Goal: Task Accomplishment & Management: Complete application form

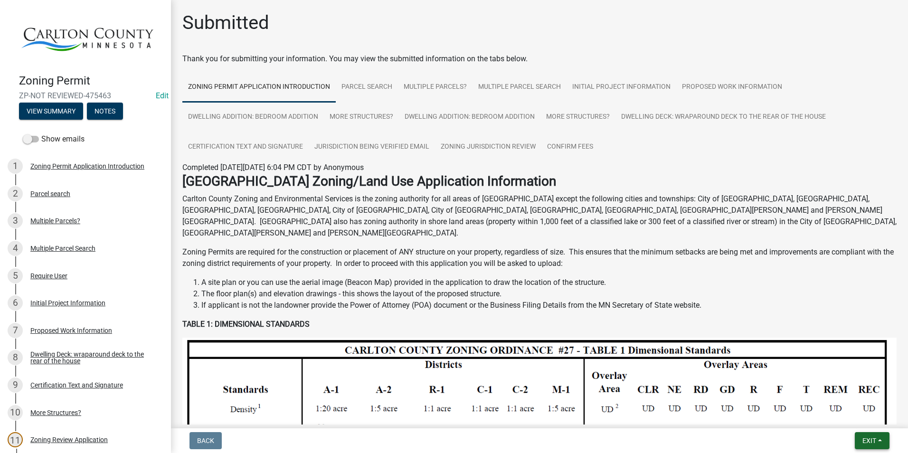
click at [864, 434] on button "Exit" at bounding box center [872, 440] width 35 height 17
drag, startPoint x: 856, startPoint y: 414, endPoint x: 847, endPoint y: 417, distance: 9.9
click at [856, 414] on button "Save & Exit" at bounding box center [851, 416] width 76 height 23
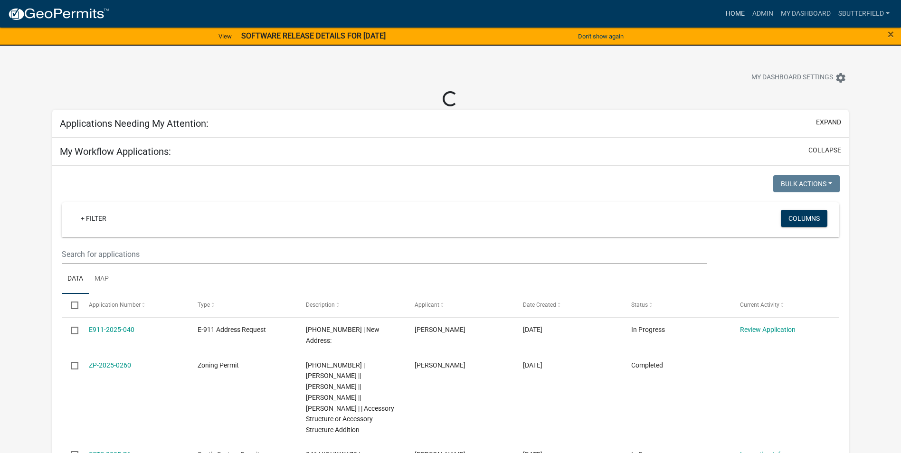
click at [730, 13] on link "Home" at bounding box center [735, 14] width 27 height 18
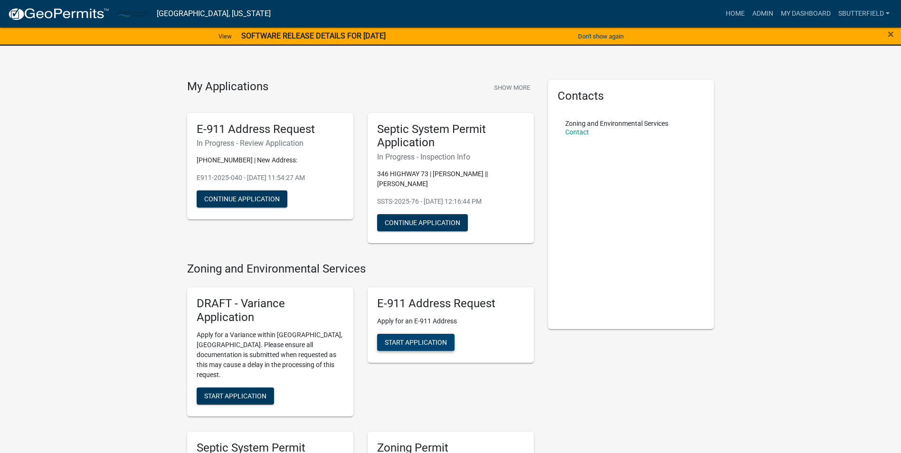
click at [421, 338] on button "Start Application" at bounding box center [415, 342] width 77 height 17
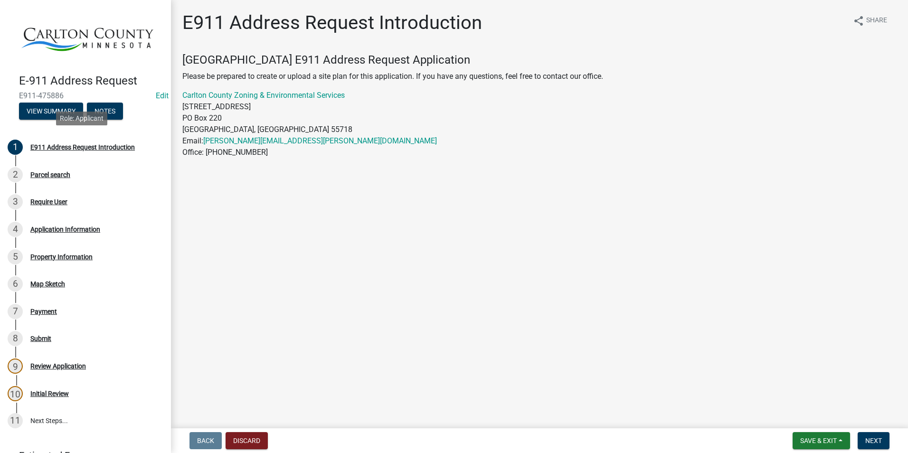
click at [70, 144] on div "E911 Address Request Introduction" at bounding box center [82, 147] width 104 height 7
click at [72, 144] on div "E911 Address Request Introduction" at bounding box center [82, 147] width 104 height 7
click at [872, 437] on span "Next" at bounding box center [873, 441] width 17 height 8
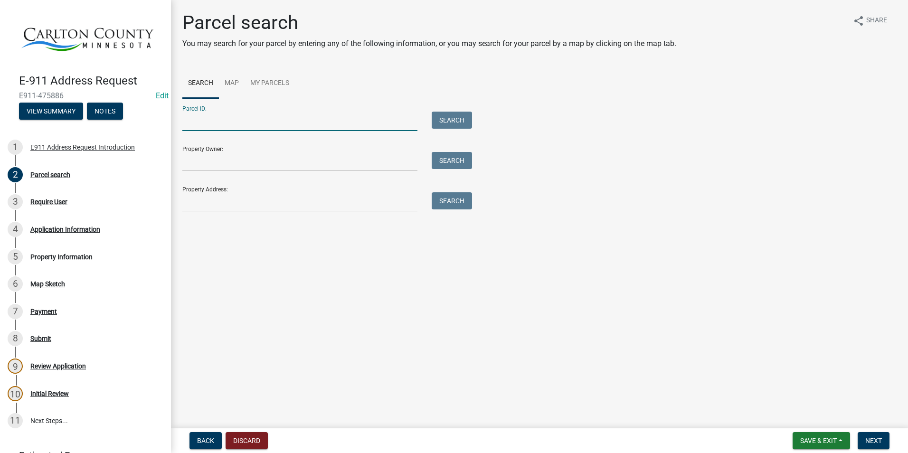
click at [210, 113] on input "Parcel ID:" at bounding box center [299, 121] width 235 height 19
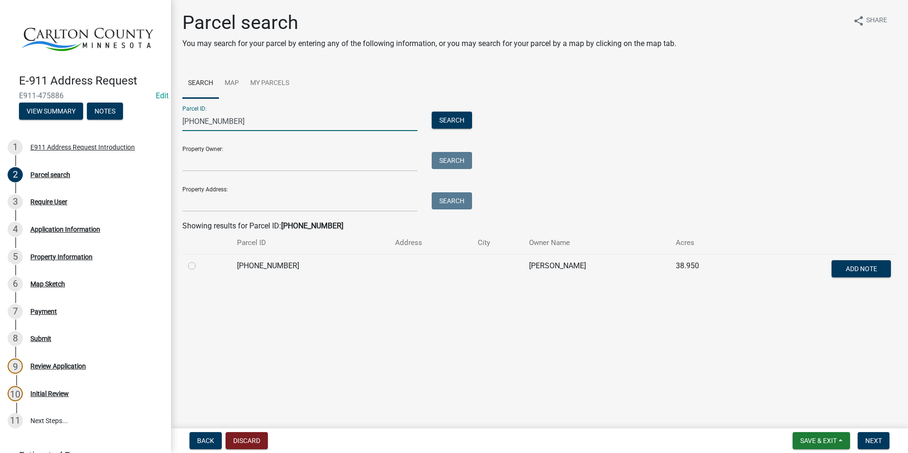
type input "[PHONE_NUMBER]"
click at [199, 260] on label at bounding box center [199, 260] width 0 height 0
click at [199, 262] on input "radio" at bounding box center [202, 263] width 6 height 6
radio input "true"
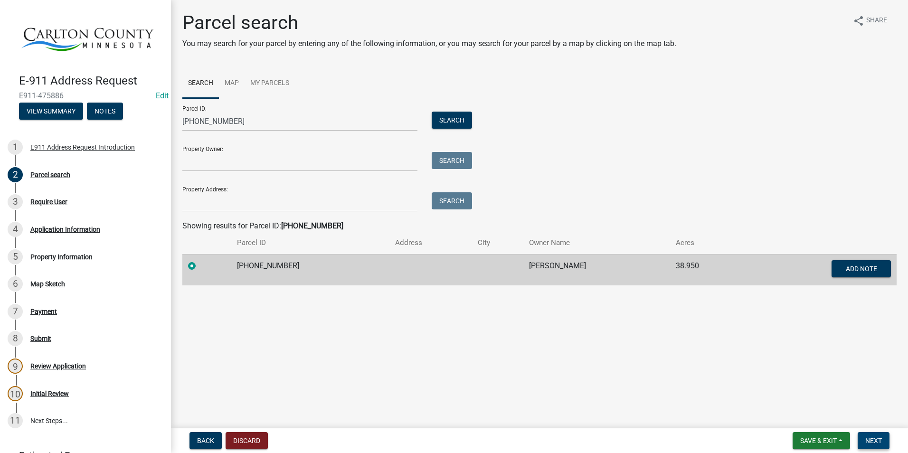
click at [873, 437] on span "Next" at bounding box center [873, 441] width 17 height 8
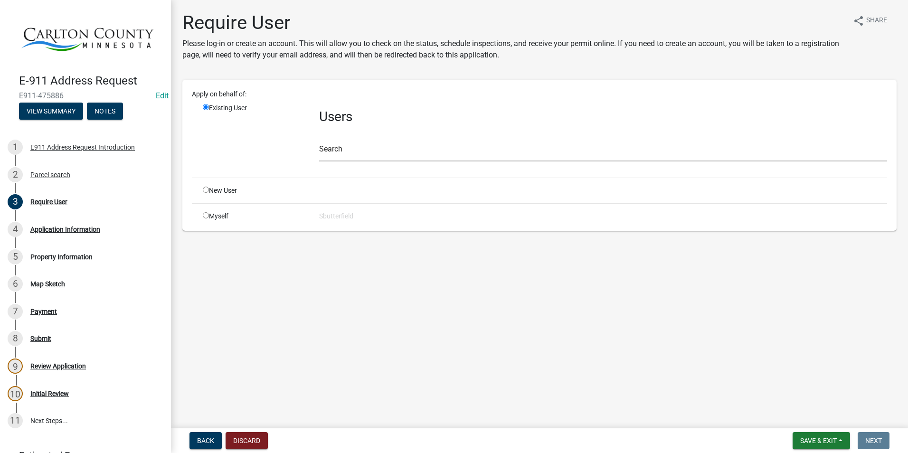
click at [205, 215] on input "radio" at bounding box center [206, 215] width 6 height 6
radio input "true"
radio input "false"
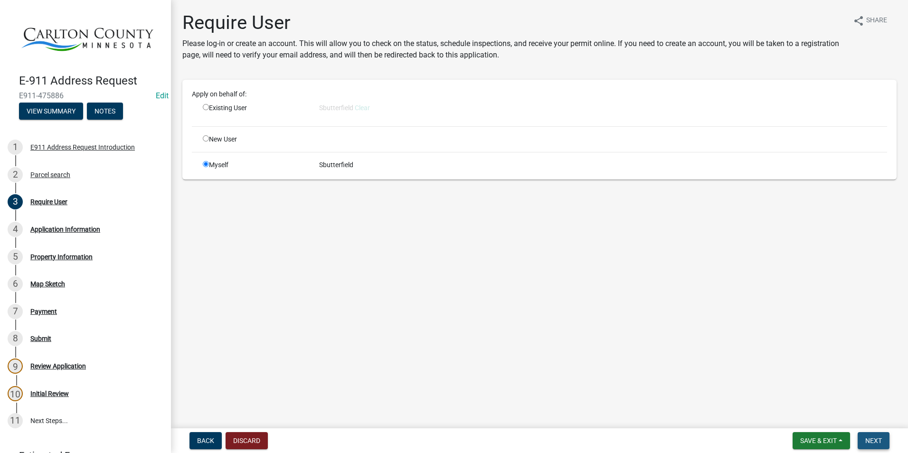
click at [875, 440] on span "Next" at bounding box center [873, 441] width 17 height 8
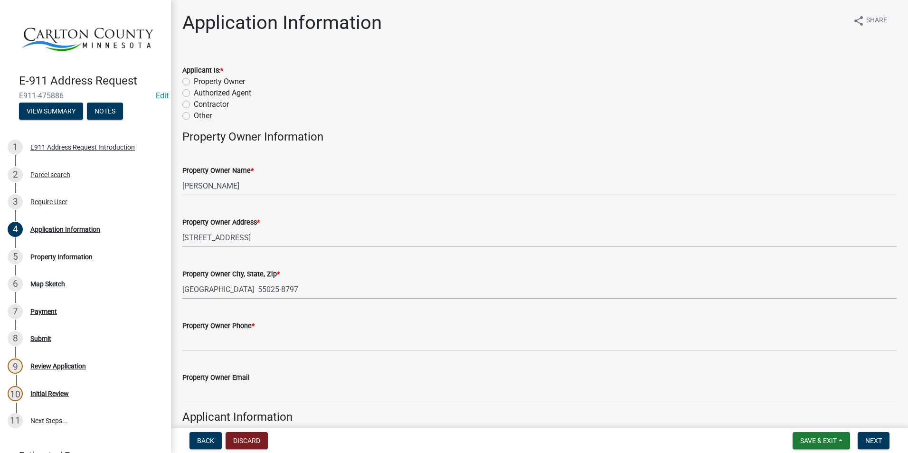
click at [194, 80] on label "Property Owner" at bounding box center [219, 81] width 51 height 11
click at [194, 80] on input "Property Owner" at bounding box center [197, 79] width 6 height 6
radio input "true"
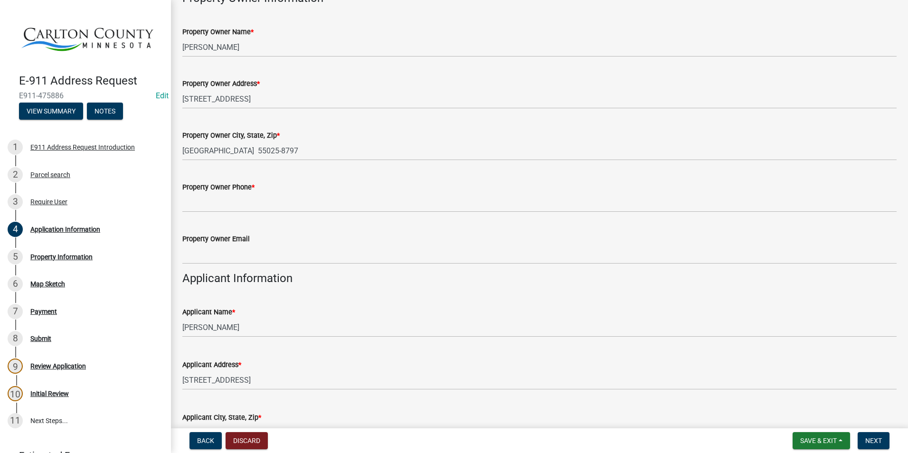
scroll to position [190, 0]
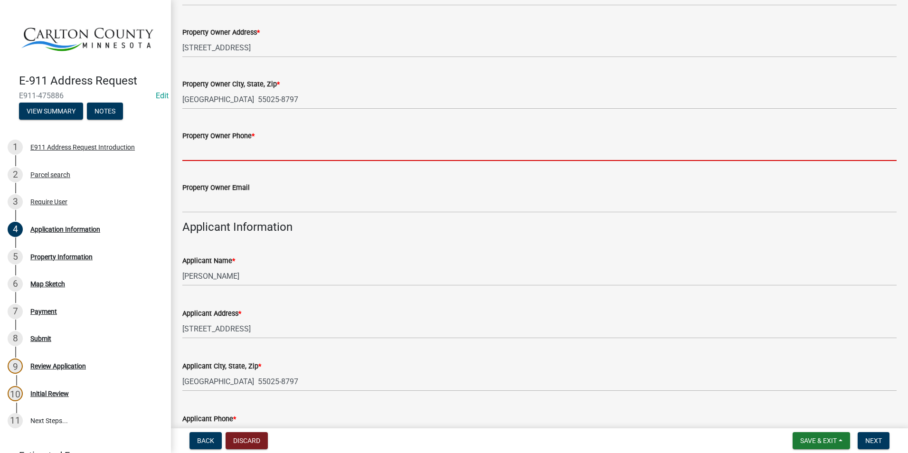
click at [217, 150] on input "Property Owner Phone *" at bounding box center [539, 151] width 714 height 19
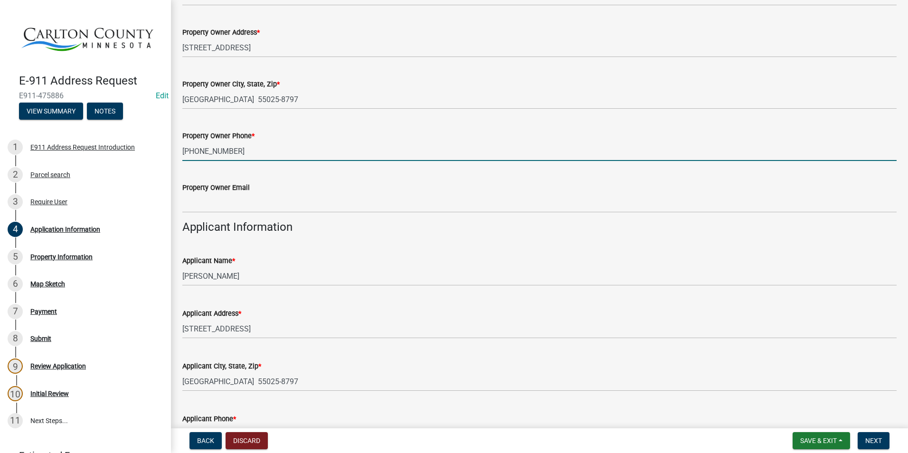
type input "[PHONE_NUMBER]"
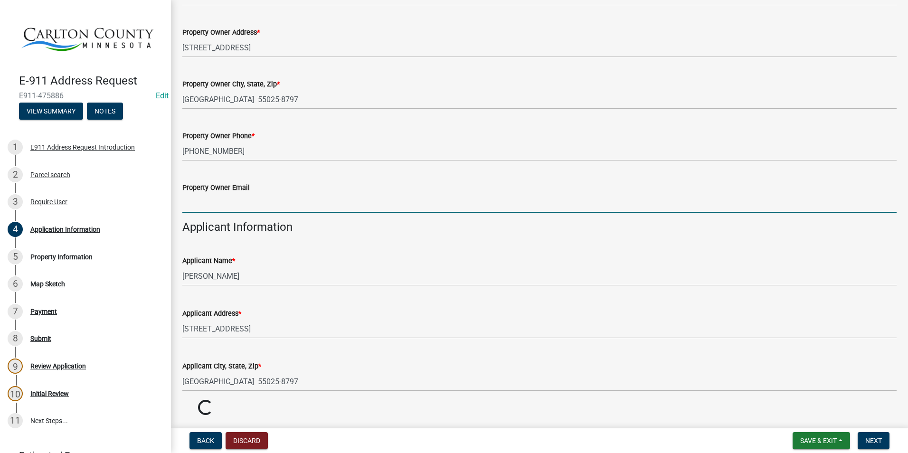
click at [228, 200] on input "Property Owner Email" at bounding box center [539, 202] width 714 height 19
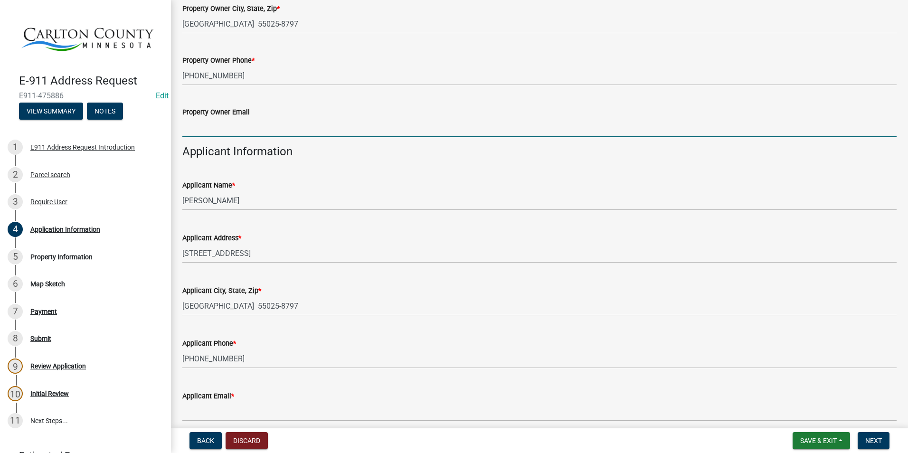
scroll to position [285, 0]
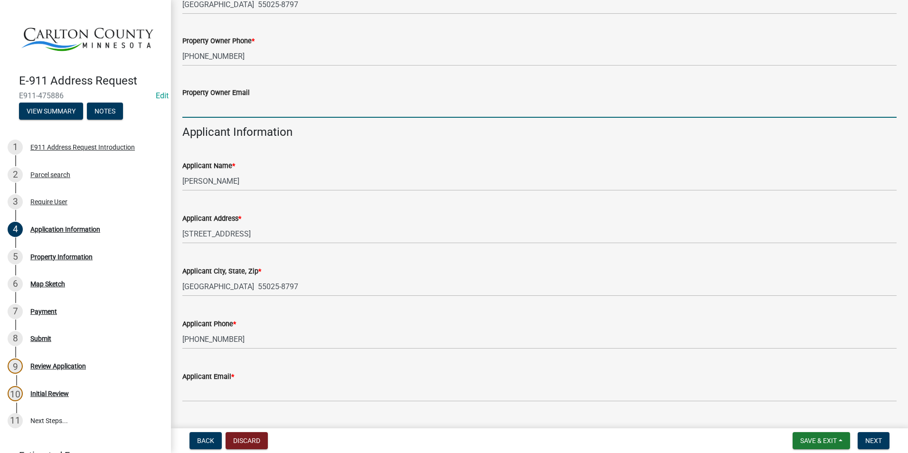
click at [229, 105] on input "Property Owner Email" at bounding box center [539, 107] width 714 height 19
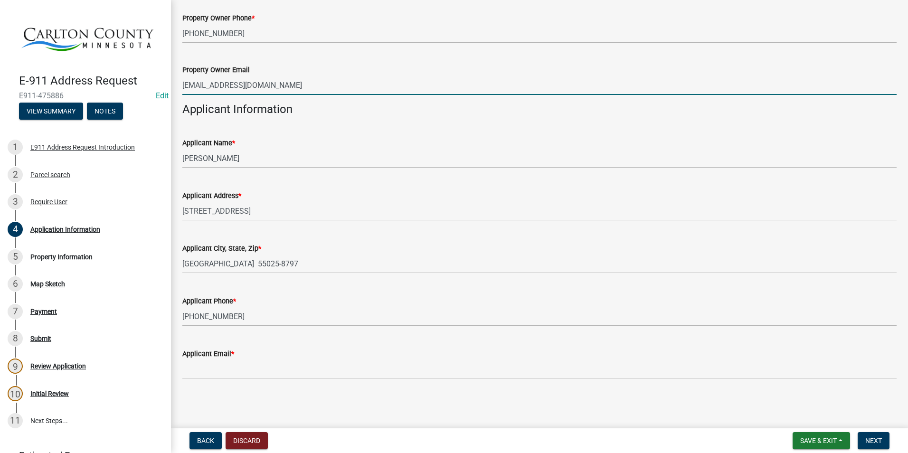
type input "[EMAIL_ADDRESS][DOMAIN_NAME]"
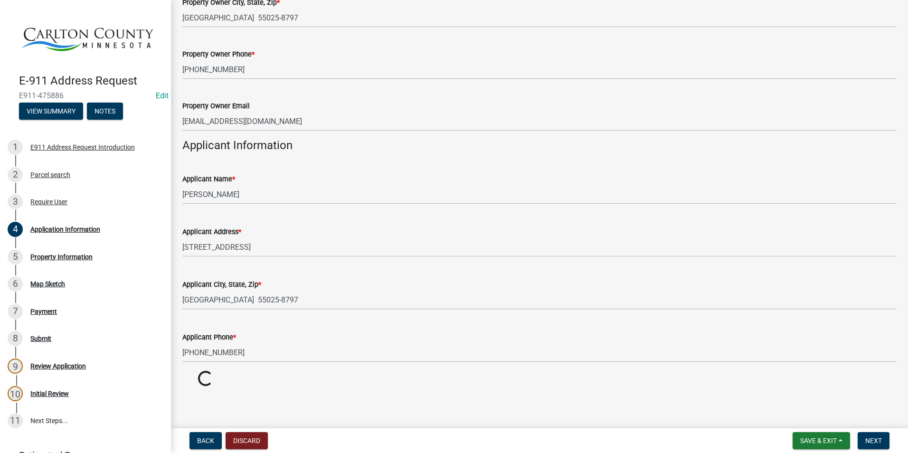
drag, startPoint x: 215, startPoint y: 368, endPoint x: 205, endPoint y: 367, distance: 10.5
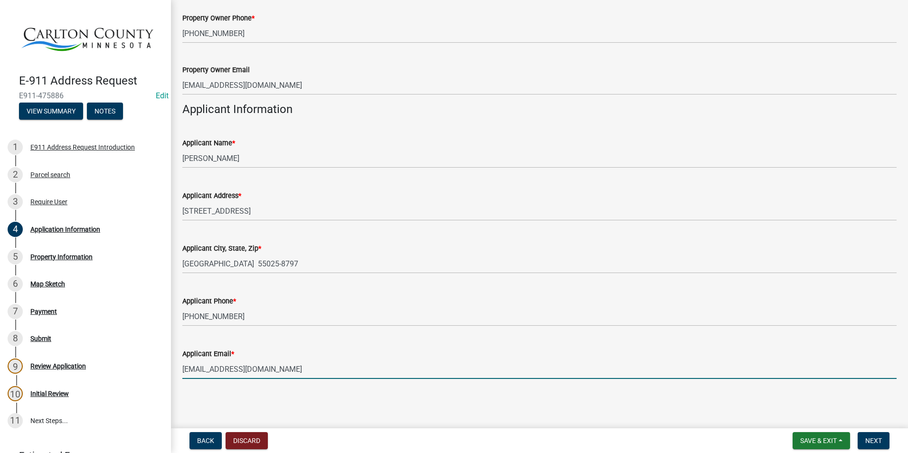
drag, startPoint x: 206, startPoint y: 370, endPoint x: 208, endPoint y: 362, distance: 7.8
click at [207, 368] on input "[EMAIL_ADDRESS][DOMAIN_NAME]" at bounding box center [539, 368] width 714 height 19
type input "[EMAIL_ADDRESS][DOMAIN_NAME]"
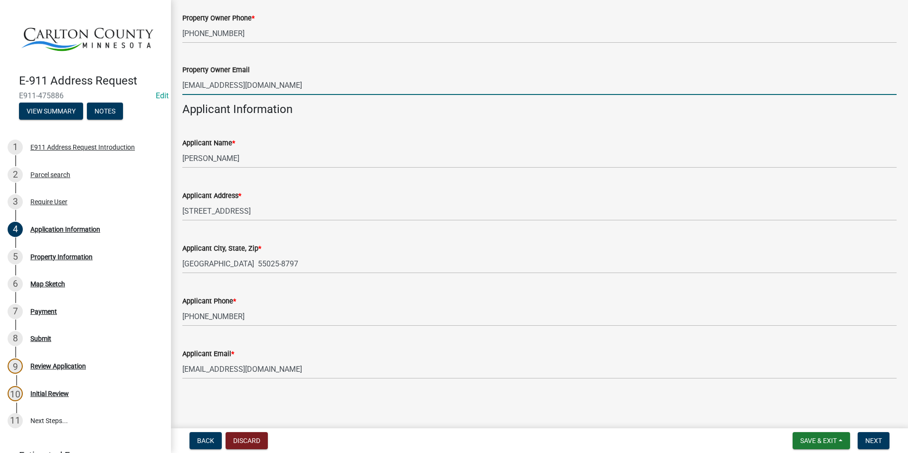
click at [208, 85] on input "[EMAIL_ADDRESS][DOMAIN_NAME]" at bounding box center [539, 85] width 714 height 19
type input "[EMAIL_ADDRESS][DOMAIN_NAME]"
click at [873, 434] on button "Next" at bounding box center [874, 440] width 32 height 17
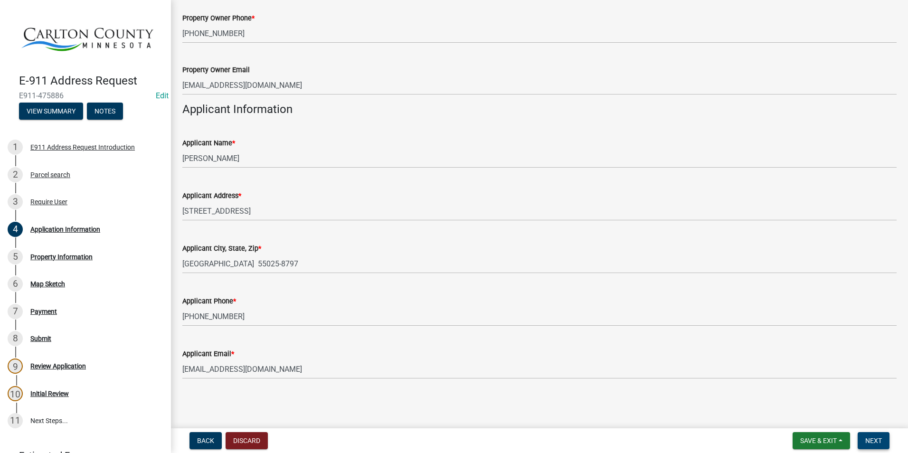
click at [869, 435] on button "Next" at bounding box center [874, 440] width 32 height 17
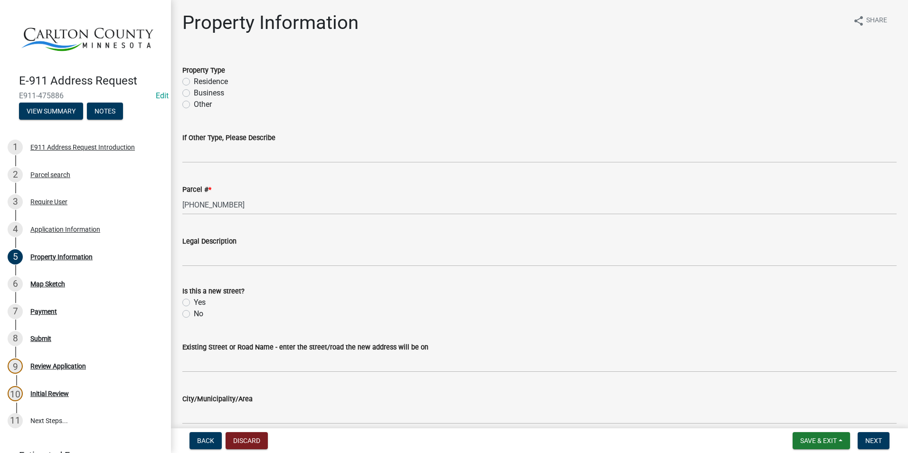
click at [194, 78] on label "Residence" at bounding box center [211, 81] width 34 height 11
click at [194, 78] on input "Residence" at bounding box center [197, 79] width 6 height 6
radio input "true"
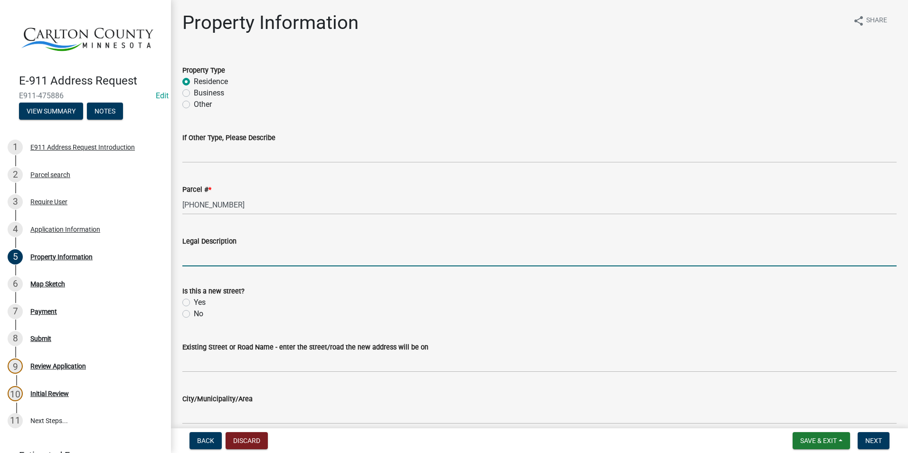
click at [247, 250] on input "Legal Description" at bounding box center [539, 256] width 714 height 19
type input "SW 1/4 SE 1/4"
click at [194, 314] on label "No" at bounding box center [198, 313] width 9 height 11
click at [194, 314] on input "No" at bounding box center [197, 311] width 6 height 6
radio input "true"
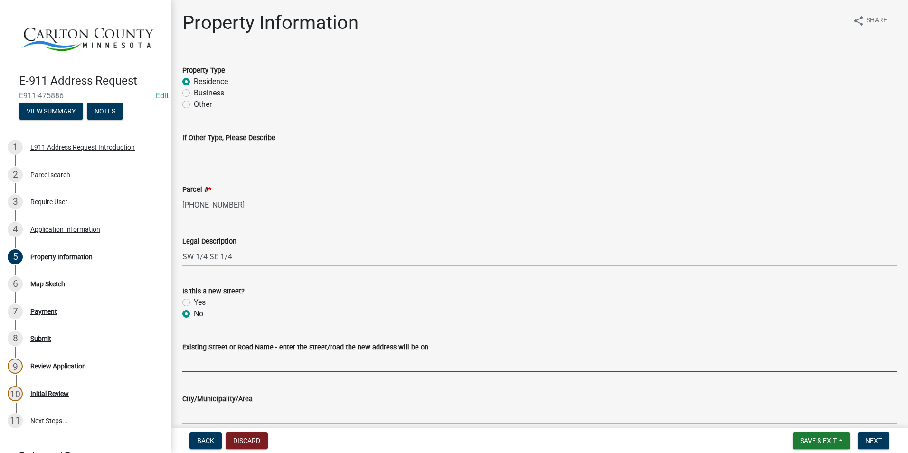
click at [232, 360] on input "Existing Street or Road Name - enter the street/road the new address will be on" at bounding box center [539, 362] width 714 height 19
drag, startPoint x: 218, startPoint y: 359, endPoint x: 214, endPoint y: 362, distance: 4.9
click at [218, 359] on input "Existing Street or Road Name - enter the street/road the new address will be on" at bounding box center [539, 362] width 714 height 19
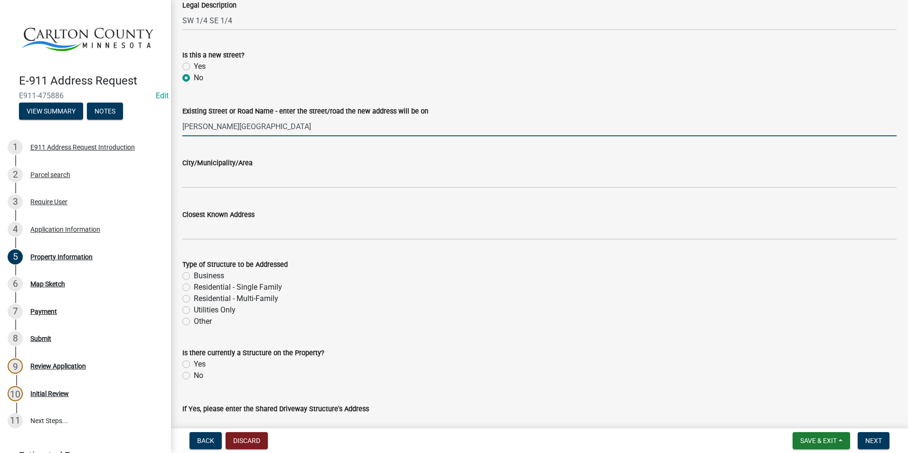
scroll to position [237, 0]
type input "[PERSON_NAME][GEOGRAPHIC_DATA]"
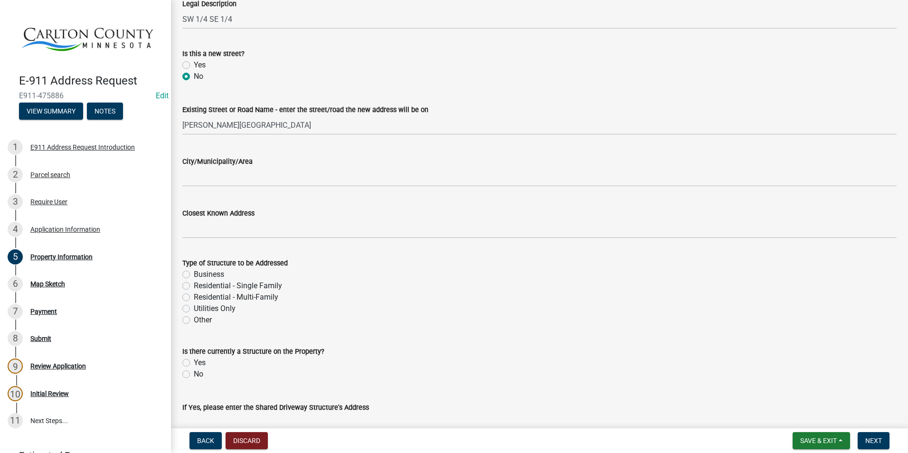
click at [194, 286] on label "Residential - Single Family" at bounding box center [238, 285] width 88 height 11
click at [194, 286] on input "Residential - Single Family" at bounding box center [197, 283] width 6 height 6
radio input "true"
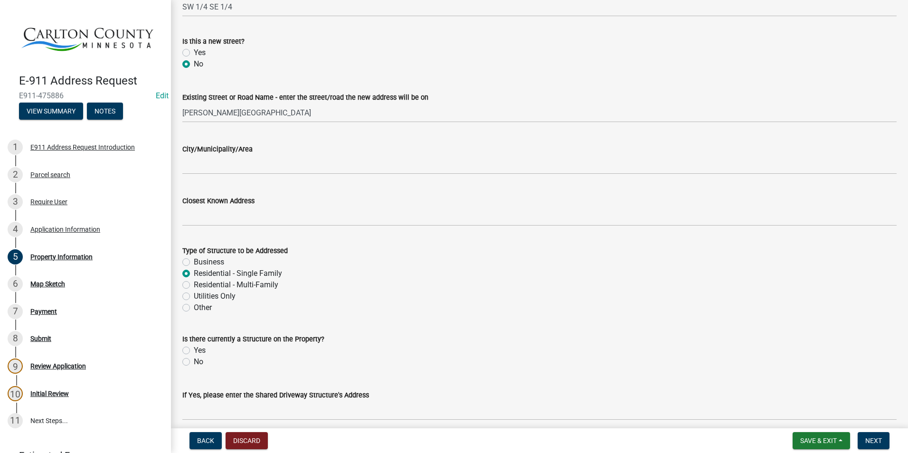
scroll to position [285, 0]
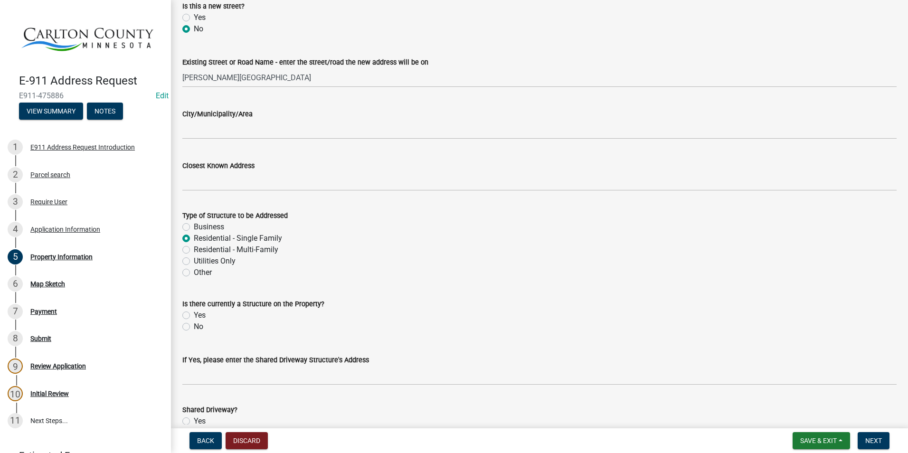
click at [194, 326] on label "No" at bounding box center [198, 326] width 9 height 11
click at [194, 326] on input "No" at bounding box center [197, 324] width 6 height 6
radio input "true"
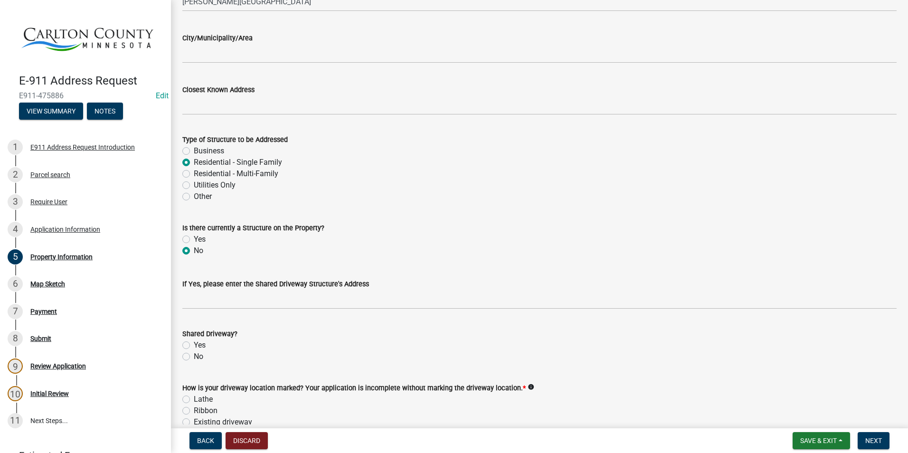
scroll to position [380, 0]
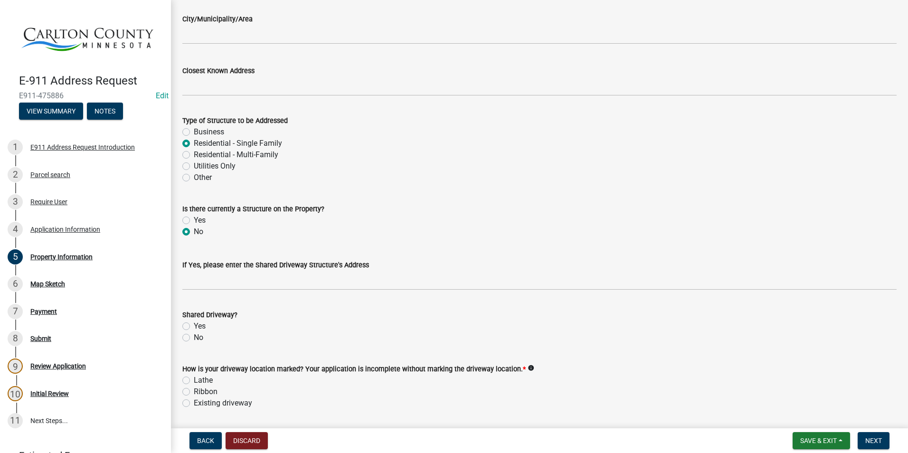
click at [187, 333] on div "No" at bounding box center [539, 337] width 714 height 11
click at [194, 338] on label "No" at bounding box center [198, 337] width 9 height 11
click at [194, 338] on input "No" at bounding box center [197, 335] width 6 height 6
radio input "true"
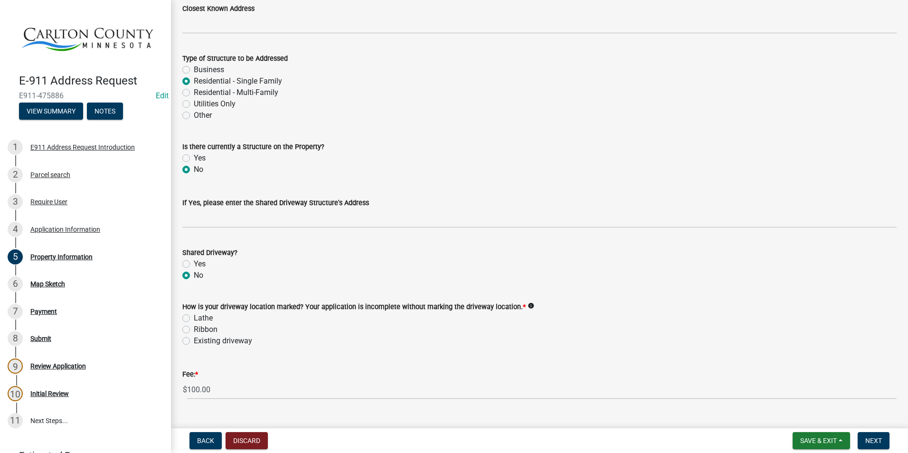
scroll to position [463, 0]
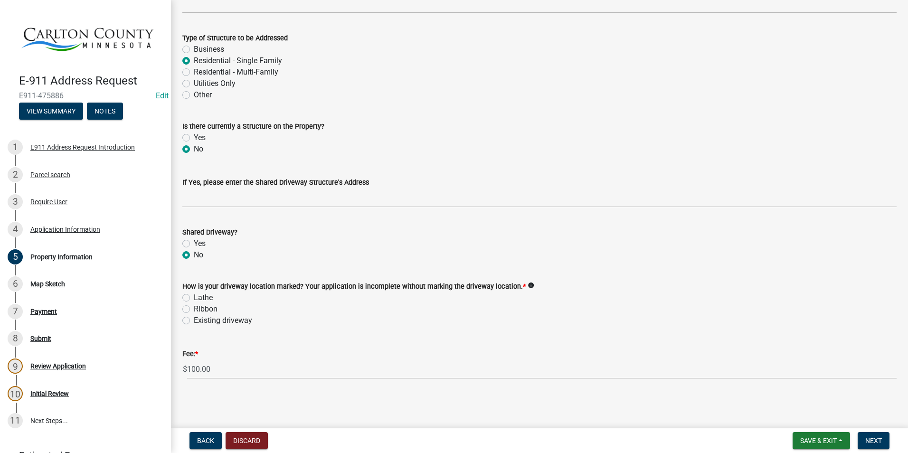
click at [194, 319] on label "Existing driveway" at bounding box center [223, 320] width 58 height 11
click at [194, 319] on input "Existing driveway" at bounding box center [197, 318] width 6 height 6
radio input "true"
click at [870, 434] on button "Next" at bounding box center [874, 440] width 32 height 17
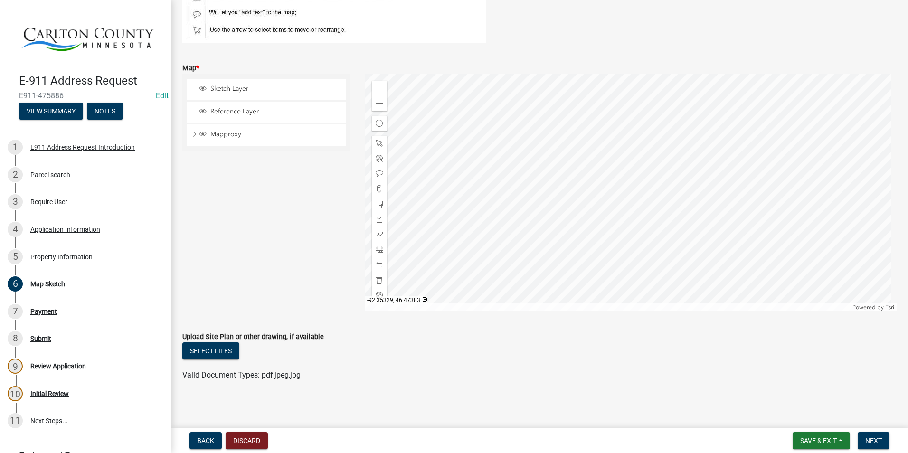
scroll to position [151, 0]
click at [881, 439] on span "Next" at bounding box center [873, 441] width 17 height 8
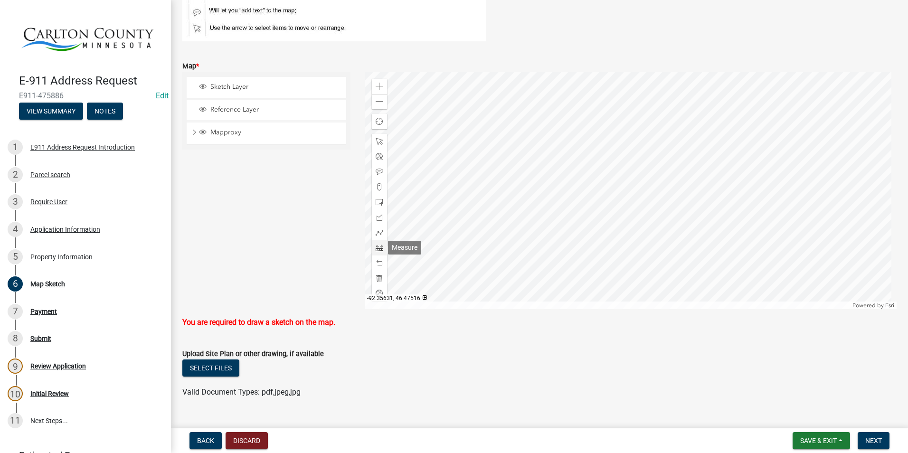
click at [376, 246] on span at bounding box center [380, 248] width 8 height 8
click at [645, 241] on div at bounding box center [631, 190] width 532 height 237
click at [647, 241] on div at bounding box center [631, 190] width 532 height 237
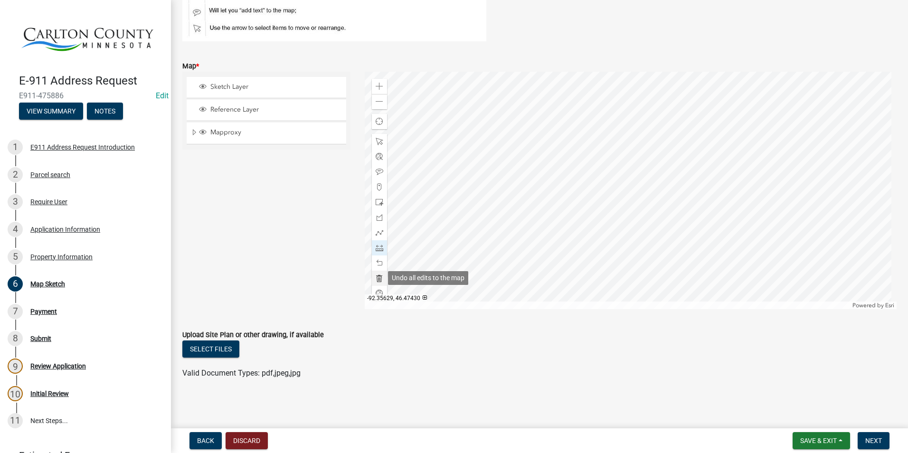
click at [377, 278] on span at bounding box center [380, 278] width 8 height 8
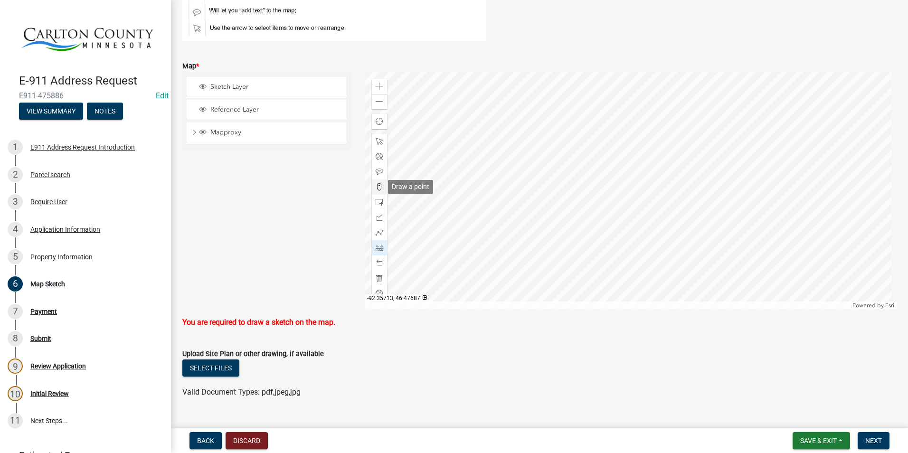
click at [380, 184] on span at bounding box center [380, 187] width 8 height 8
click at [646, 245] on div at bounding box center [631, 190] width 532 height 237
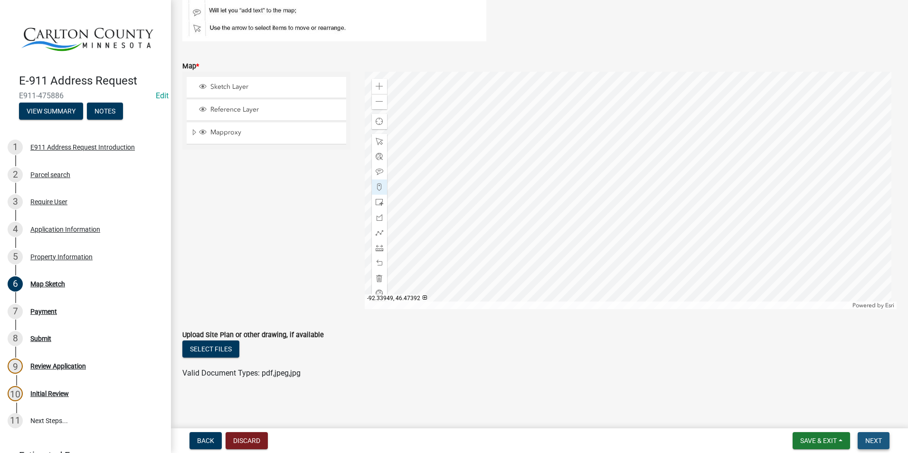
click at [881, 437] on span "Next" at bounding box center [873, 441] width 17 height 8
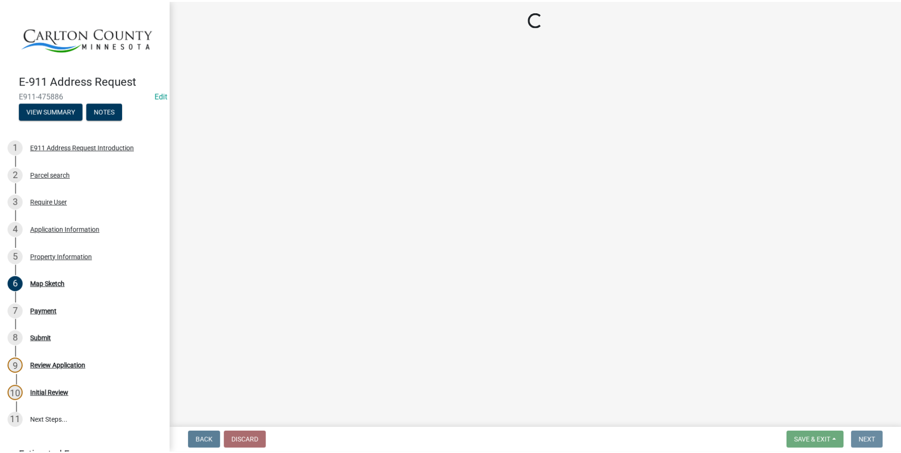
scroll to position [0, 0]
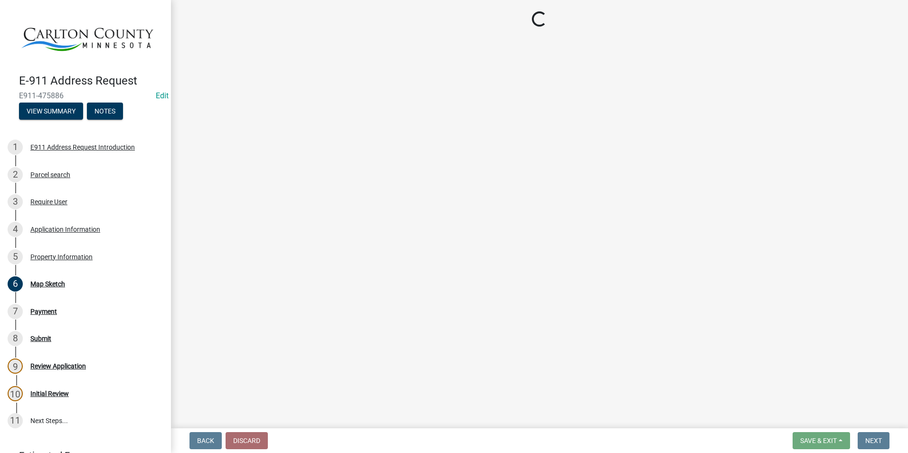
select select "3: 3"
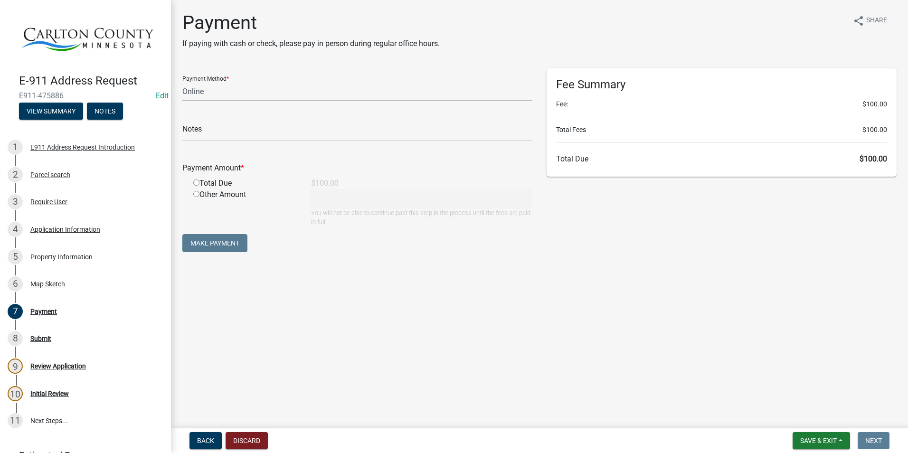
click at [196, 184] on input "radio" at bounding box center [196, 182] width 6 height 6
radio input "true"
type input "100"
click at [219, 243] on button "Make Payment" at bounding box center [214, 243] width 65 height 18
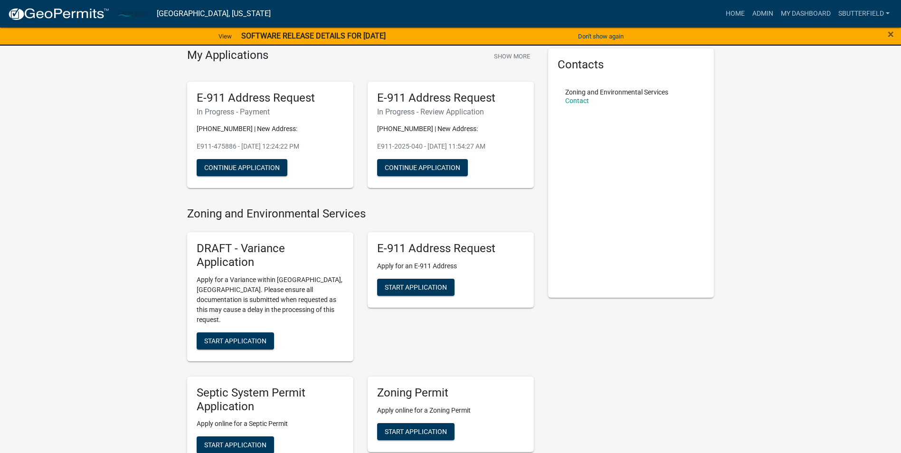
scroll to position [47, 0]
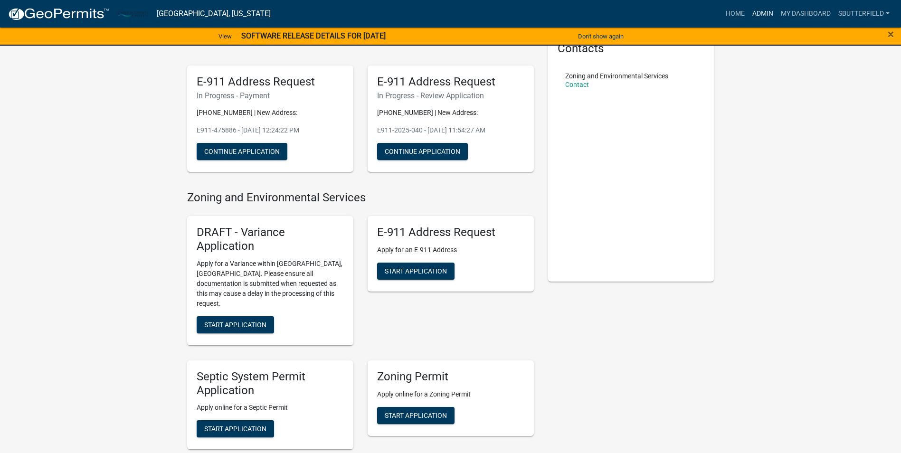
click at [765, 12] on link "Admin" at bounding box center [762, 14] width 28 height 18
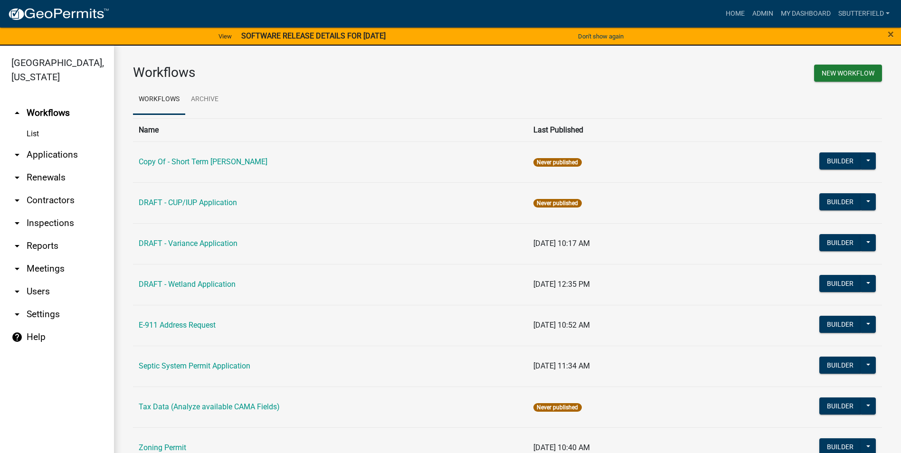
click at [37, 152] on link "arrow_drop_down Applications" at bounding box center [57, 154] width 114 height 23
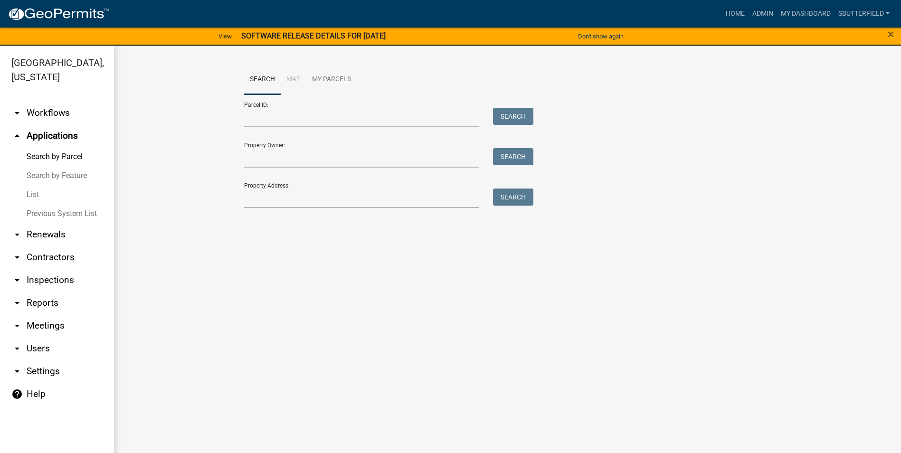
drag, startPoint x: 40, startPoint y: 197, endPoint x: 31, endPoint y: 199, distance: 9.3
click at [39, 197] on link "List" at bounding box center [57, 194] width 114 height 19
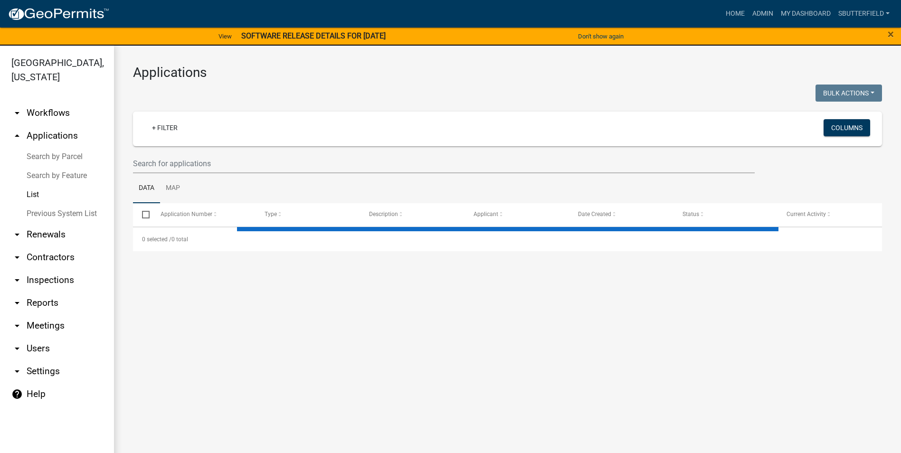
select select "1: 25"
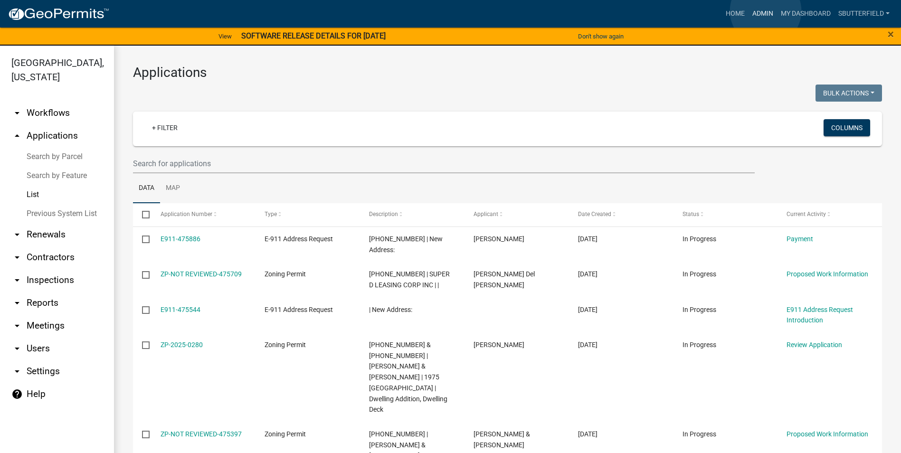
click at [765, 11] on link "Admin" at bounding box center [762, 14] width 28 height 18
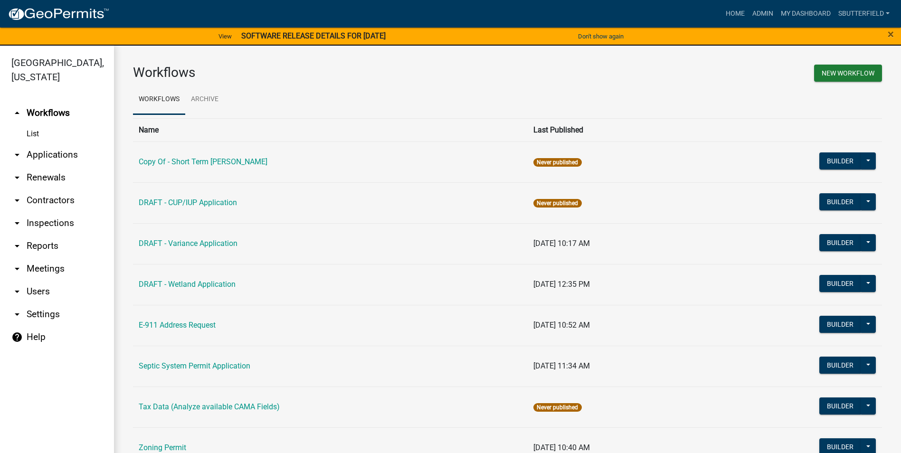
click at [16, 153] on icon "arrow_drop_down" at bounding box center [16, 154] width 11 height 11
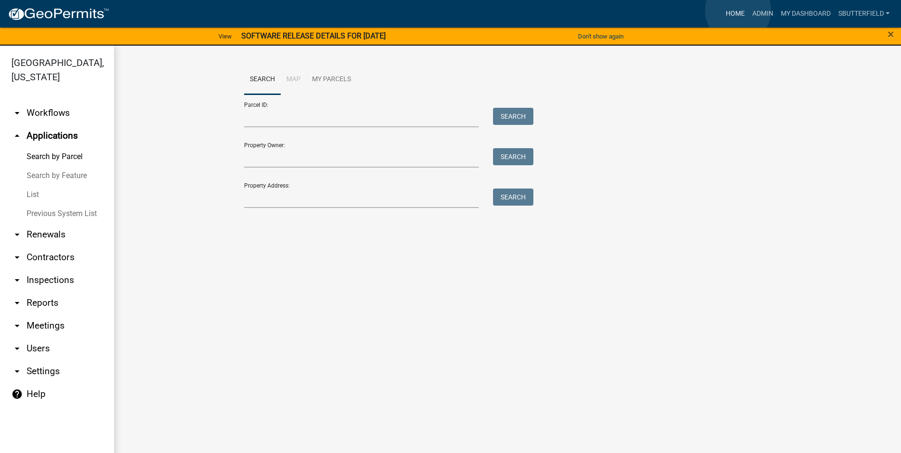
click at [738, 10] on link "Home" at bounding box center [735, 14] width 27 height 18
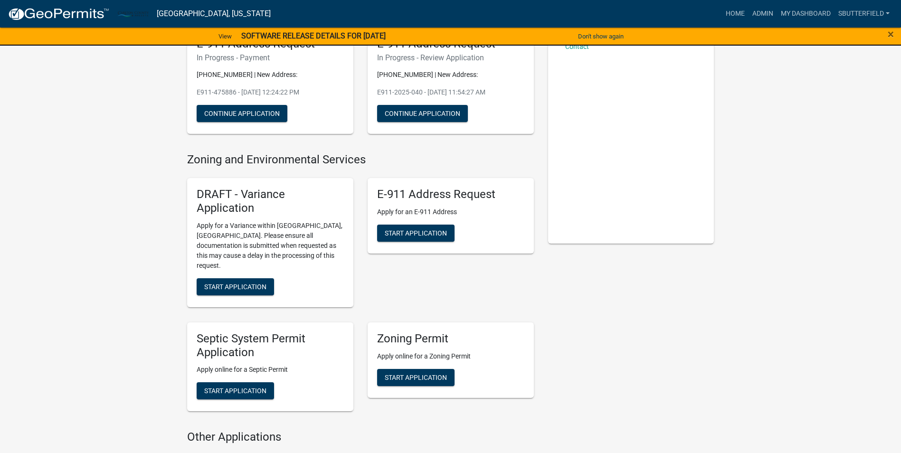
scroll to position [95, 0]
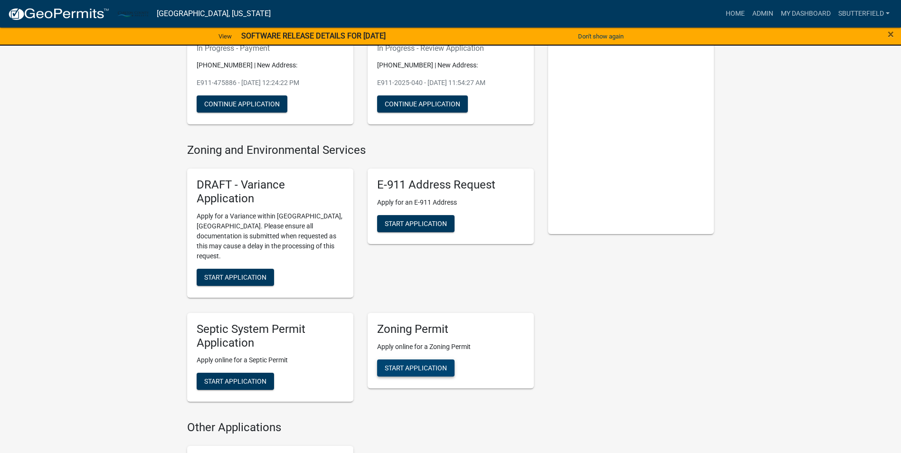
click at [425, 364] on span "Start Application" at bounding box center [416, 368] width 62 height 8
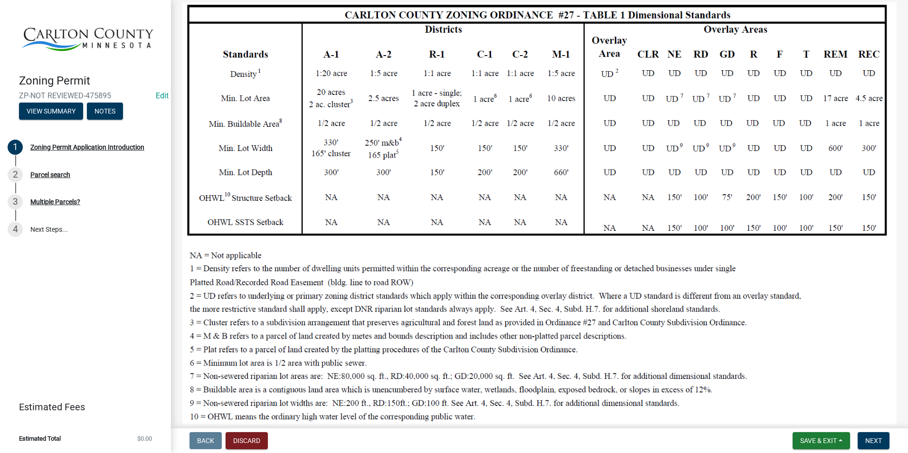
scroll to position [237, 0]
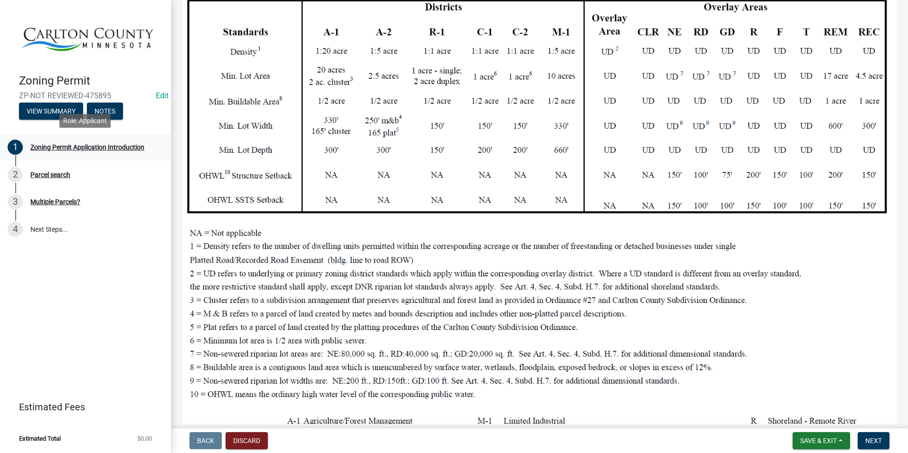
click at [61, 147] on div "Zoning Permit Application Introduction" at bounding box center [87, 147] width 114 height 7
click at [54, 175] on div "Parcel search" at bounding box center [50, 174] width 40 height 7
click at [58, 172] on div "Parcel search" at bounding box center [50, 174] width 40 height 7
click at [875, 437] on span "Next" at bounding box center [873, 441] width 17 height 8
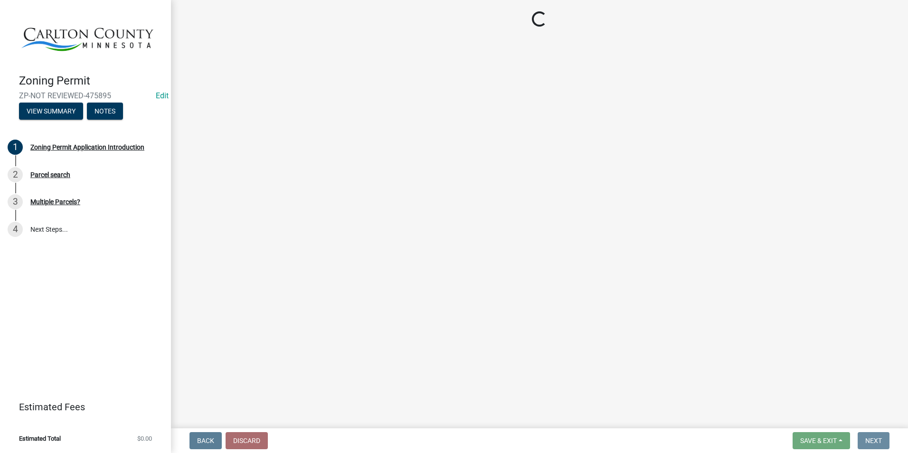
scroll to position [0, 0]
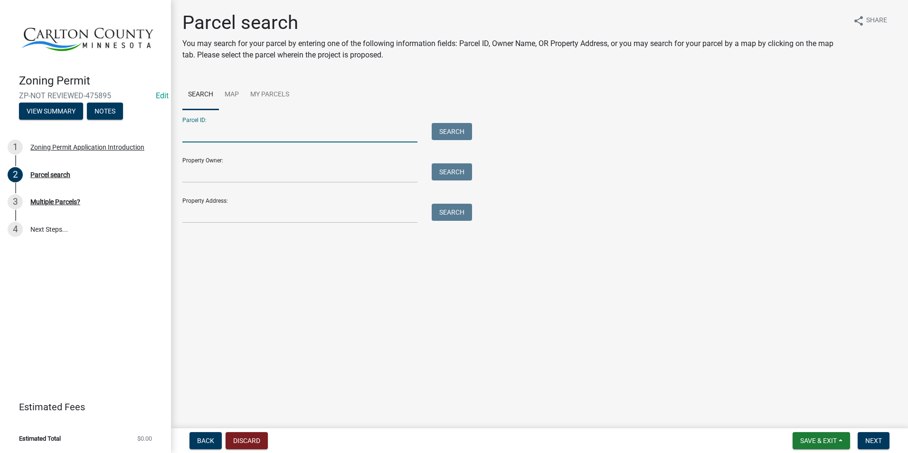
click at [227, 127] on input "Parcel ID:" at bounding box center [299, 132] width 235 height 19
type input "[PHONE_NUMBER]"
click at [444, 126] on button "Search" at bounding box center [452, 131] width 40 height 17
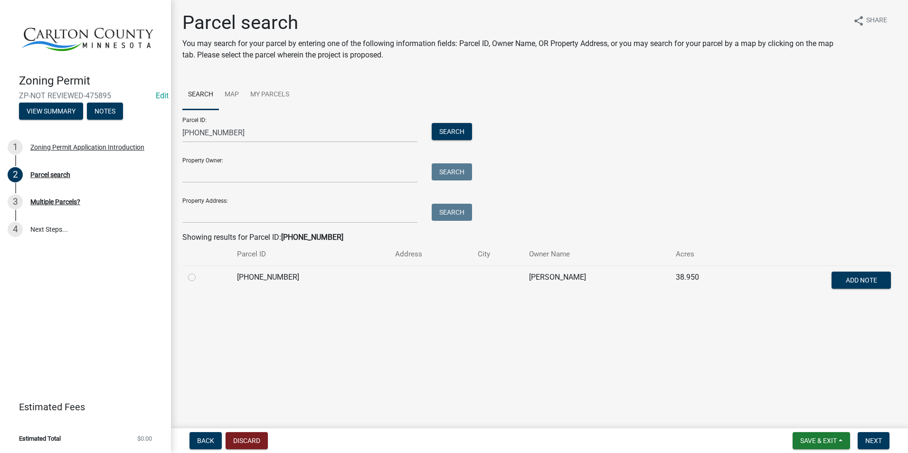
click at [199, 272] on label at bounding box center [199, 272] width 0 height 0
click at [199, 275] on input "radio" at bounding box center [202, 275] width 6 height 6
radio input "true"
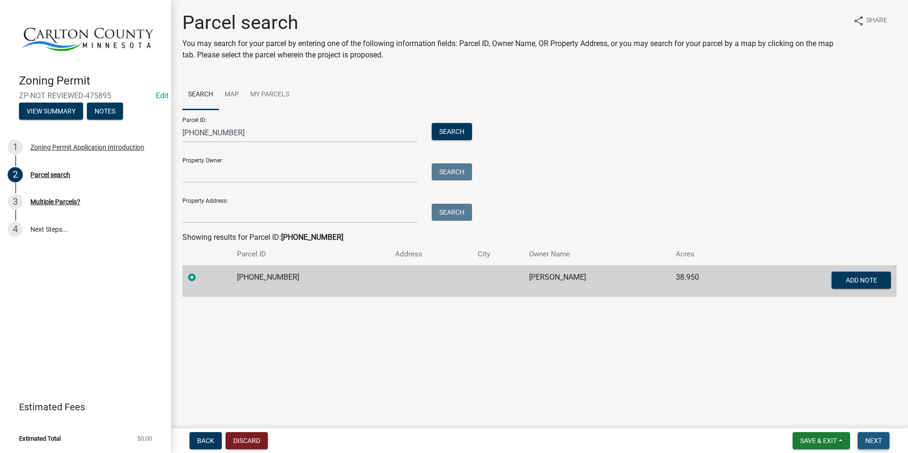
drag, startPoint x: 876, startPoint y: 438, endPoint x: 875, endPoint y: 433, distance: 4.8
click at [875, 435] on button "Next" at bounding box center [874, 440] width 32 height 17
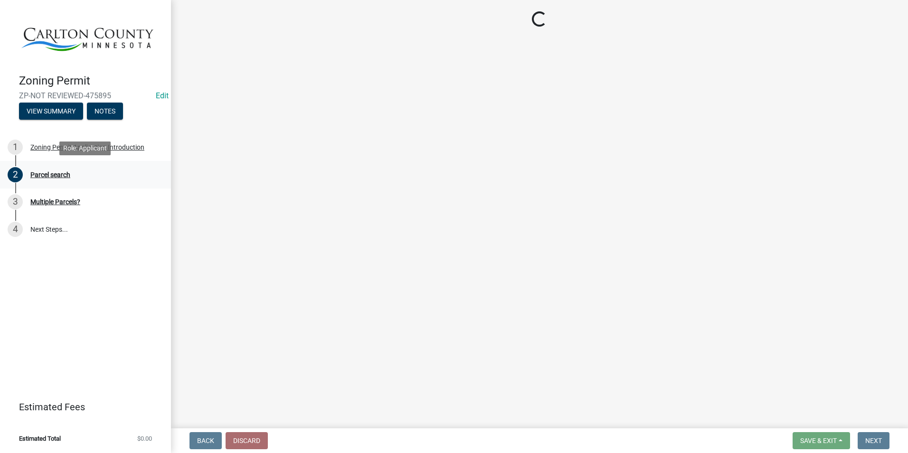
click at [46, 173] on div "Parcel search" at bounding box center [50, 174] width 40 height 7
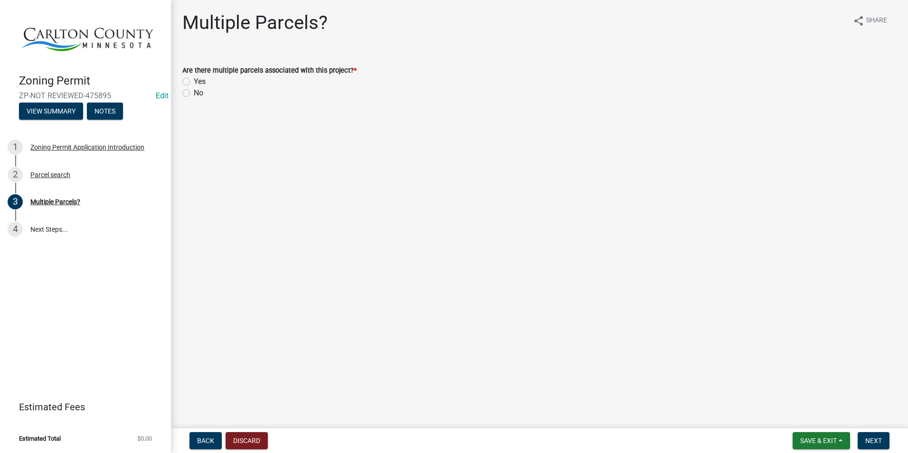
click at [194, 91] on label "No" at bounding box center [198, 92] width 9 height 11
click at [194, 91] on input "No" at bounding box center [197, 90] width 6 height 6
radio input "true"
click at [875, 437] on span "Next" at bounding box center [873, 441] width 17 height 8
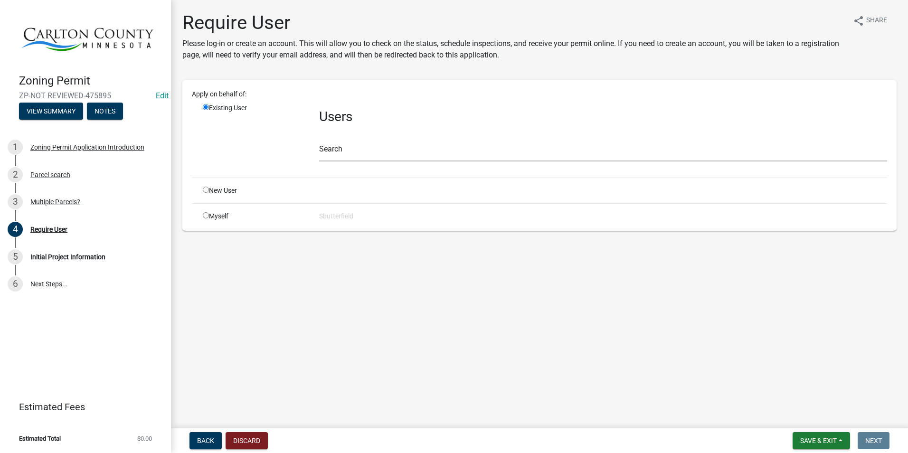
click at [207, 214] on input "radio" at bounding box center [206, 215] width 6 height 6
radio input "true"
radio input "false"
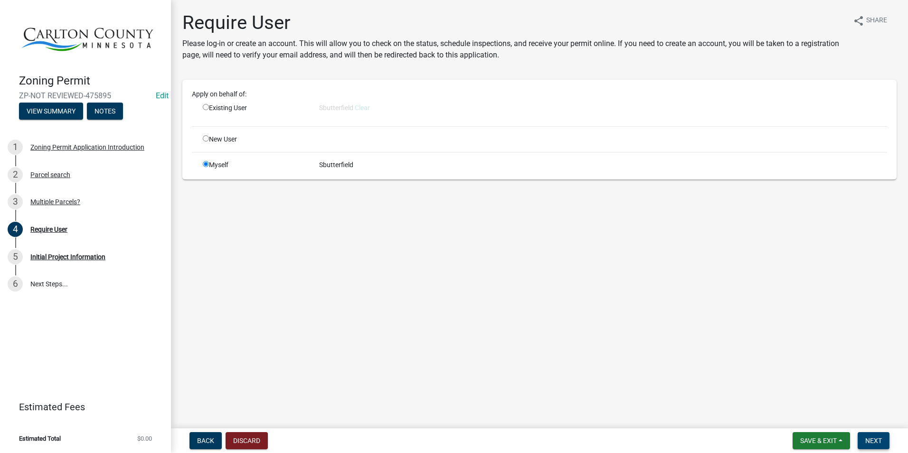
click at [875, 440] on span "Next" at bounding box center [873, 441] width 17 height 8
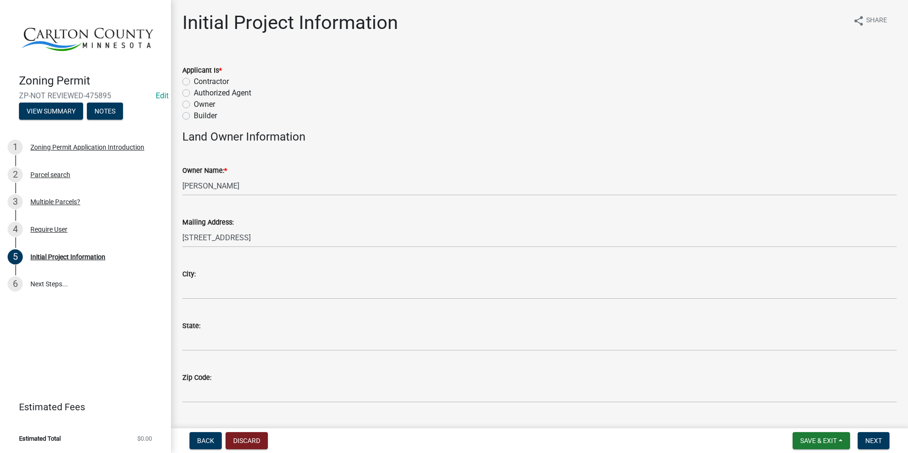
click at [194, 104] on label "Owner" at bounding box center [204, 104] width 21 height 11
click at [194, 104] on input "Owner" at bounding box center [197, 102] width 6 height 6
radio input "true"
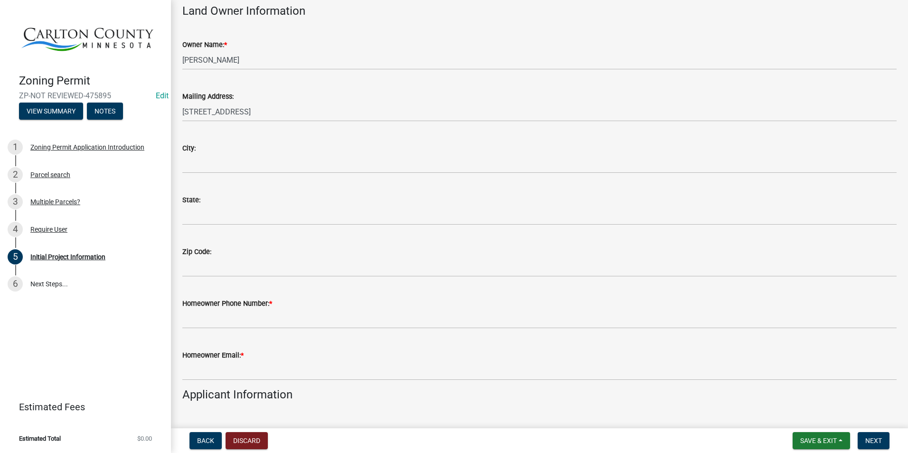
scroll to position [190, 0]
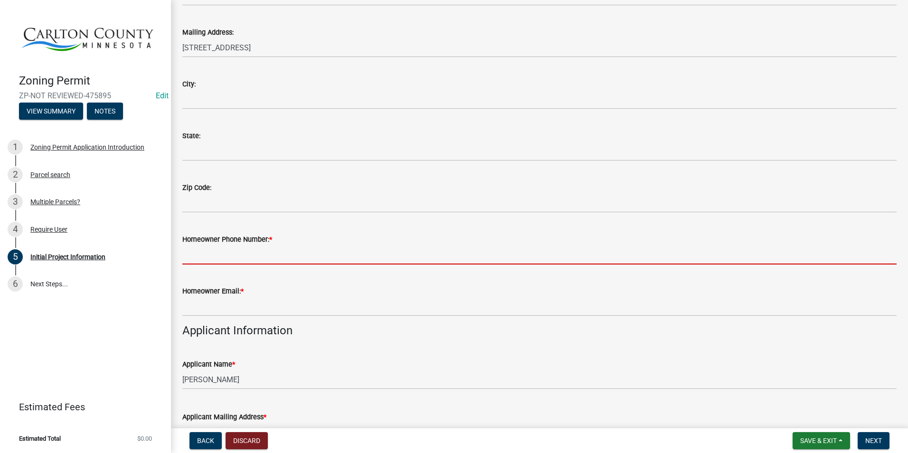
click at [237, 252] on input "Homeowner Phone Number: *" at bounding box center [539, 254] width 714 height 19
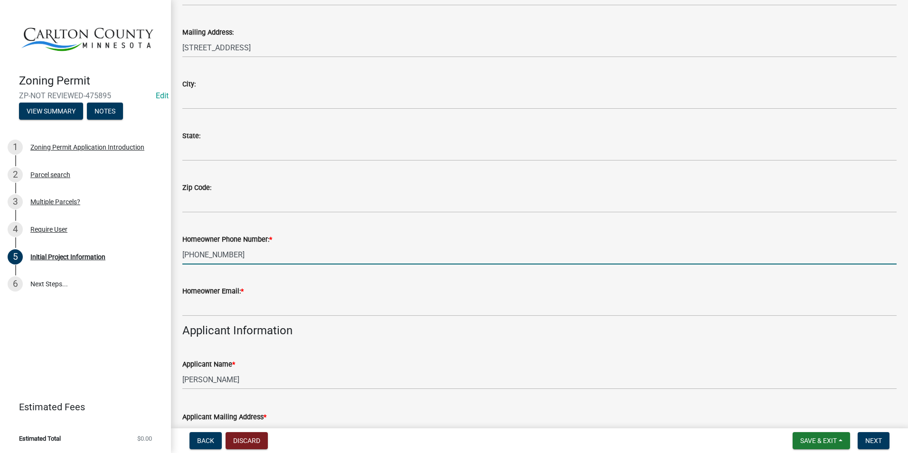
type input "[PHONE_NUMBER]"
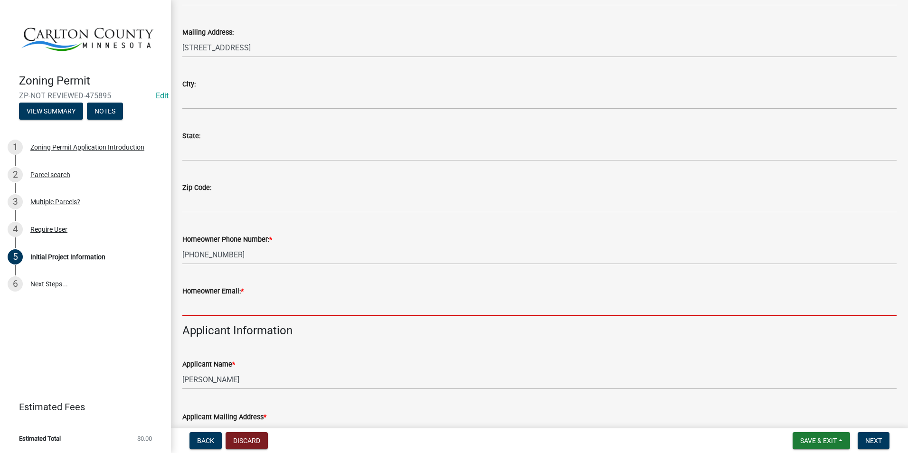
click at [232, 306] on input "Homeowner Email: *" at bounding box center [539, 306] width 714 height 19
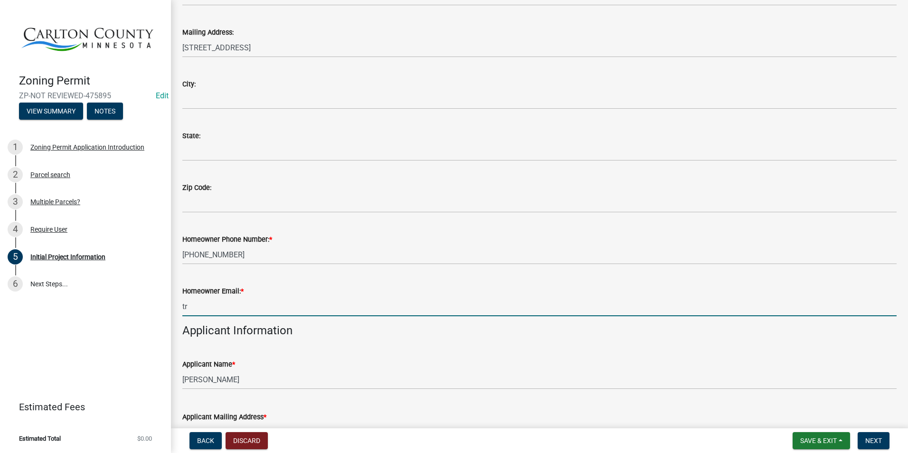
type input "[EMAIL_ADDRESS][DOMAIN_NAME]"
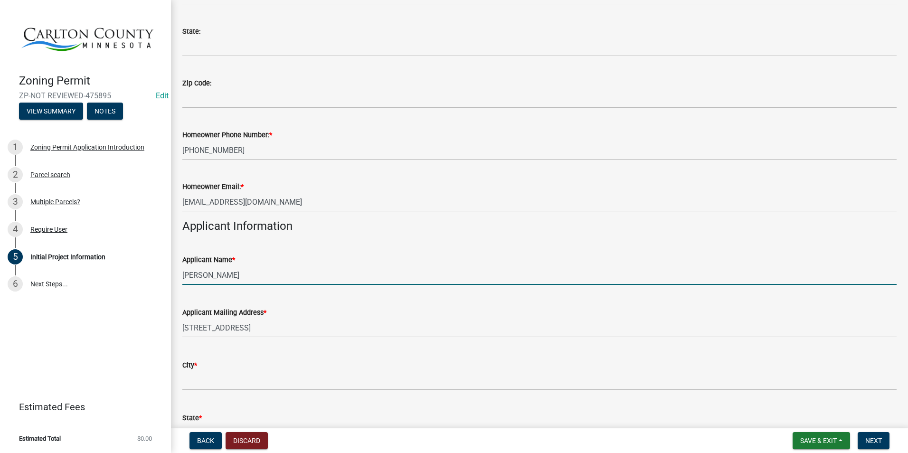
scroll to position [332, 0]
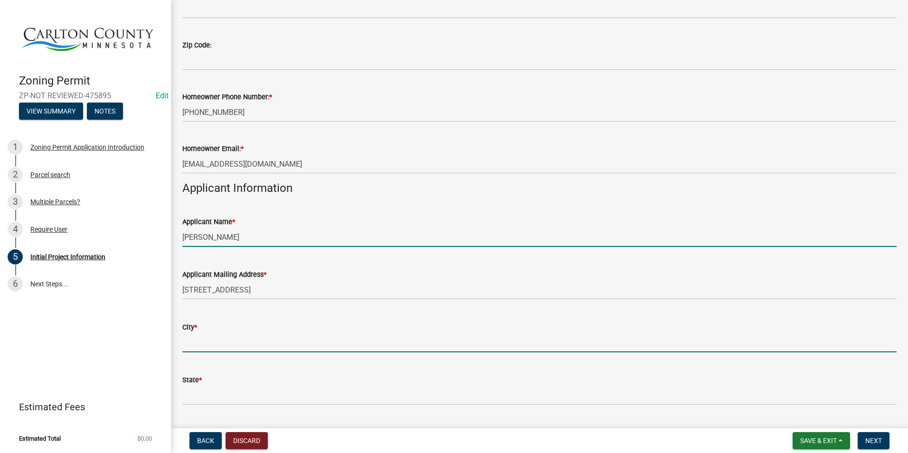
click at [255, 335] on input "City *" at bounding box center [539, 342] width 714 height 19
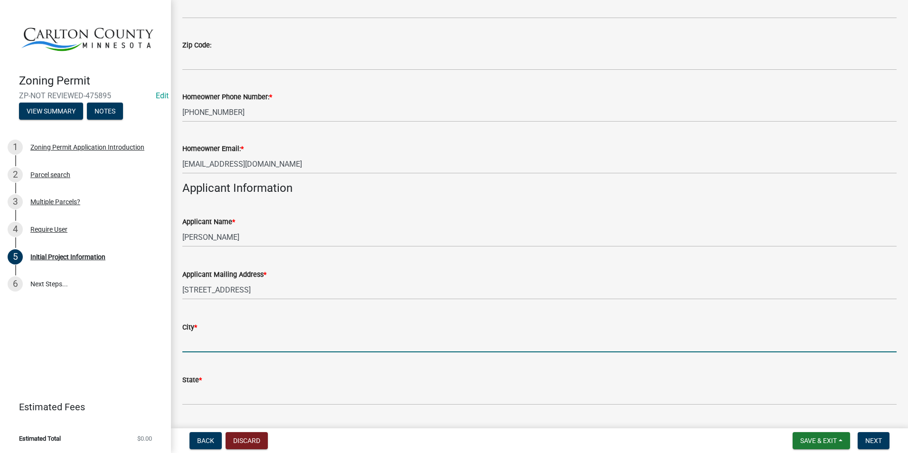
scroll to position [331, 0]
click at [482, 277] on div "Applicant Mailing Address *" at bounding box center [539, 275] width 714 height 11
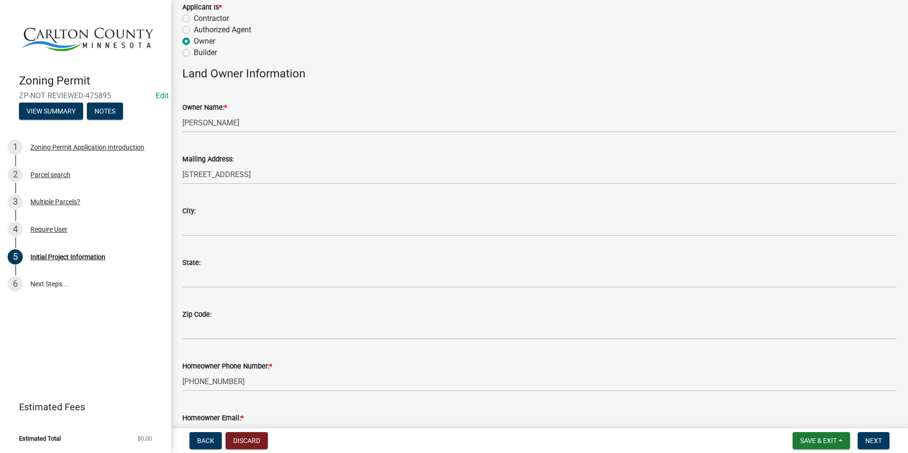
scroll to position [0, 0]
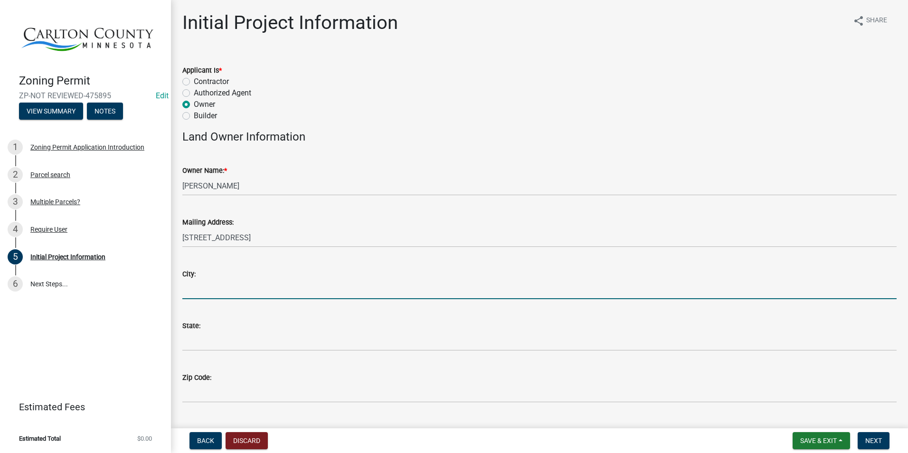
click at [250, 282] on input "City:" at bounding box center [539, 289] width 714 height 19
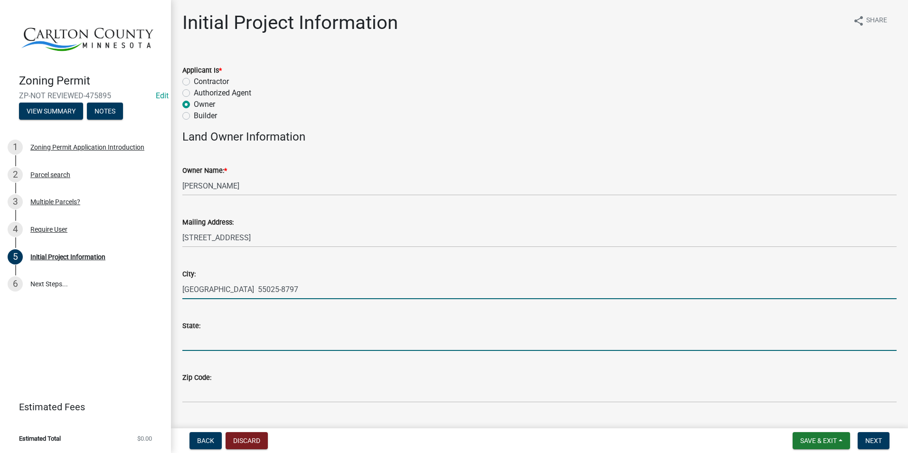
click at [300, 290] on input "[GEOGRAPHIC_DATA] 55025-8797" at bounding box center [539, 289] width 714 height 19
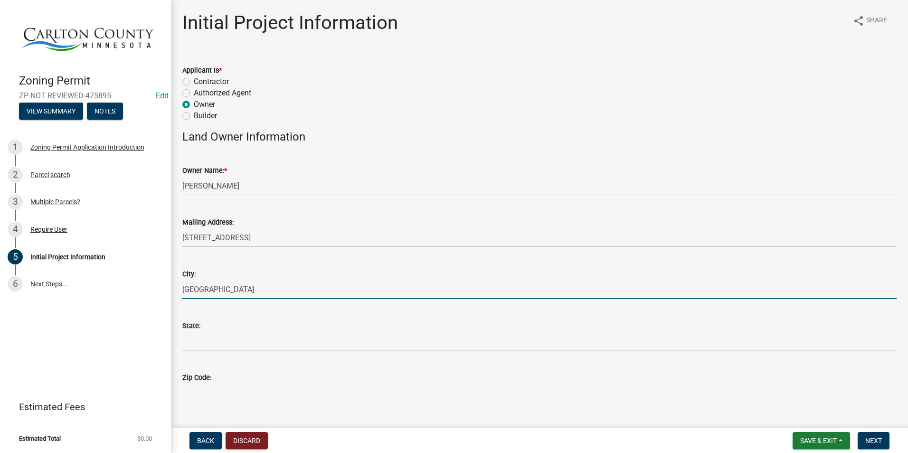
type input "[GEOGRAPHIC_DATA]"
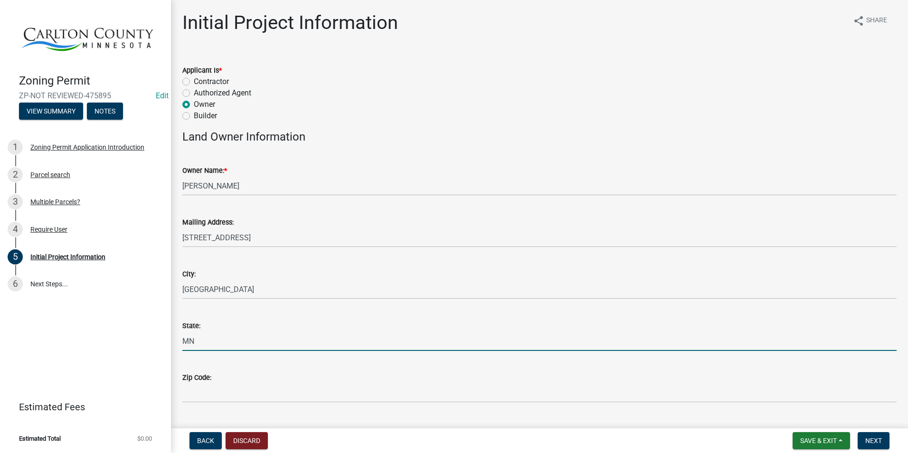
type input "MN"
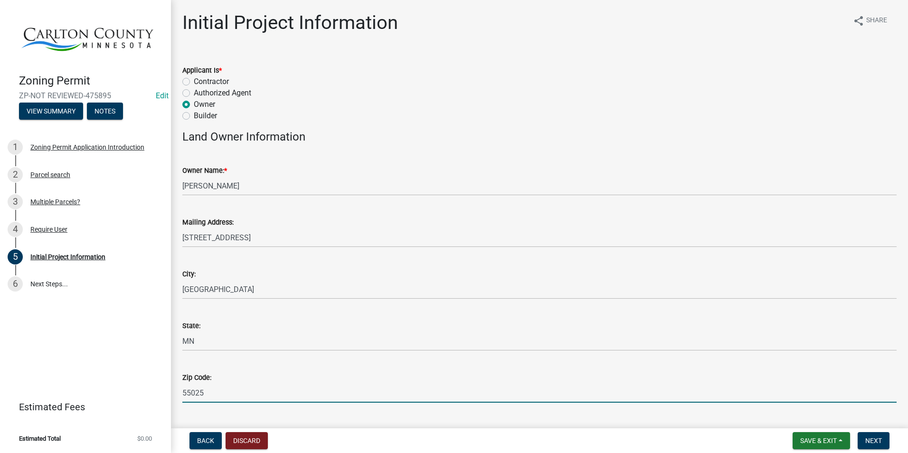
type input "55025"
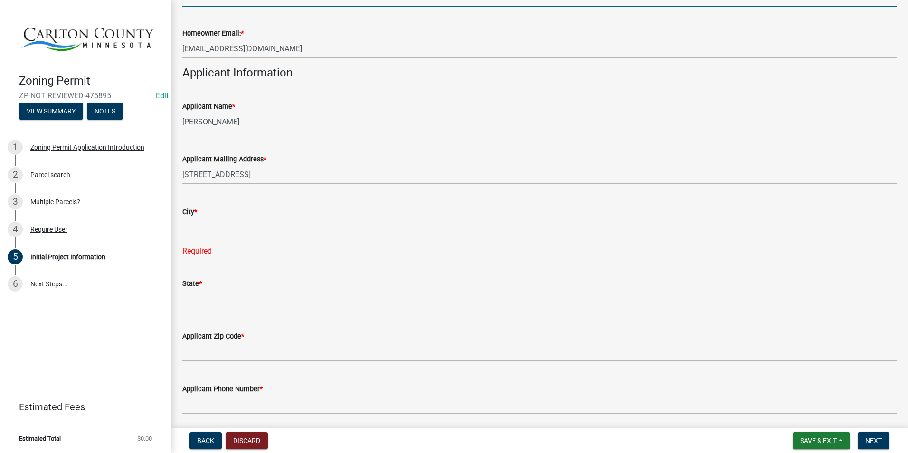
scroll to position [470, 0]
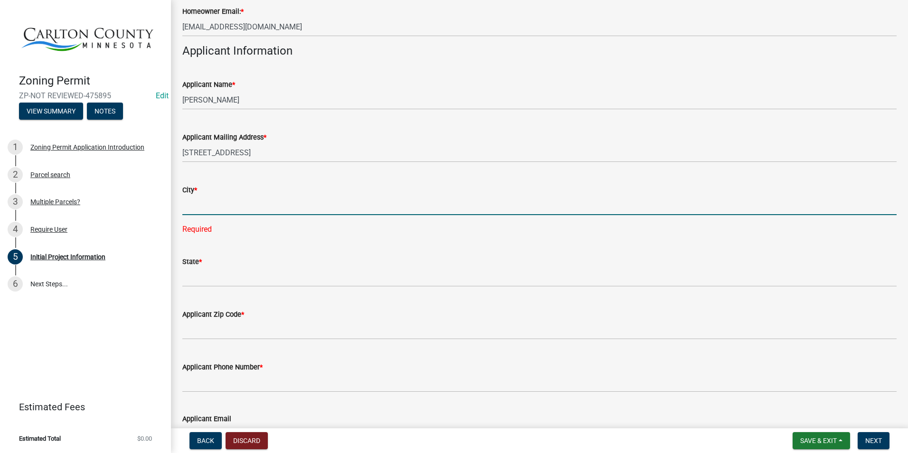
click at [229, 198] on input "City *" at bounding box center [539, 205] width 714 height 19
type input "[GEOGRAPHIC_DATA] 55025-8797"
type input "[EMAIL_ADDRESS][DOMAIN_NAME]"
type input "[STREET_ADDRESS]"
type input "[GEOGRAPHIC_DATA] 55025-8797"
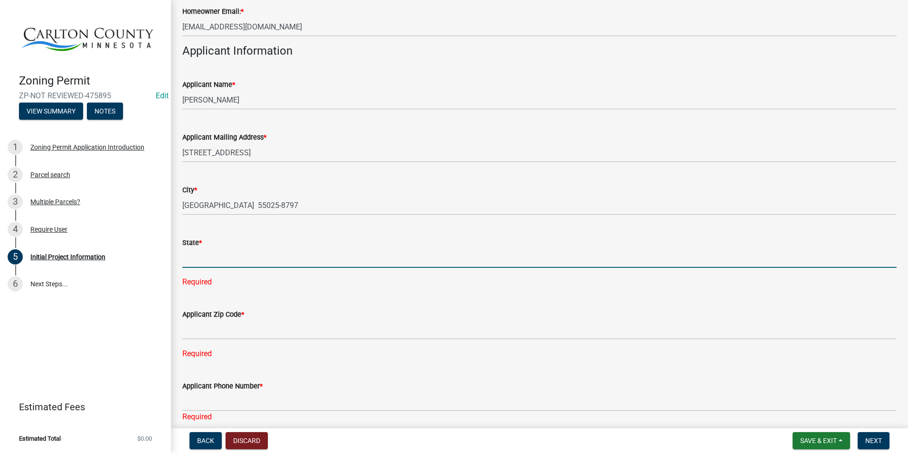
click at [239, 255] on input "State *" at bounding box center [539, 257] width 714 height 19
type input "MN"
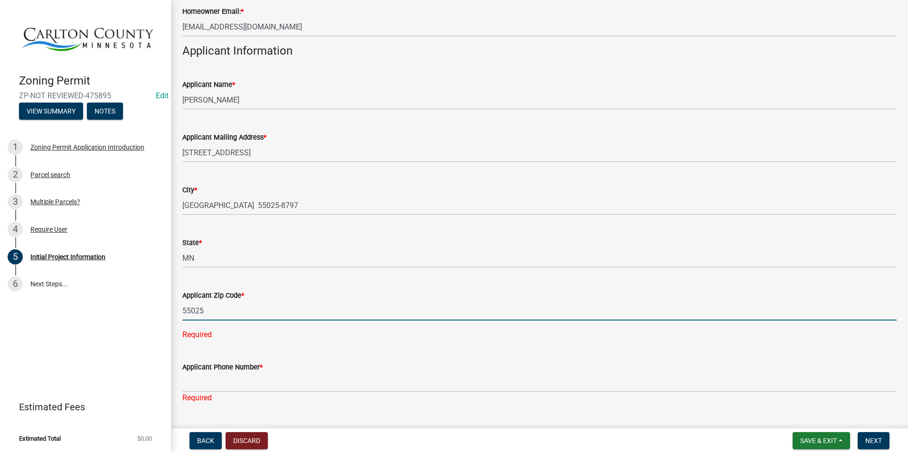
type input "55025"
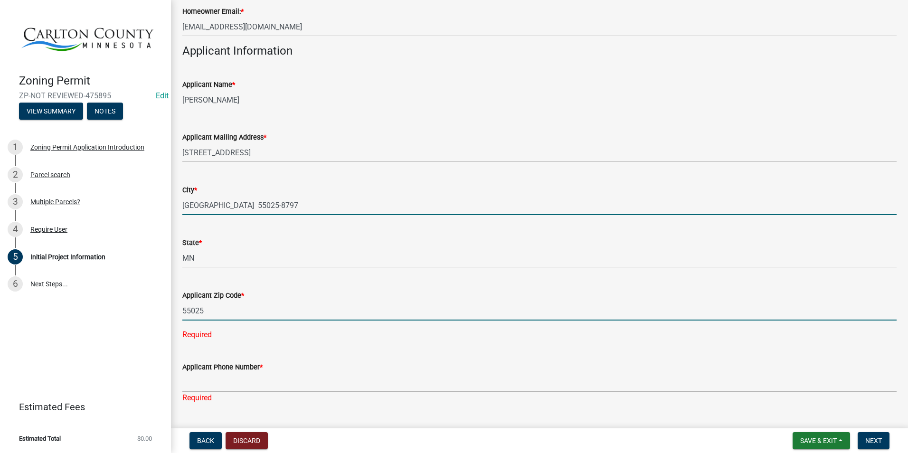
click at [300, 203] on input "[GEOGRAPHIC_DATA] 55025-8797" at bounding box center [539, 205] width 714 height 19
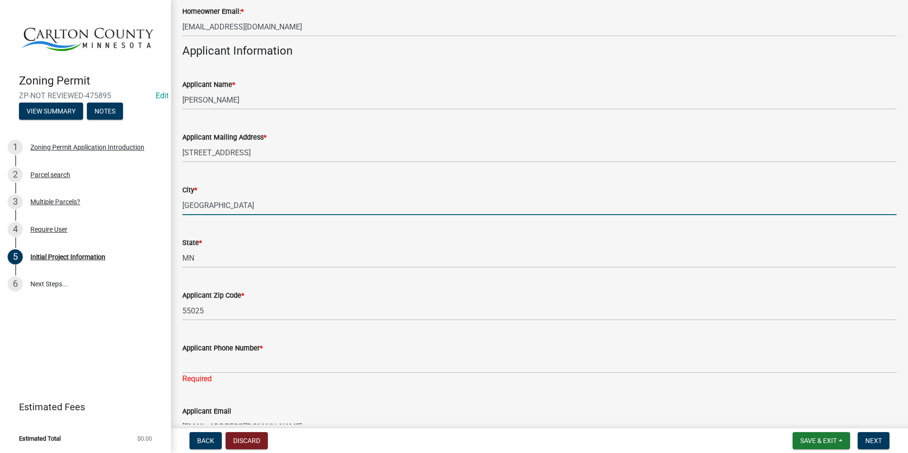
type input "[GEOGRAPHIC_DATA]"
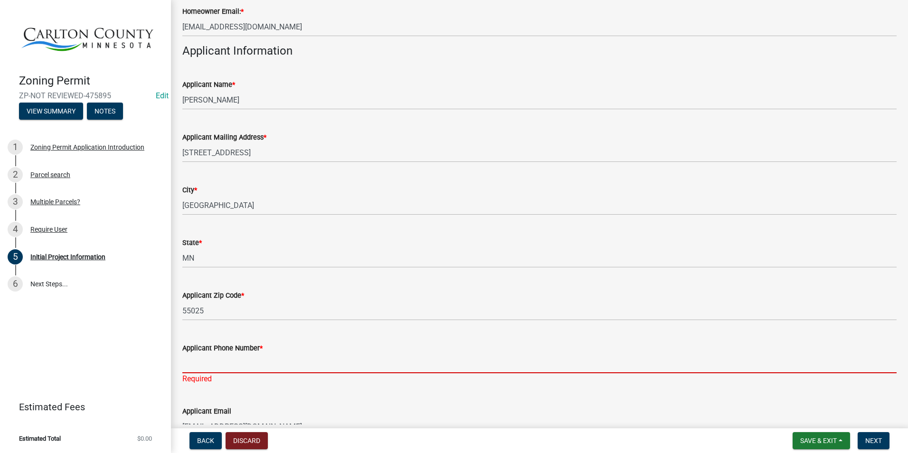
click at [226, 360] on input "Applicant Phone Number *" at bounding box center [539, 363] width 714 height 19
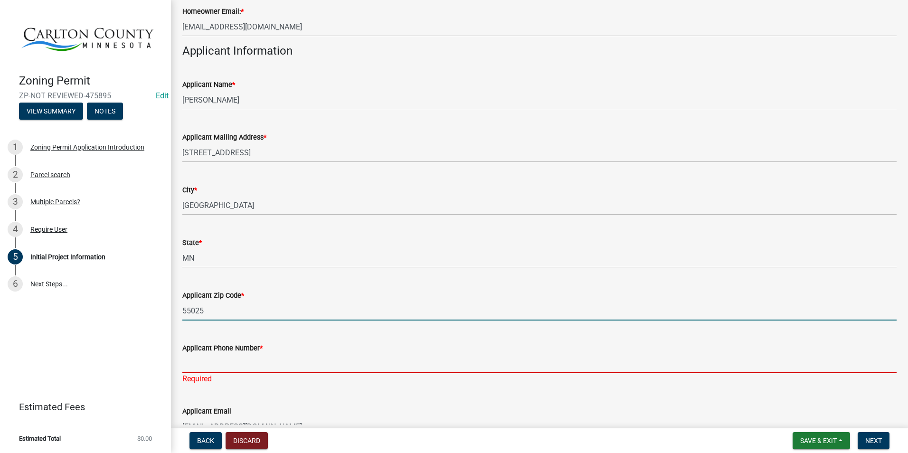
click at [211, 314] on input "55025" at bounding box center [539, 310] width 714 height 19
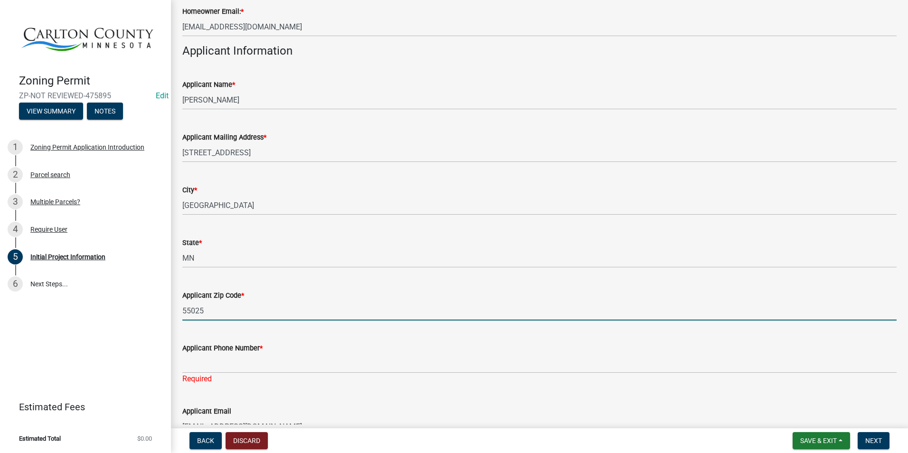
drag, startPoint x: 220, startPoint y: 311, endPoint x: 164, endPoint y: 310, distance: 56.5
click at [164, 310] on div "Zoning Permit ZP-NOT REVIEWED-475895 Edit View Summary Notes 1 Zoning Permit Ap…" at bounding box center [454, 226] width 908 height 453
type input "55025-8797"
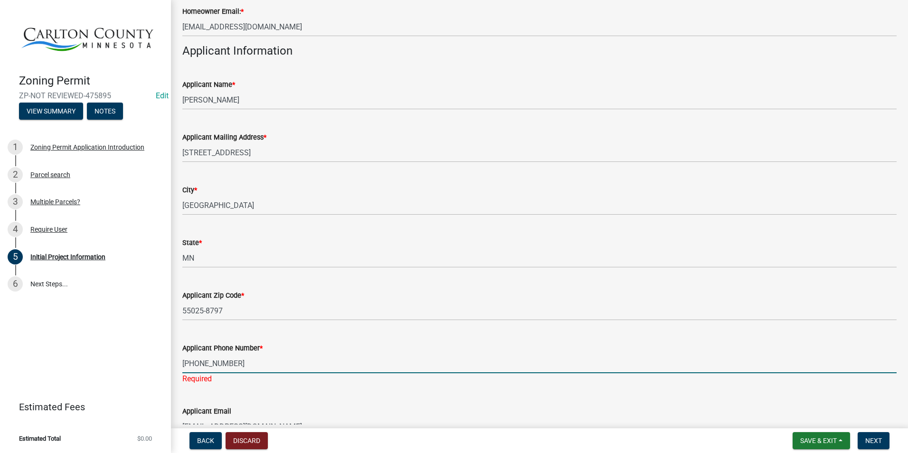
type input "[PHONE_NUMBER]"
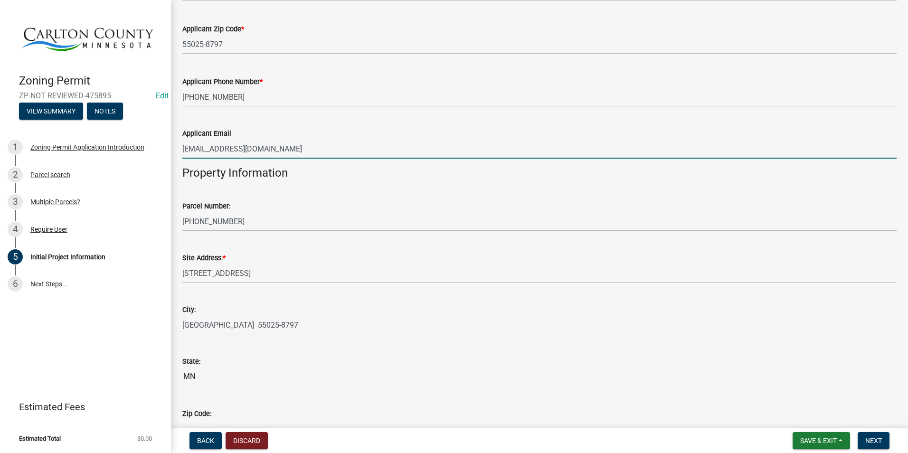
scroll to position [755, 0]
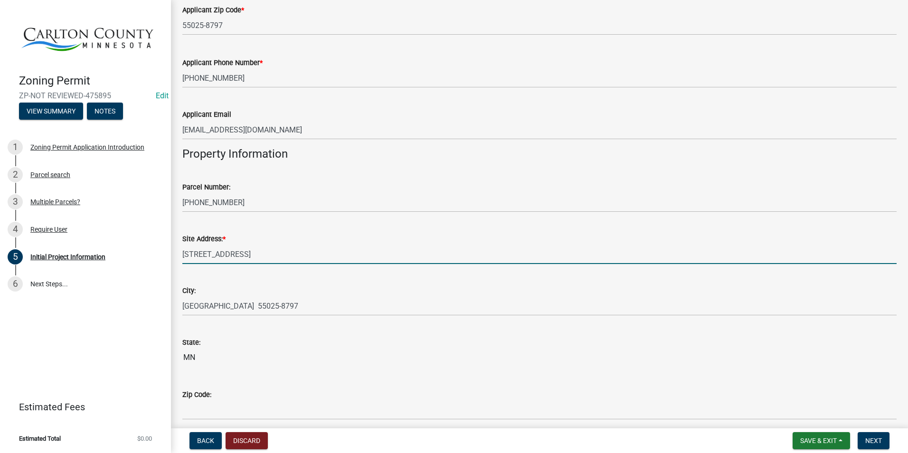
drag, startPoint x: 271, startPoint y: 255, endPoint x: 180, endPoint y: 255, distance: 90.2
click at [180, 255] on div "Site Address: * [STREET_ADDRESS]" at bounding box center [539, 242] width 728 height 44
type input "XXX [PERSON_NAME][GEOGRAPHIC_DATA]"
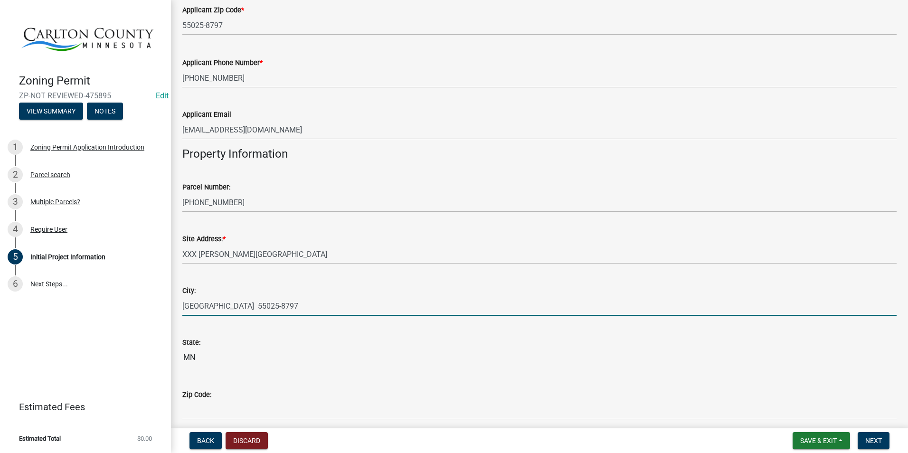
drag, startPoint x: 308, startPoint y: 306, endPoint x: 139, endPoint y: 304, distance: 169.1
click at [139, 304] on div "Zoning Permit ZP-NOT REVIEWED-475895 Edit View Summary Notes 1 Zoning Permit Ap…" at bounding box center [454, 226] width 908 height 453
type input "Holyoke"
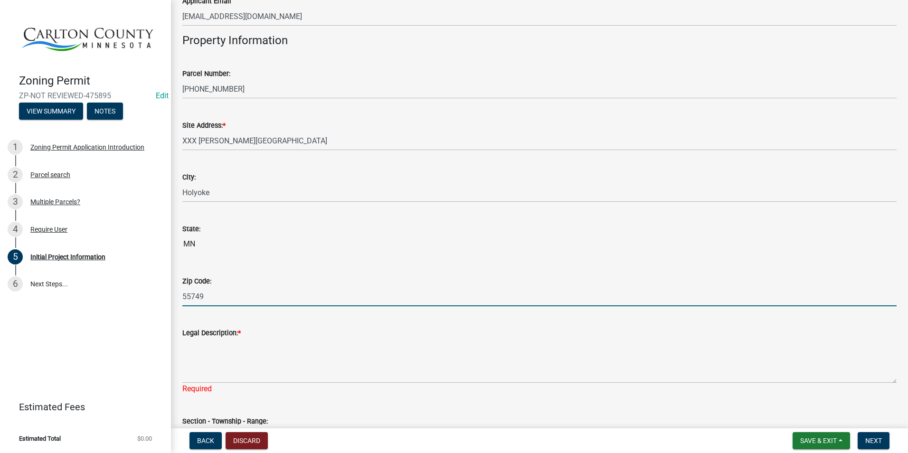
scroll to position [897, 0]
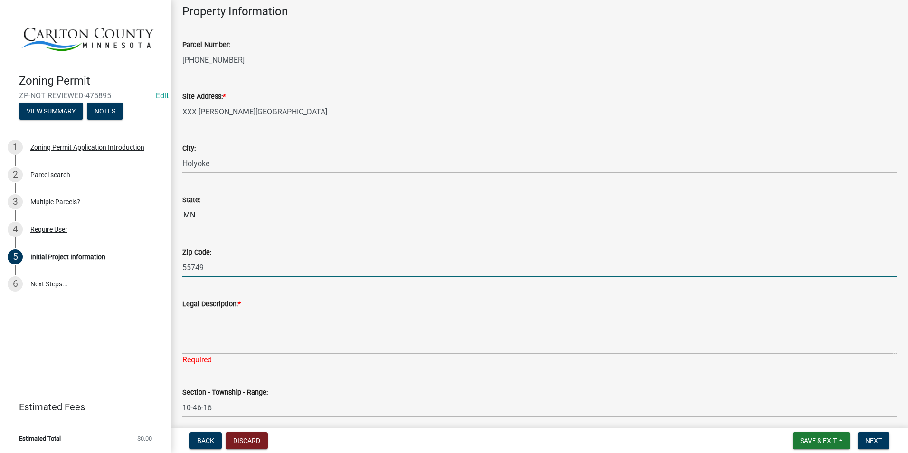
type input "55749"
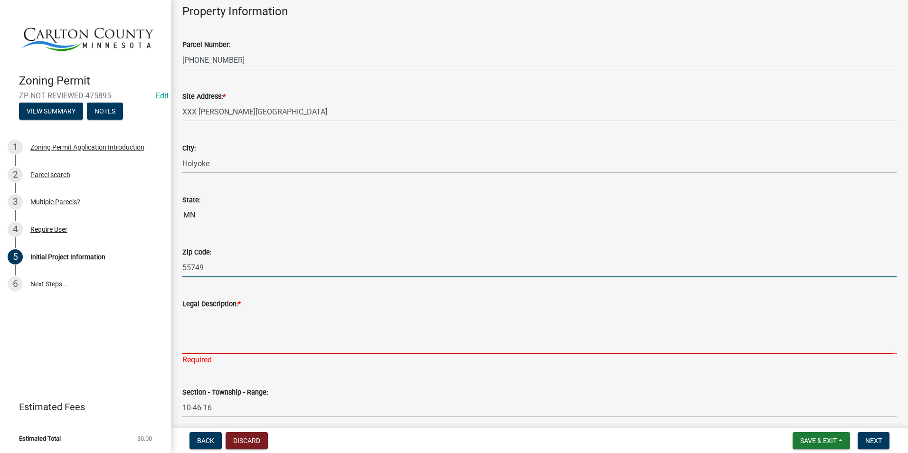
click at [243, 328] on textarea "Legal Description: *" at bounding box center [539, 332] width 714 height 45
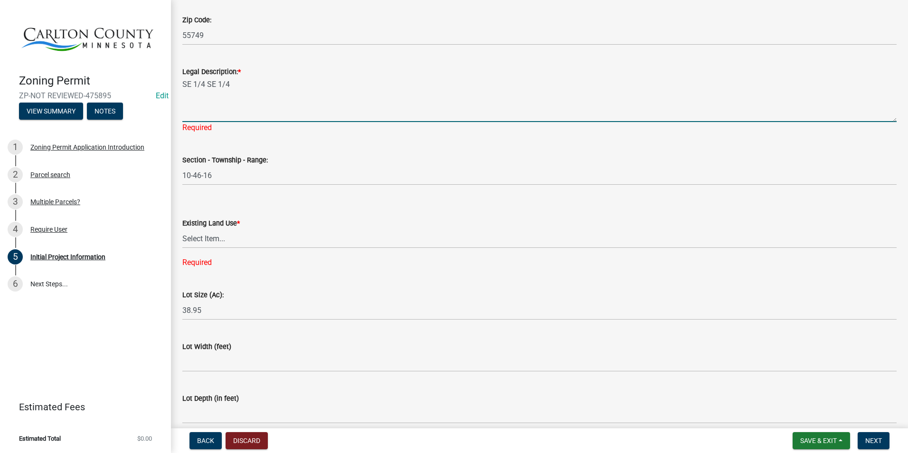
scroll to position [1135, 0]
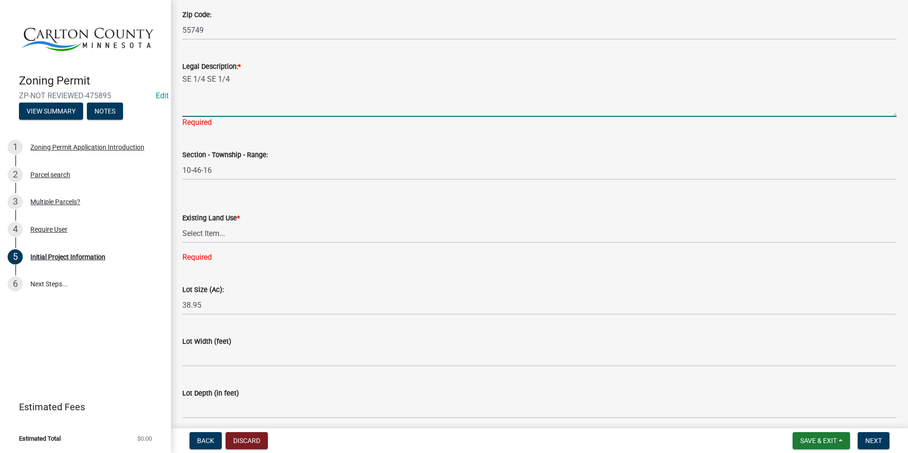
type textarea "SE 1/4 SE 1/4"
click at [227, 224] on select "Select Item... Residential Commercial Recreational/hunting Agricultural" at bounding box center [539, 233] width 714 height 19
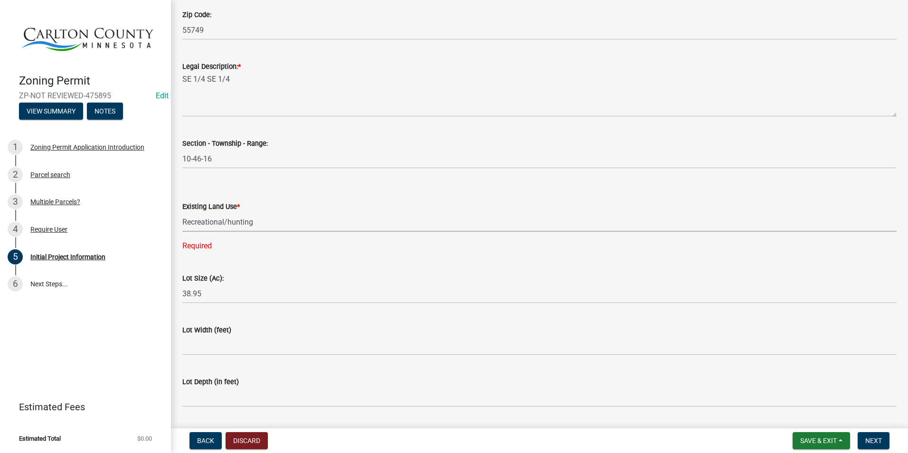
click at [182, 212] on select "Select Item... Residential Commercial Recreational/hunting Agricultural" at bounding box center [539, 221] width 714 height 19
select select "987bd984-5dc8-4afc-b698-6bfa0e862c67"
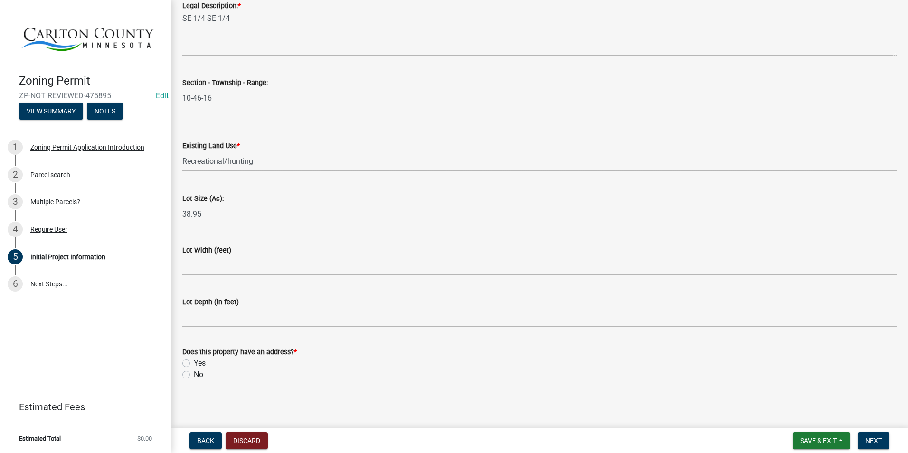
scroll to position [1197, 0]
click at [194, 359] on label "Yes" at bounding box center [200, 361] width 12 height 11
click at [194, 359] on input "Yes" at bounding box center [197, 359] width 6 height 6
radio input "true"
click at [881, 437] on span "Next" at bounding box center [873, 441] width 17 height 8
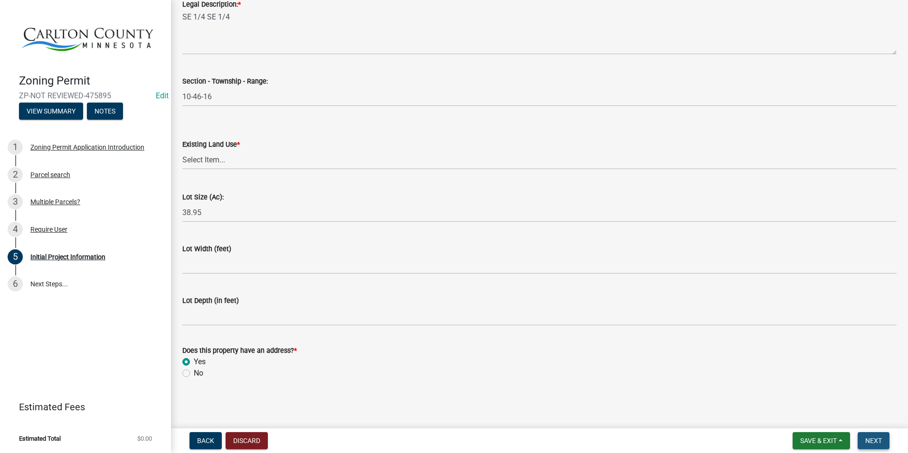
scroll to position [0, 0]
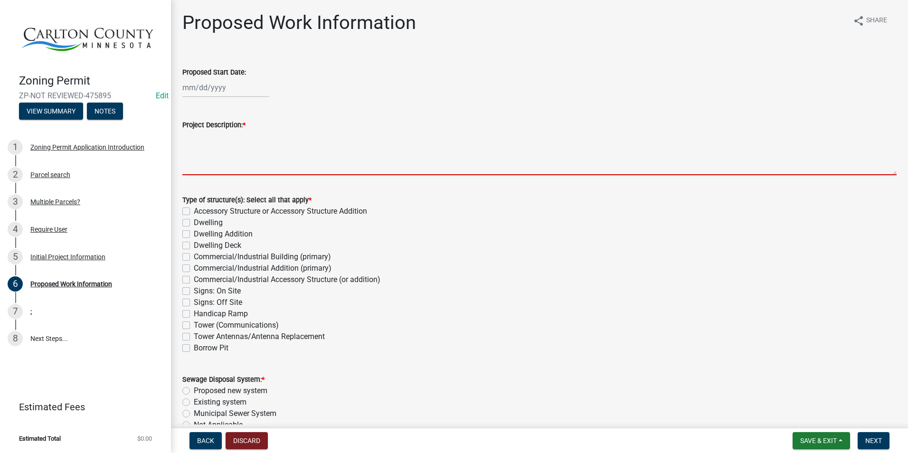
click at [264, 156] on textarea "Project Description: *" at bounding box center [539, 153] width 714 height 45
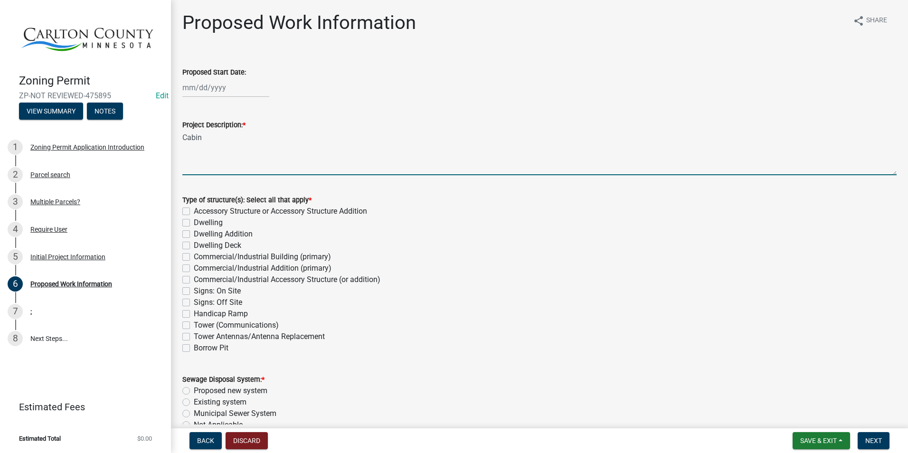
type textarea "Cabin"
click at [183, 224] on div "Type of structure(s): Select all that apply * Accessory Structure or Accessory …" at bounding box center [539, 268] width 728 height 171
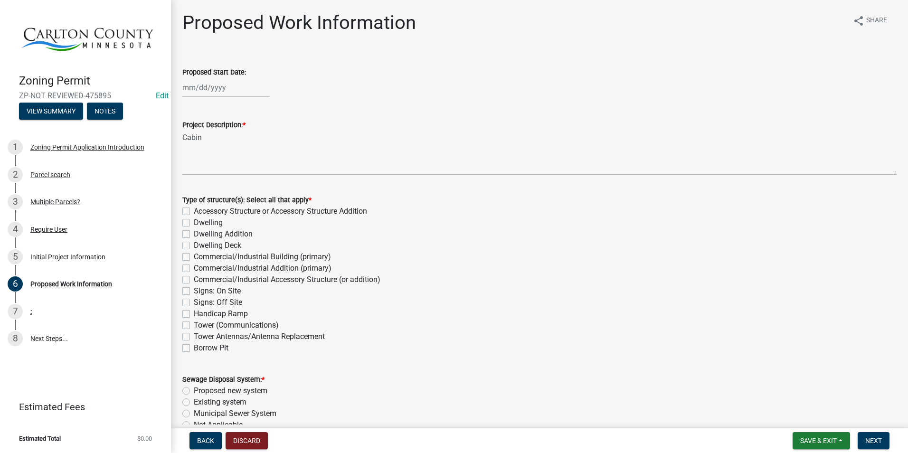
click at [194, 222] on label "Dwelling" at bounding box center [208, 222] width 29 height 11
click at [194, 222] on input "Dwelling" at bounding box center [197, 220] width 6 height 6
checkbox input "true"
checkbox input "false"
checkbox input "true"
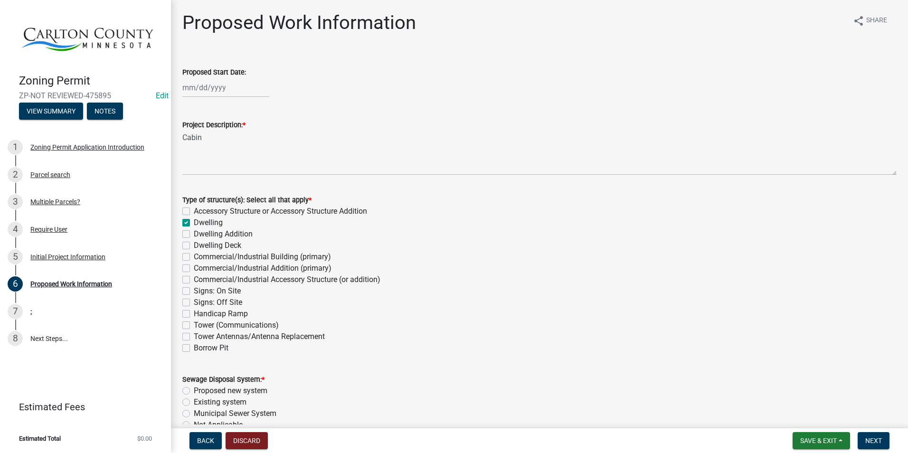
checkbox input "false"
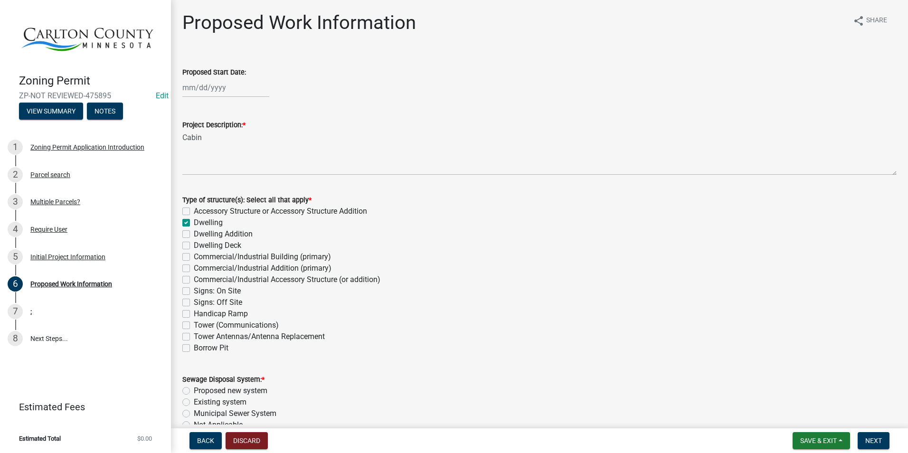
checkbox input "false"
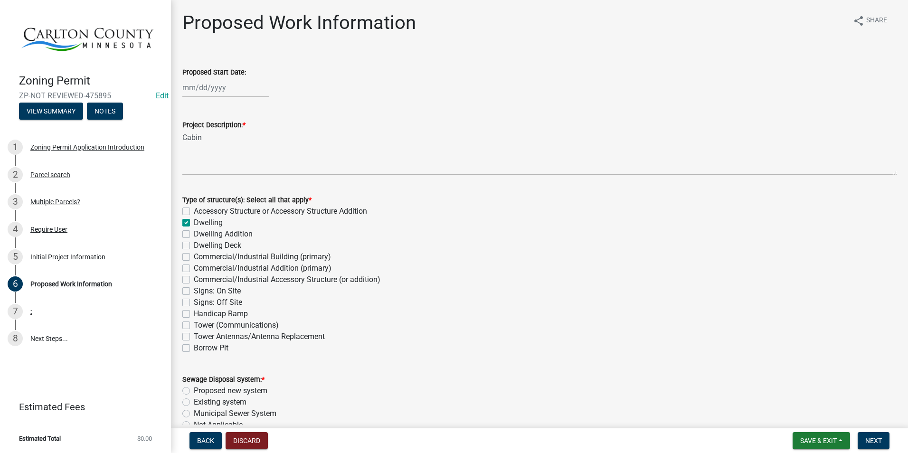
checkbox input "false"
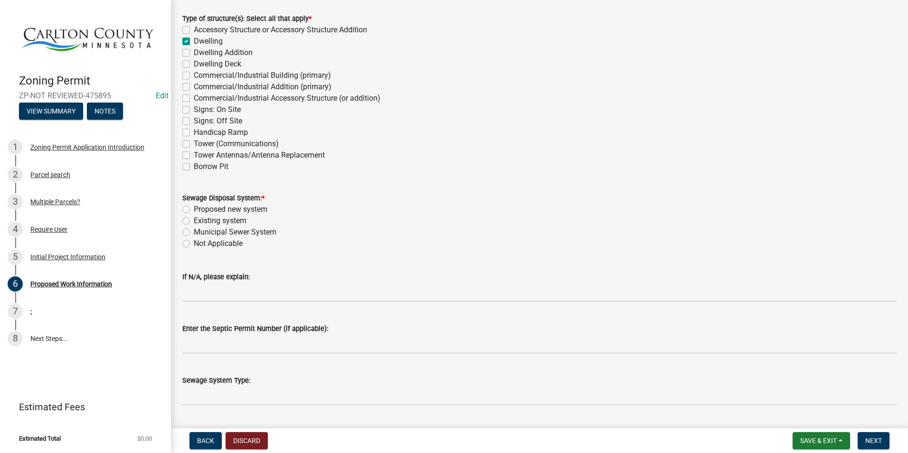
scroll to position [190, 0]
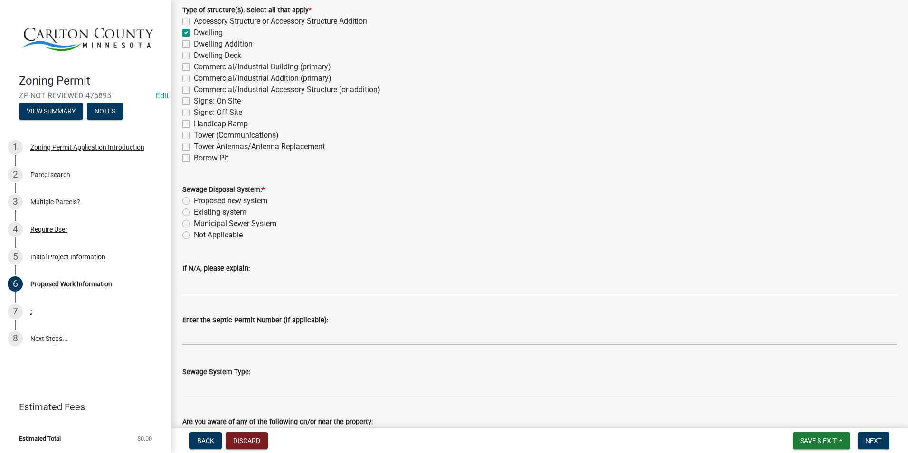
click at [194, 233] on label "Not Applicable" at bounding box center [218, 234] width 49 height 11
click at [194, 233] on input "Not Applicable" at bounding box center [197, 232] width 6 height 6
radio input "true"
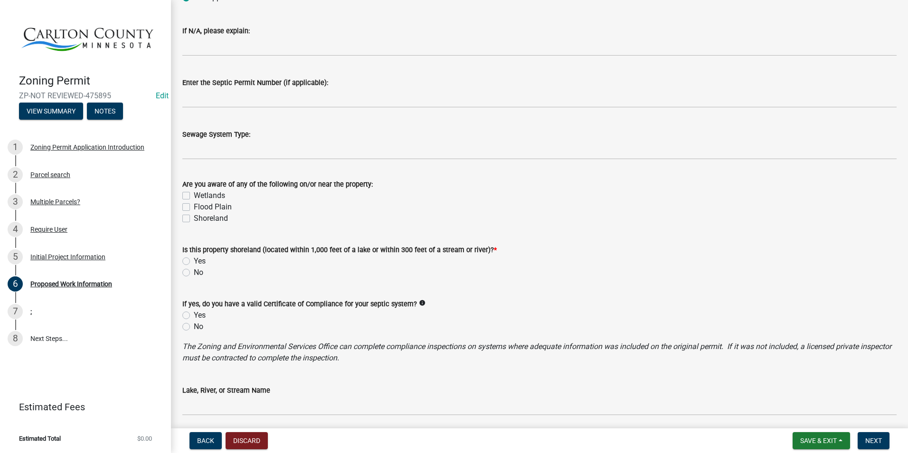
scroll to position [475, 0]
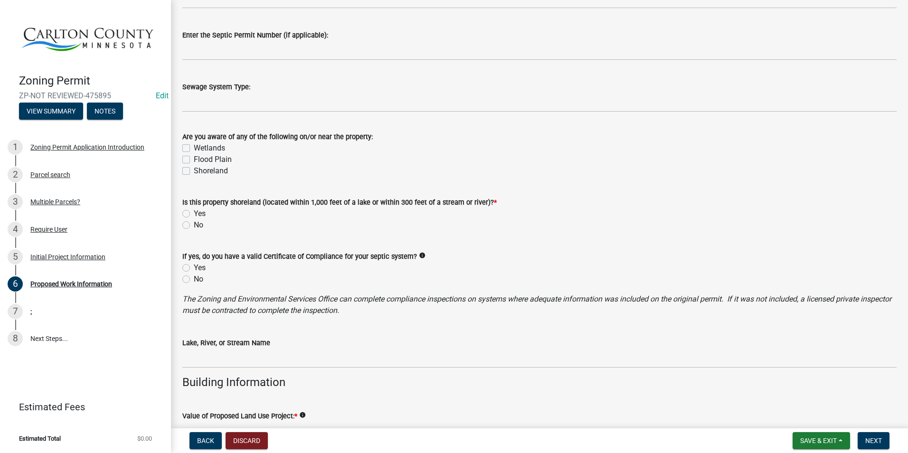
click at [194, 224] on label "No" at bounding box center [198, 224] width 9 height 11
click at [194, 224] on input "No" at bounding box center [197, 222] width 6 height 6
radio input "true"
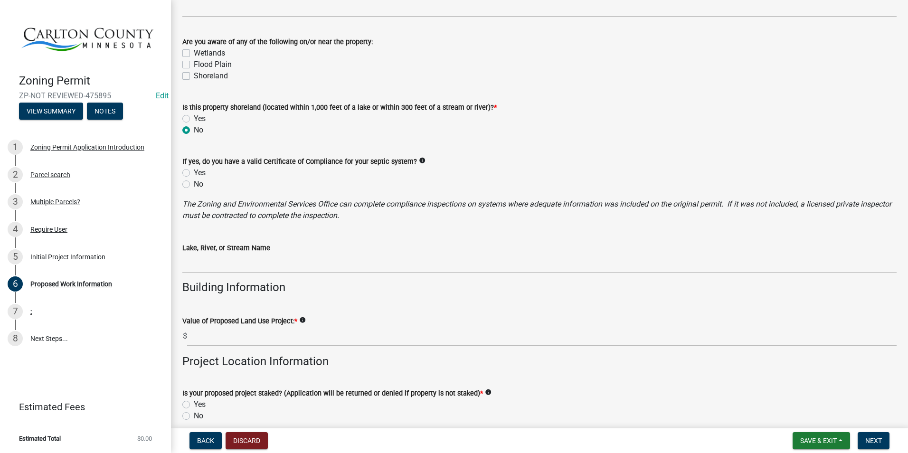
scroll to position [617, 0]
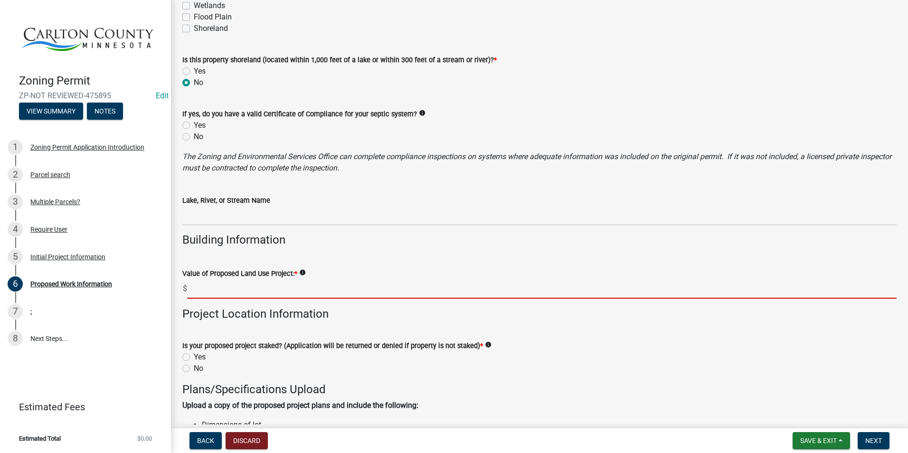
click at [245, 288] on input "text" at bounding box center [541, 288] width 709 height 19
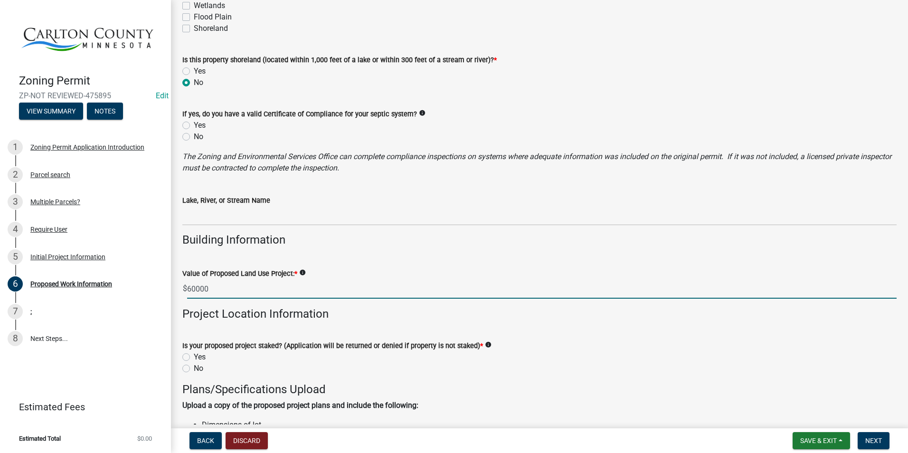
type input "60000"
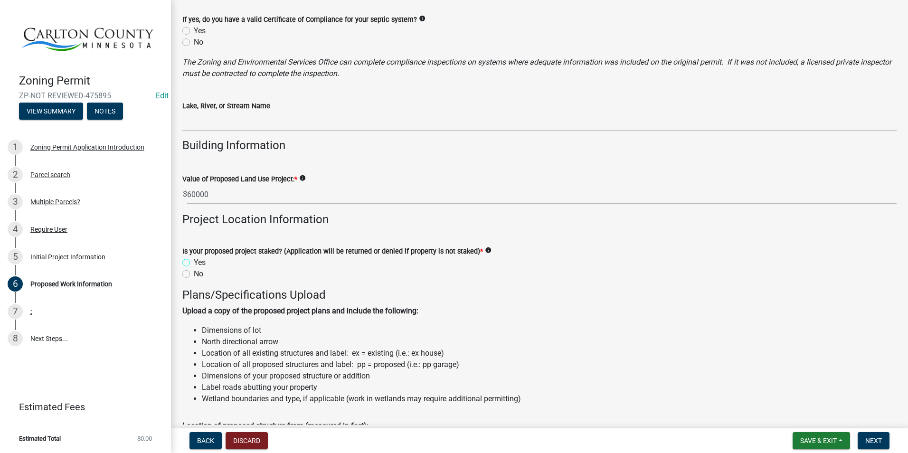
scroll to position [712, 0]
click at [194, 260] on label "Yes" at bounding box center [200, 261] width 12 height 11
click at [194, 260] on input "Yes" at bounding box center [197, 259] width 6 height 6
radio input "true"
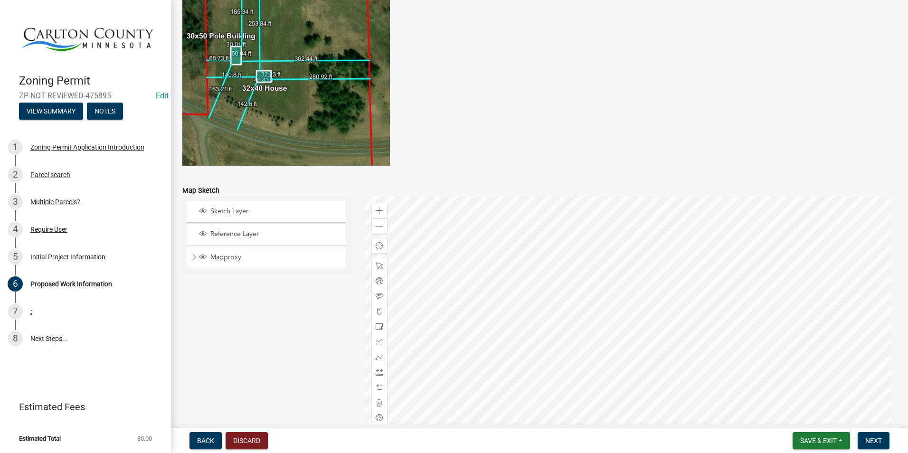
scroll to position [1804, 0]
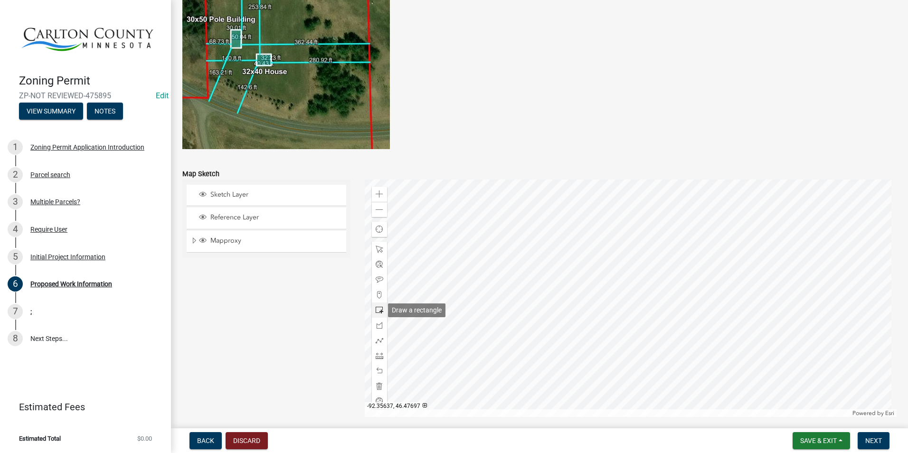
click at [381, 309] on span at bounding box center [380, 310] width 8 height 8
click at [653, 288] on div at bounding box center [631, 297] width 532 height 237
click at [650, 282] on div at bounding box center [631, 297] width 532 height 237
click at [378, 389] on span at bounding box center [380, 386] width 8 height 8
click at [379, 309] on span at bounding box center [380, 310] width 8 height 8
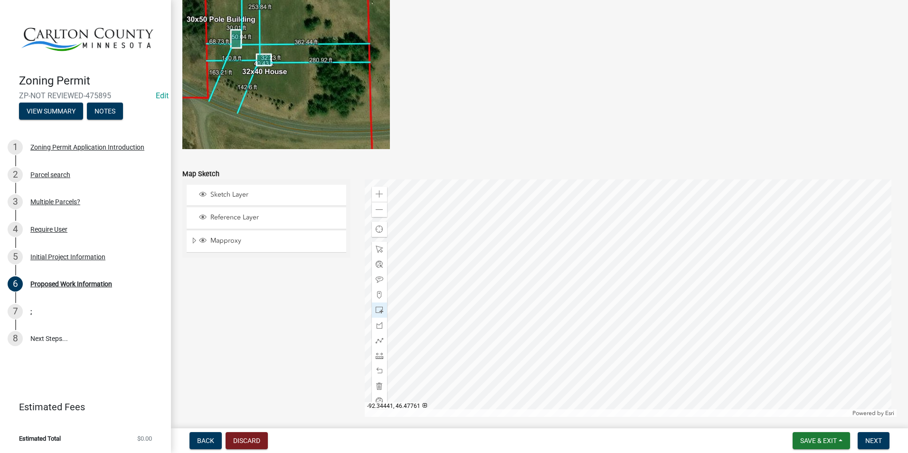
click at [654, 286] on div at bounding box center [631, 297] width 532 height 237
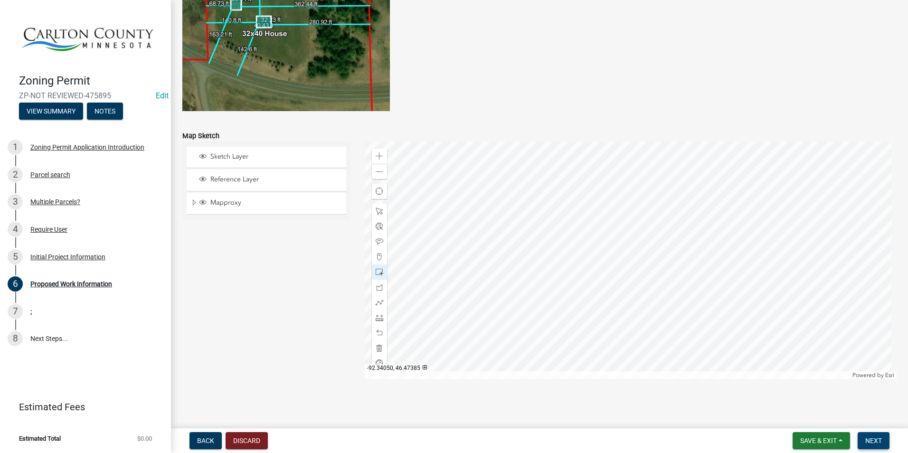
click at [872, 436] on button "Next" at bounding box center [874, 440] width 32 height 17
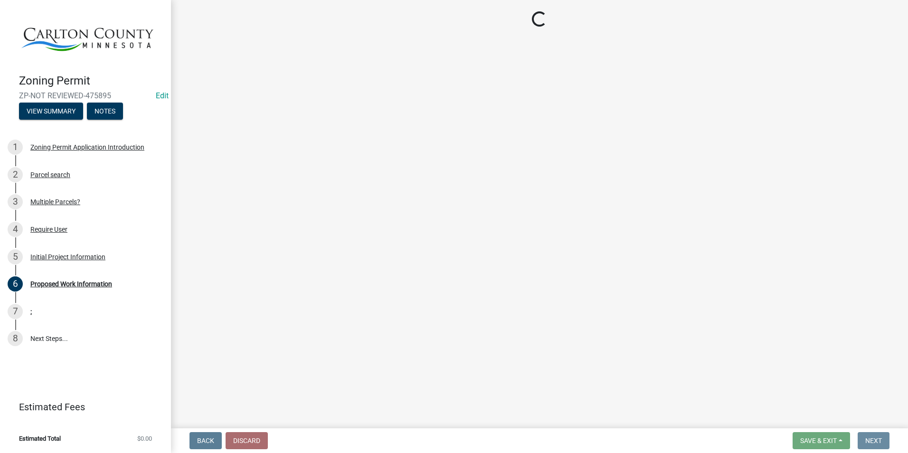
scroll to position [0, 0]
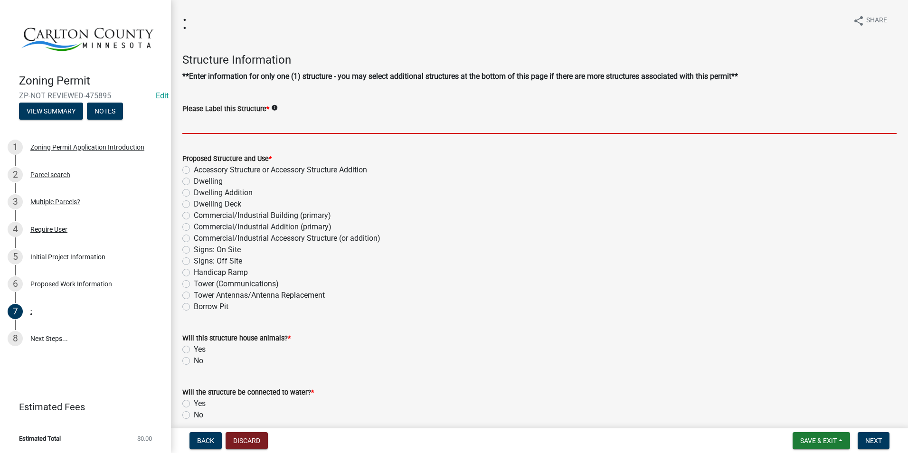
click at [209, 121] on input "Please Label this Structure *" at bounding box center [539, 123] width 714 height 19
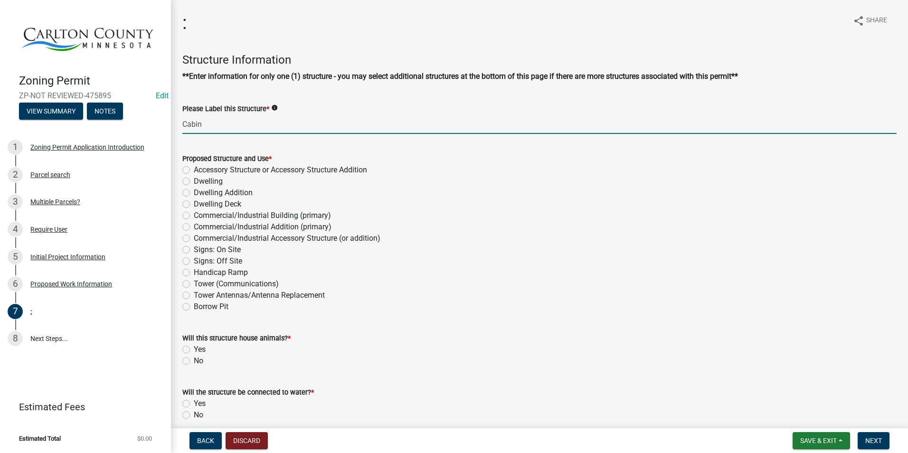
type input "Cabin"
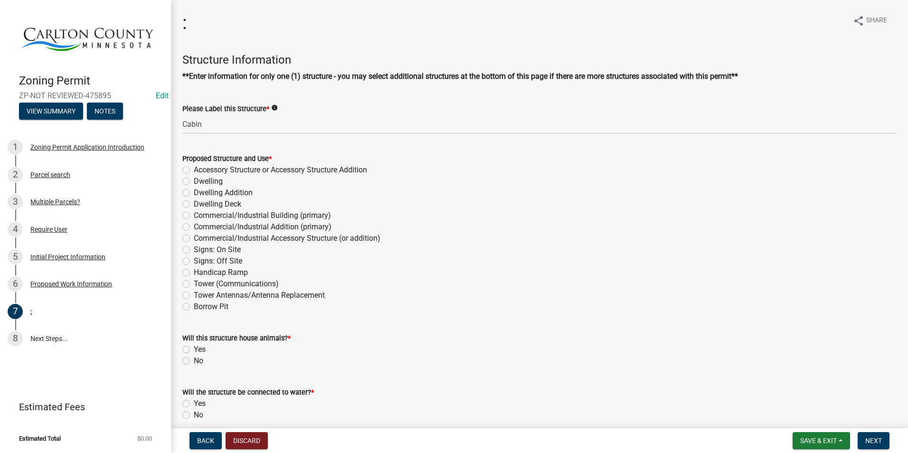
click at [194, 180] on label "Dwelling" at bounding box center [208, 181] width 29 height 11
click at [194, 180] on input "Dwelling" at bounding box center [197, 179] width 6 height 6
radio input "true"
click at [194, 357] on label "No" at bounding box center [198, 360] width 9 height 11
click at [194, 357] on input "No" at bounding box center [197, 358] width 6 height 6
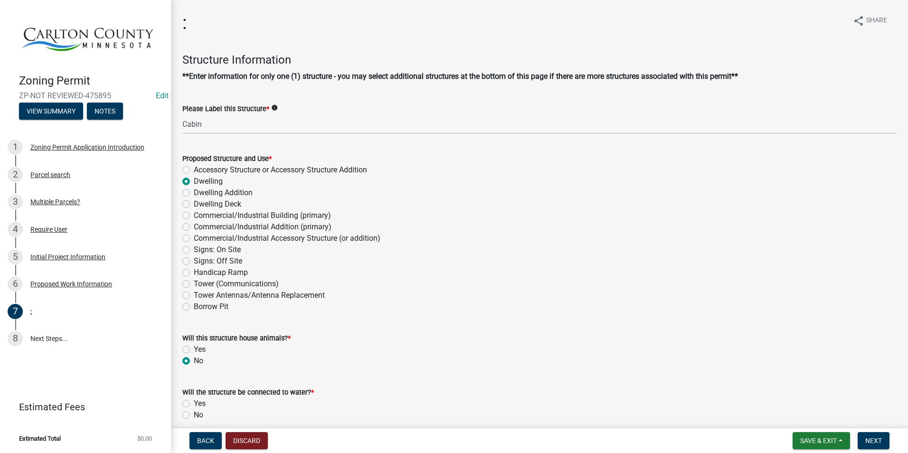
radio input "true"
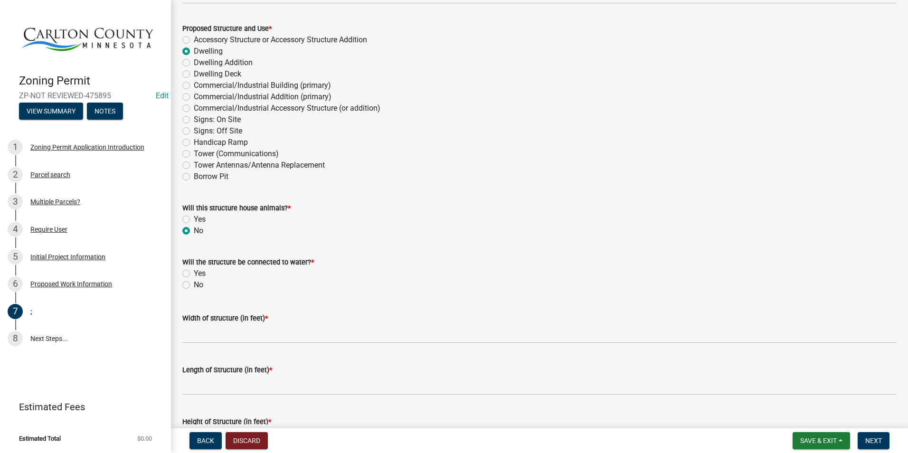
scroll to position [142, 0]
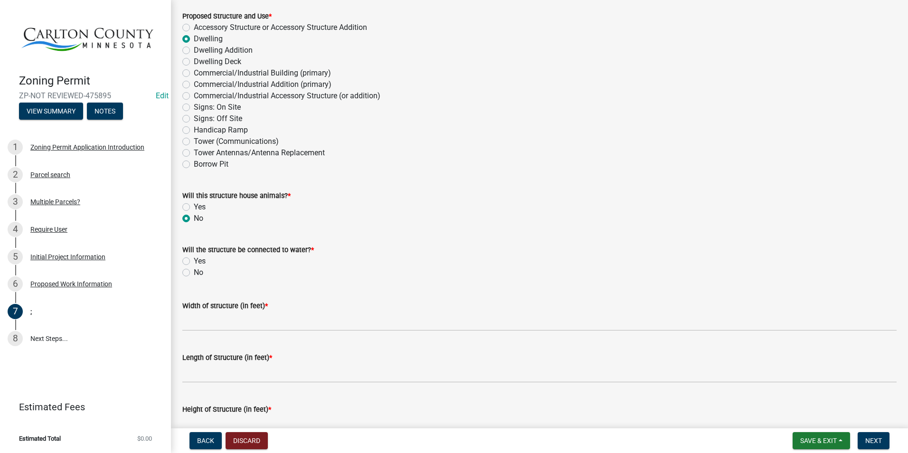
click at [194, 272] on label "No" at bounding box center [198, 272] width 9 height 11
click at [194, 272] on input "No" at bounding box center [197, 270] width 6 height 6
radio input "true"
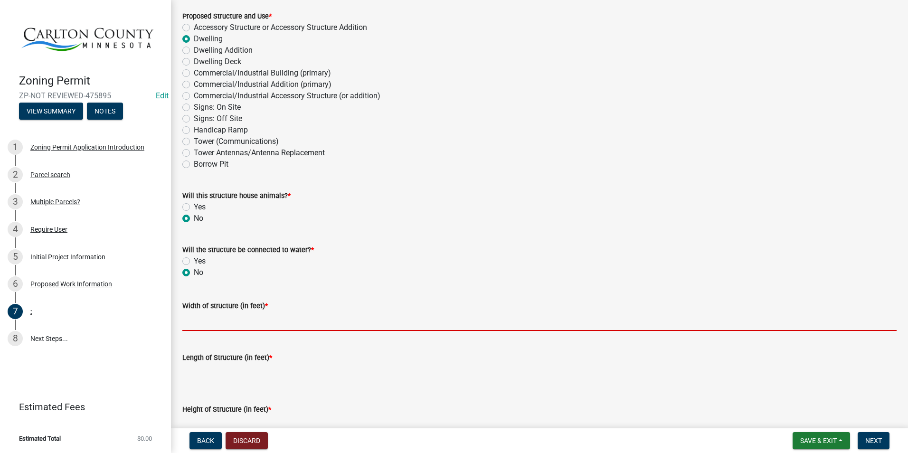
click at [209, 318] on input "Width of structure (in feet) *" at bounding box center [539, 321] width 714 height 19
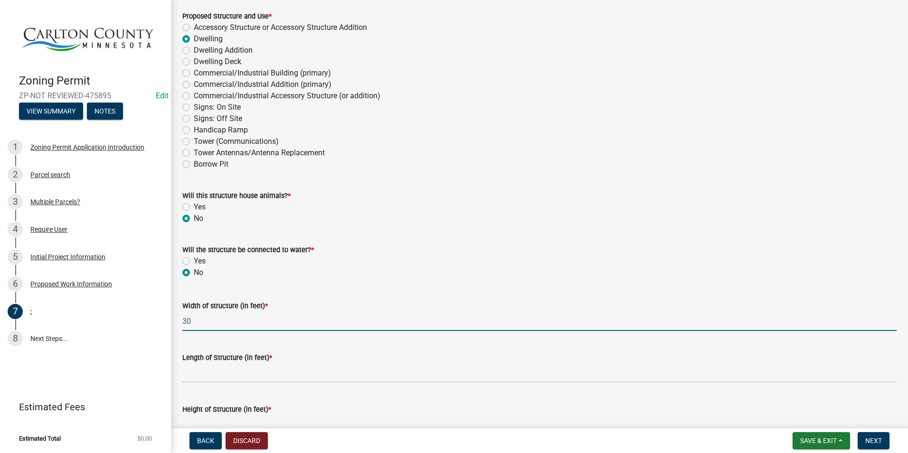
type input "30"
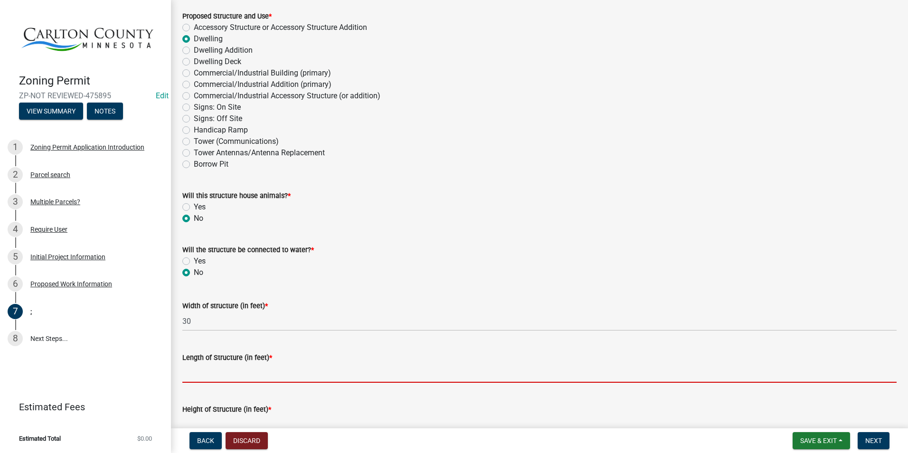
click at [222, 365] on input "Length of Structure (in feet) *" at bounding box center [539, 372] width 714 height 19
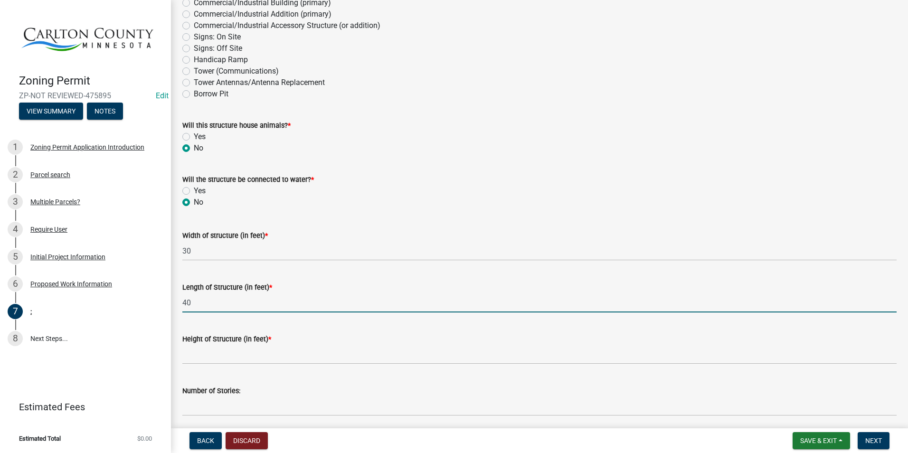
scroll to position [237, 0]
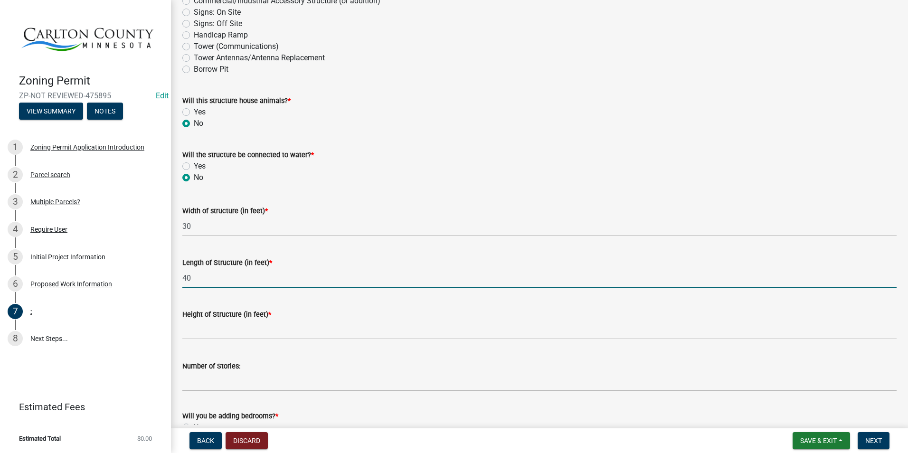
type input "40"
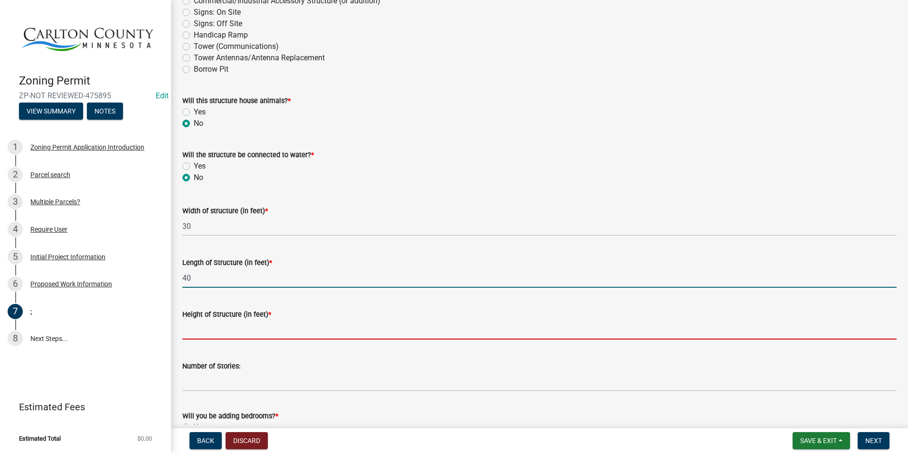
click at [227, 326] on input "Height of Structure (in feet) *" at bounding box center [539, 329] width 714 height 19
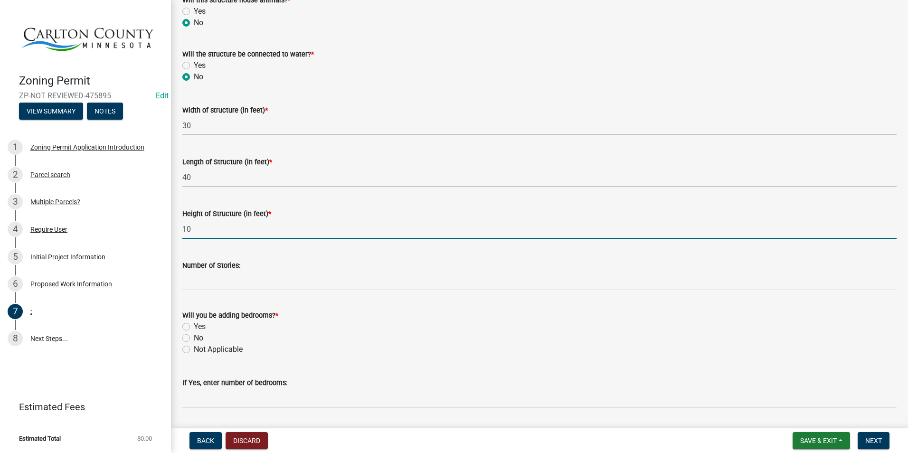
scroll to position [380, 0]
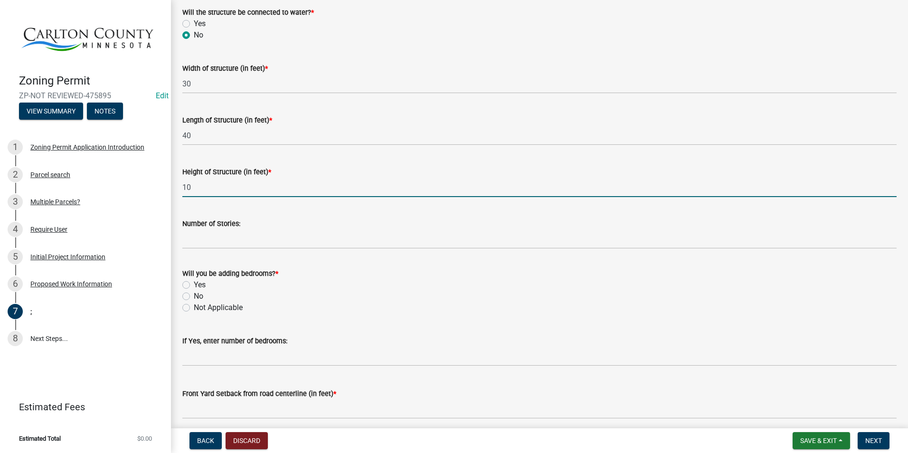
type input "10"
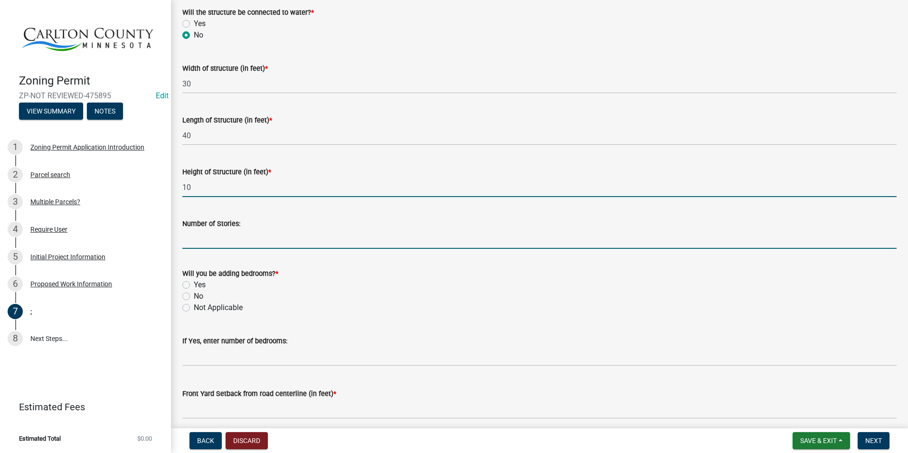
click at [207, 239] on input "Number of Stories:" at bounding box center [539, 238] width 714 height 19
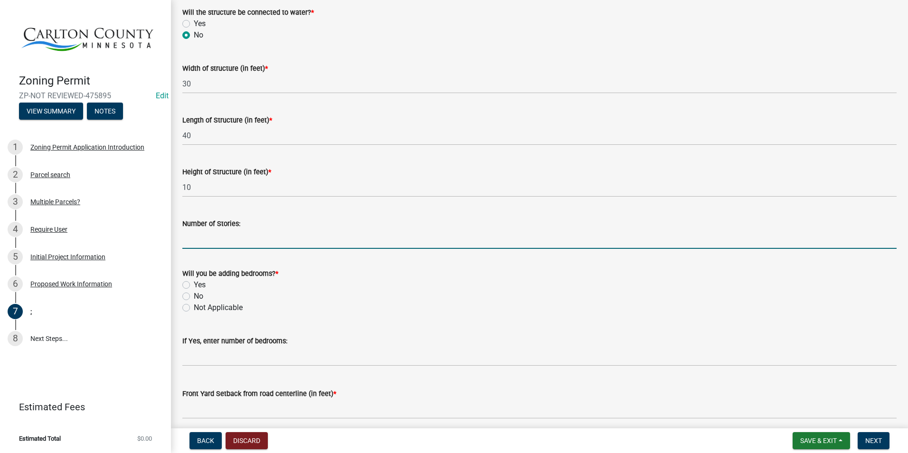
type input "1"
type input "2"
click at [194, 283] on label "Yes" at bounding box center [200, 284] width 12 height 11
click at [194, 283] on input "Yes" at bounding box center [197, 282] width 6 height 6
radio input "true"
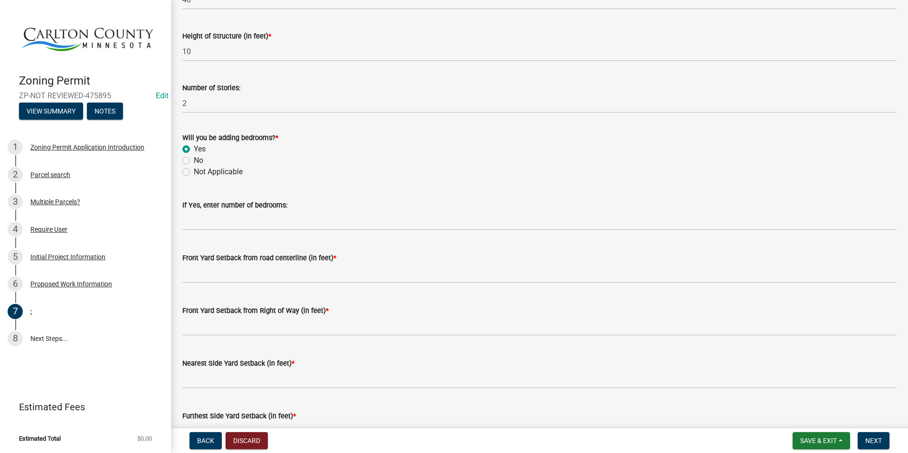
scroll to position [522, 0]
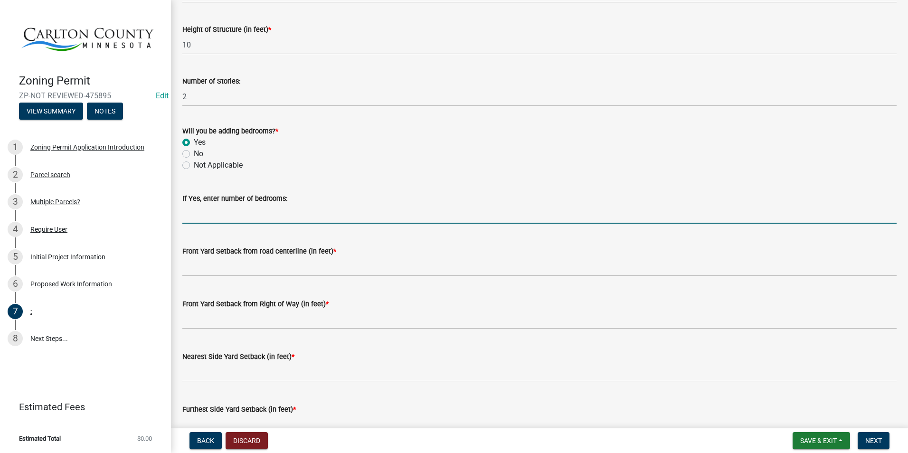
click at [210, 211] on input "text" at bounding box center [539, 213] width 714 height 19
type input "2"
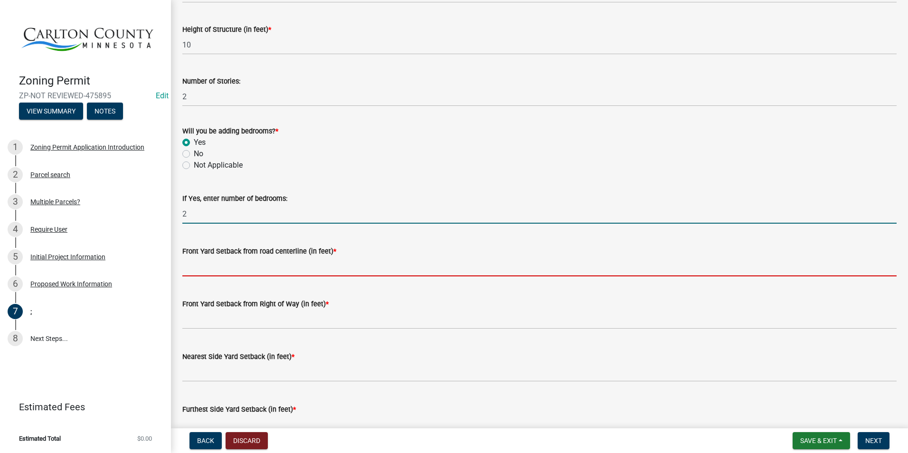
click at [215, 259] on input "text" at bounding box center [539, 266] width 714 height 19
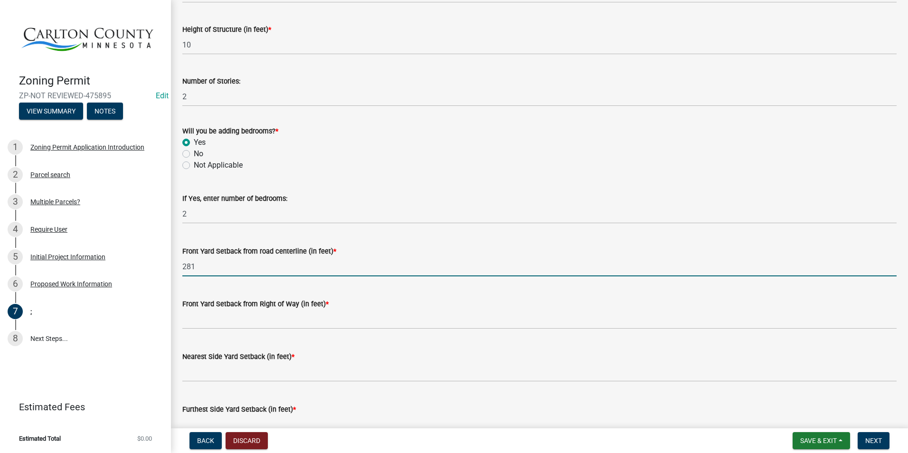
type input "281"
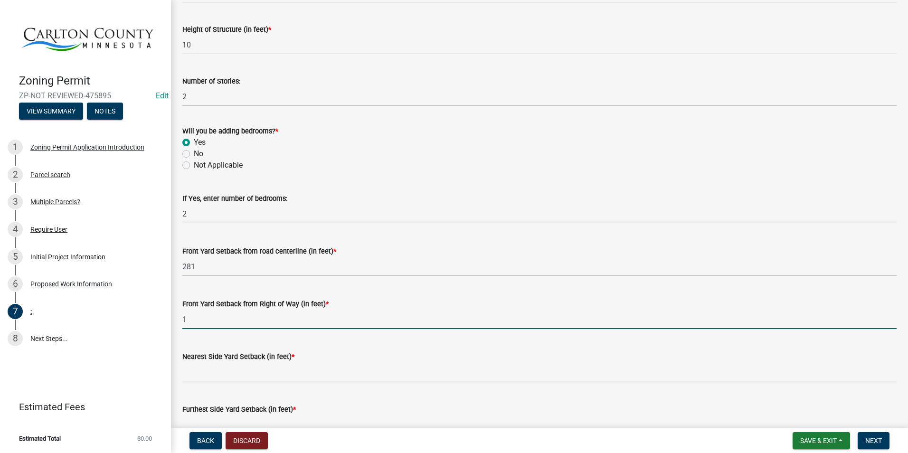
type input "1"
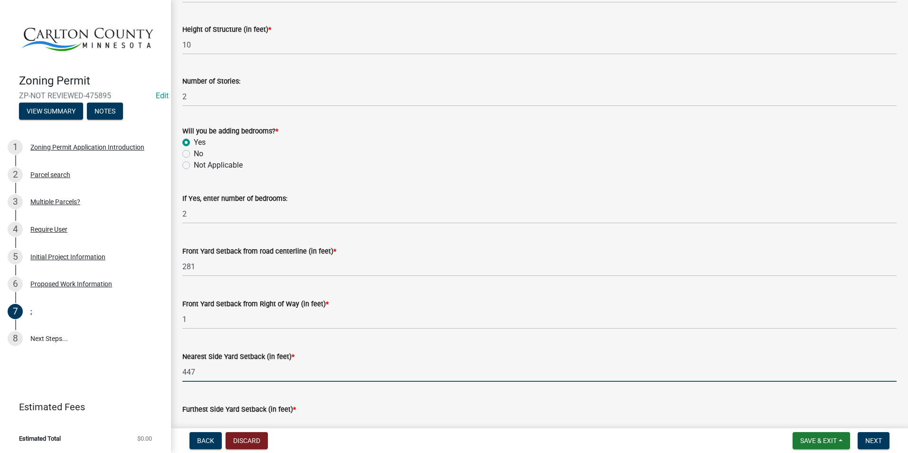
type input "447"
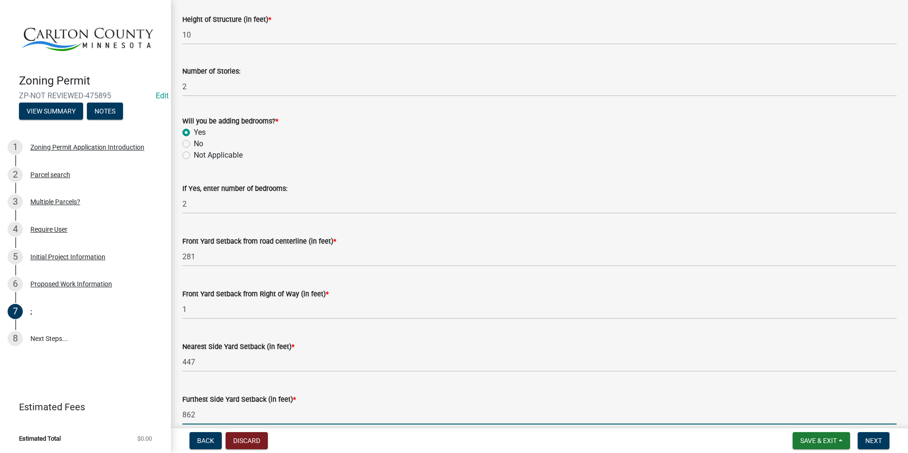
type input "862"
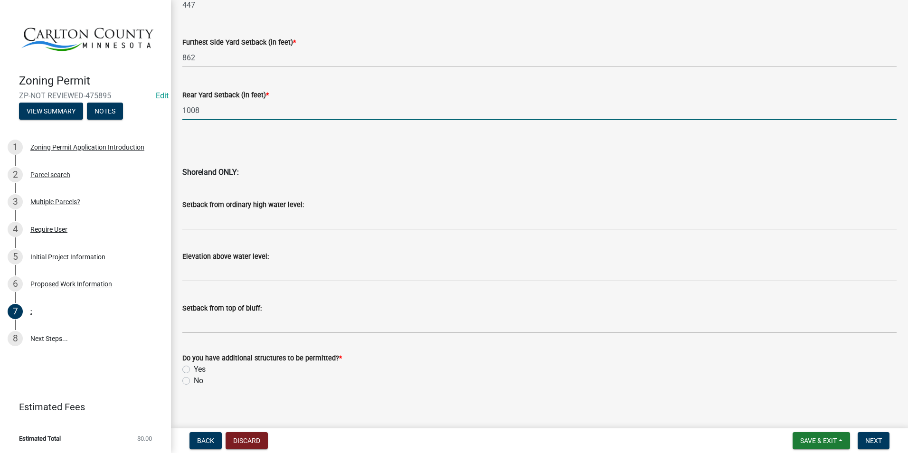
scroll to position [897, 0]
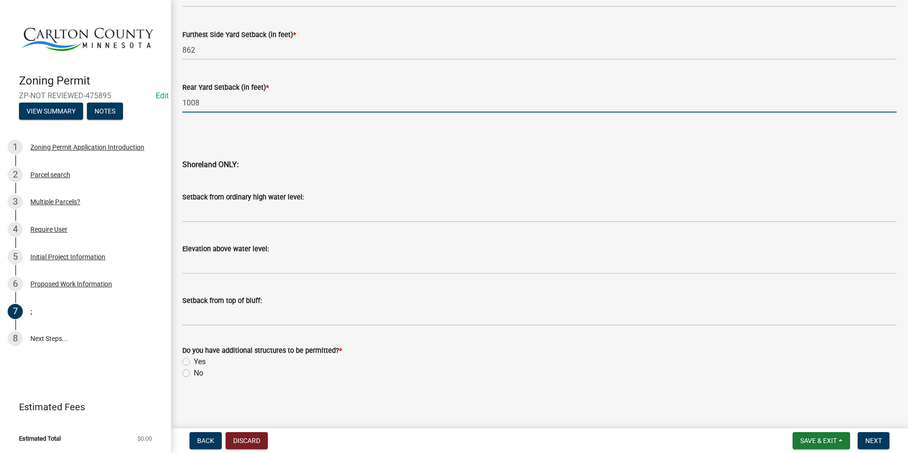
type input "1008"
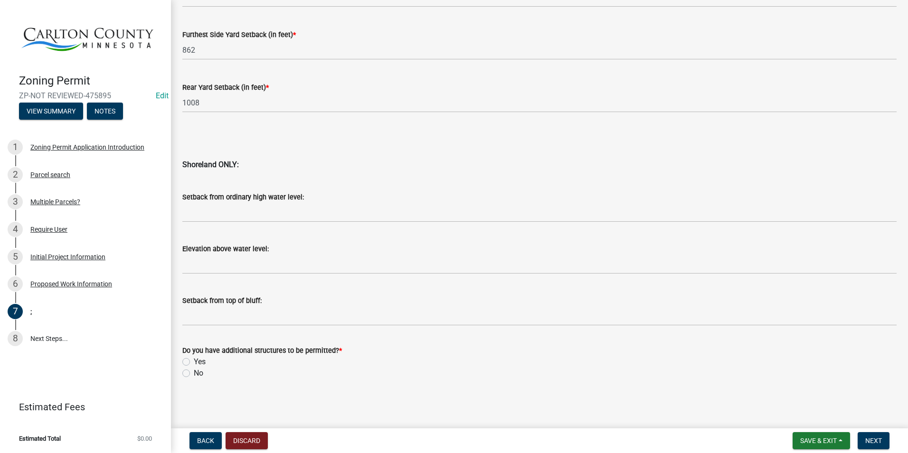
click at [194, 362] on label "Yes" at bounding box center [200, 361] width 12 height 11
click at [194, 362] on input "Yes" at bounding box center [197, 359] width 6 height 6
radio input "true"
click at [869, 434] on button "Next" at bounding box center [874, 440] width 32 height 17
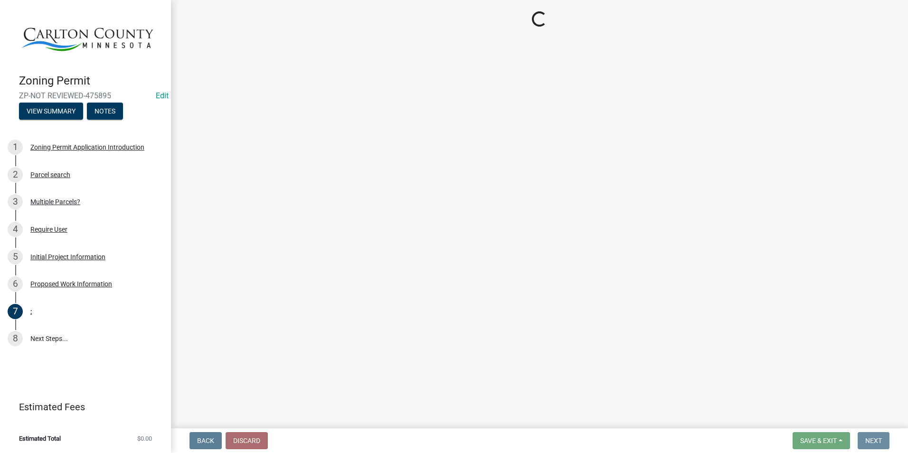
scroll to position [0, 0]
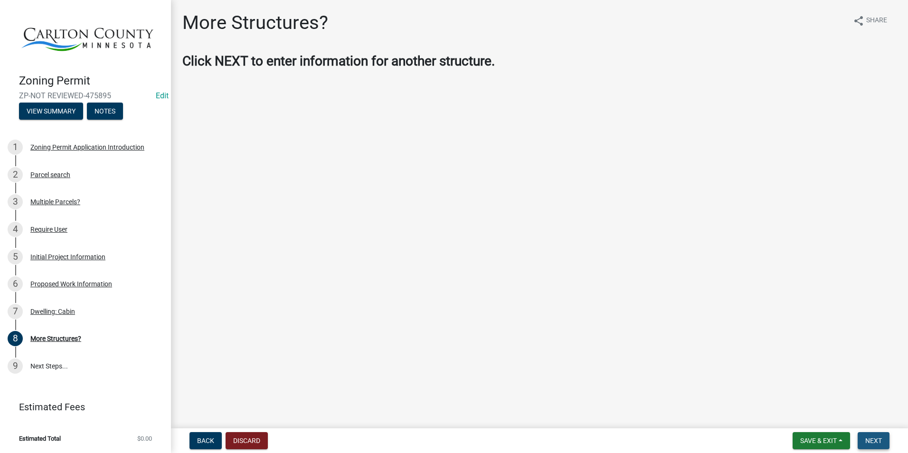
drag, startPoint x: 881, startPoint y: 442, endPoint x: 877, endPoint y: 439, distance: 5.4
click at [881, 442] on span "Next" at bounding box center [873, 441] width 17 height 8
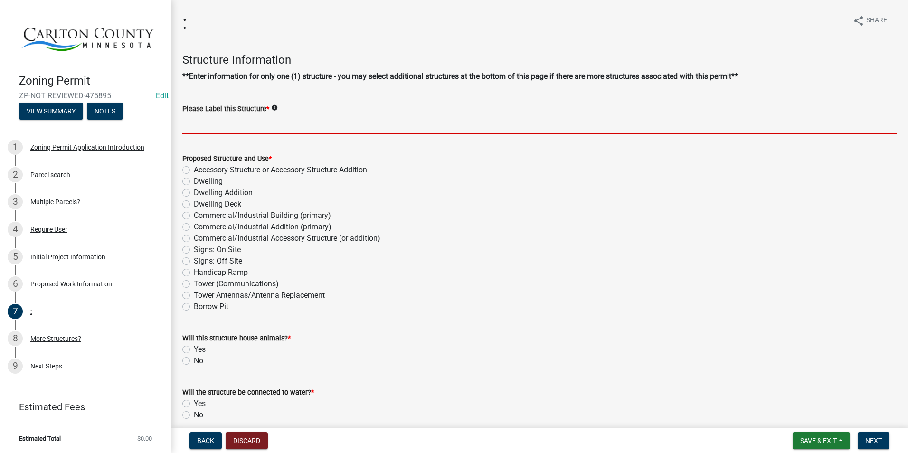
click at [239, 122] on input "Please Label this Structure *" at bounding box center [539, 123] width 714 height 19
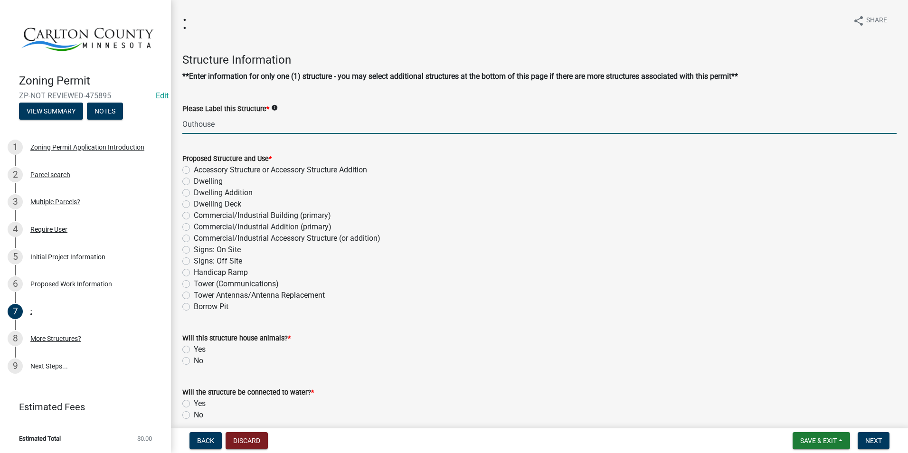
type input "Outhouse"
click at [194, 169] on label "Accessory Structure or Accessory Structure Addition" at bounding box center [280, 169] width 173 height 11
click at [194, 169] on input "Accessory Structure or Accessory Structure Addition" at bounding box center [197, 167] width 6 height 6
radio input "true"
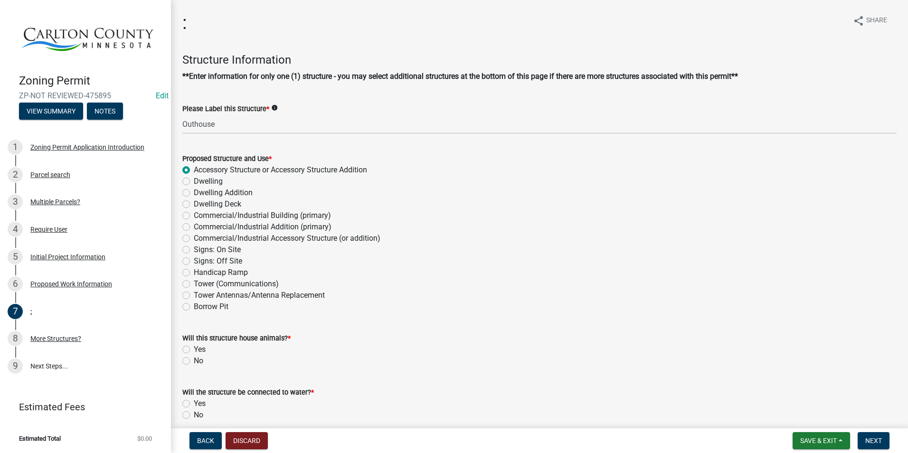
click at [194, 361] on label "No" at bounding box center [198, 360] width 9 height 11
click at [194, 361] on input "No" at bounding box center [197, 358] width 6 height 6
radio input "true"
click at [194, 413] on label "No" at bounding box center [198, 414] width 9 height 11
click at [194, 413] on input "No" at bounding box center [197, 412] width 6 height 6
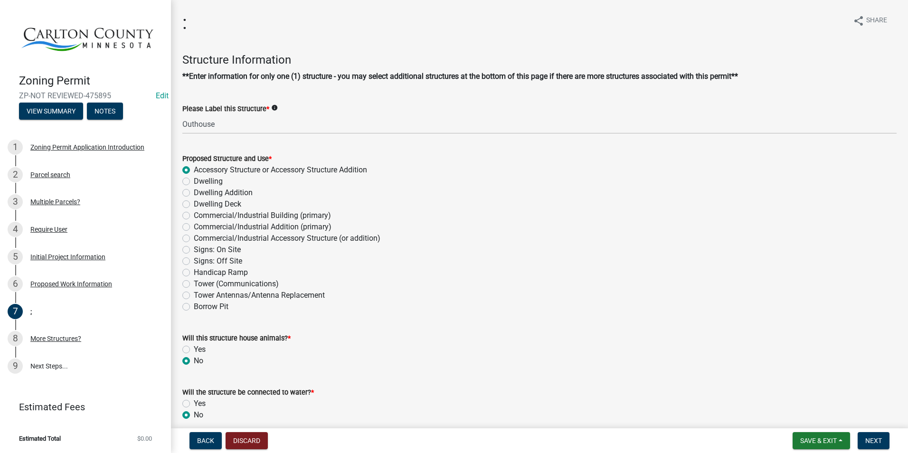
radio input "true"
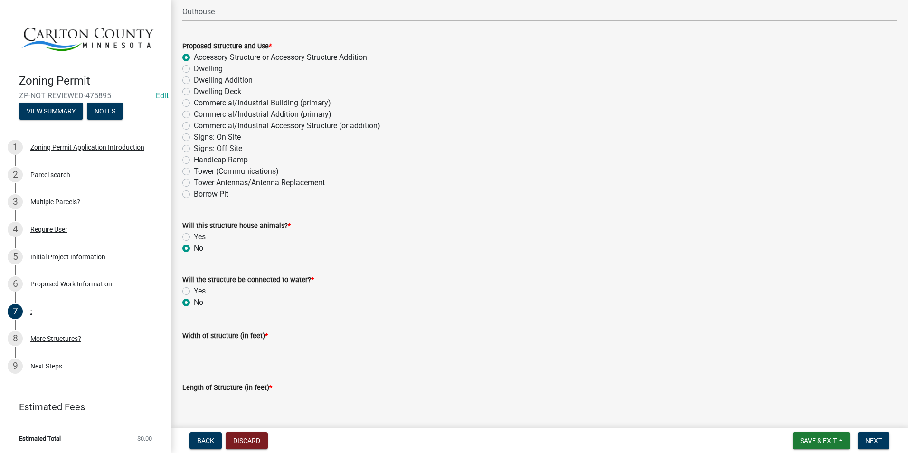
scroll to position [142, 0]
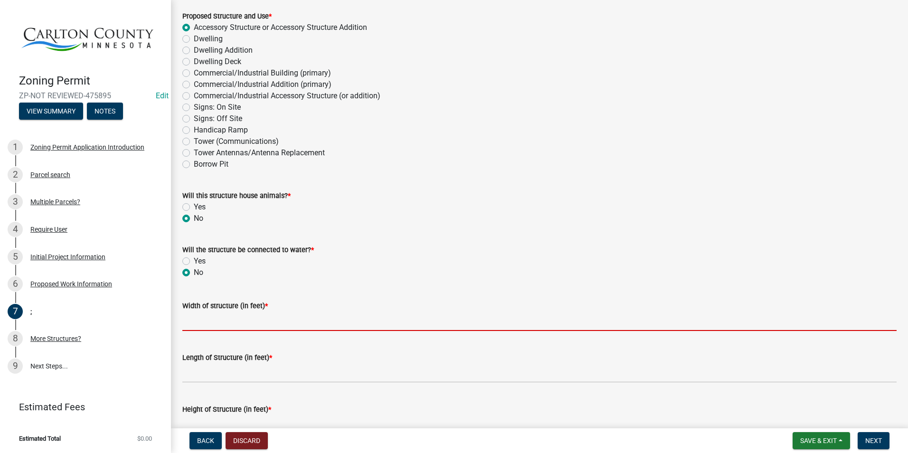
click at [223, 320] on input "Width of structure (in feet) *" at bounding box center [539, 321] width 714 height 19
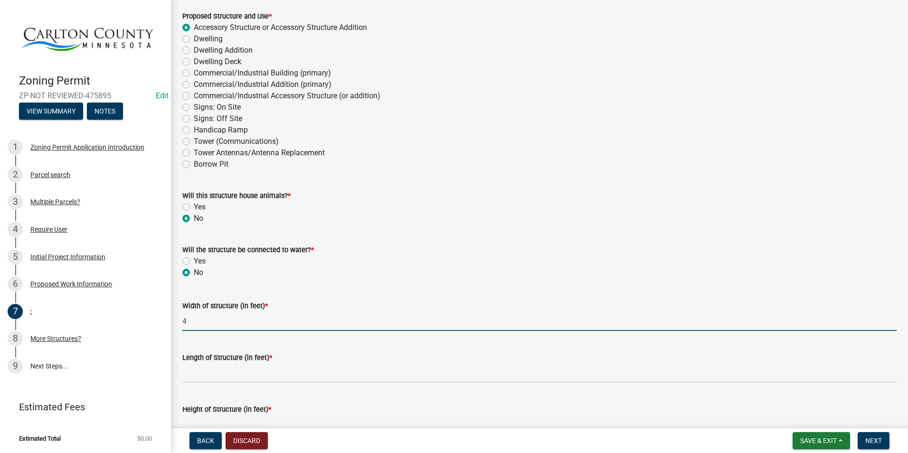
type input "4"
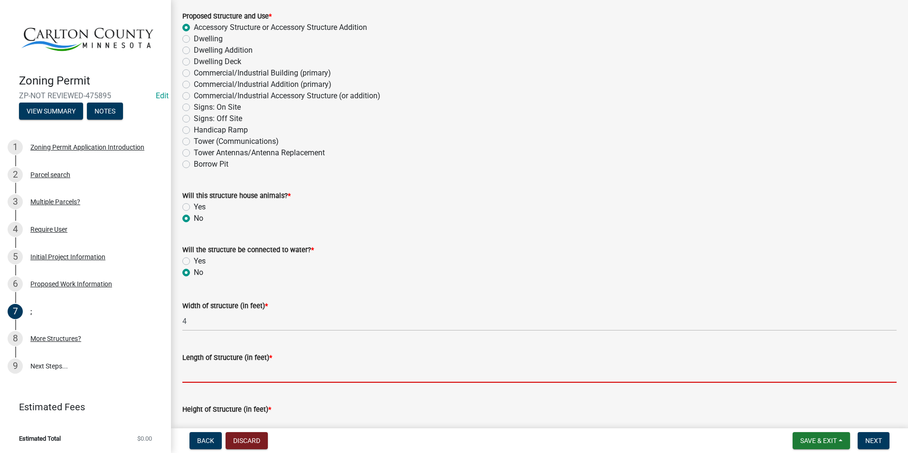
click at [196, 367] on input "Length of Structure (in feet) *" at bounding box center [539, 372] width 714 height 19
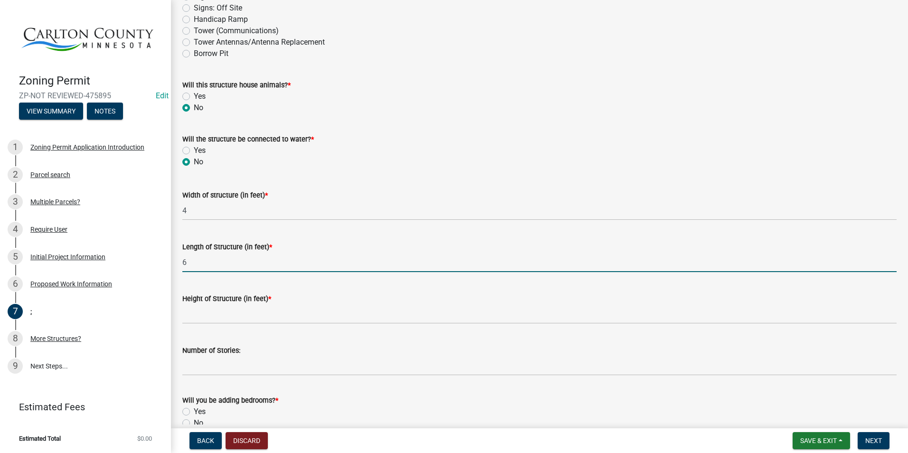
scroll to position [285, 0]
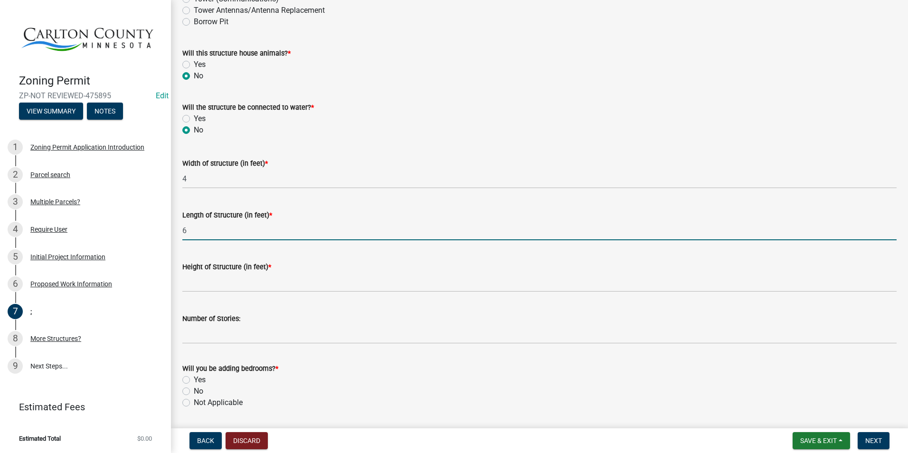
type input "6"
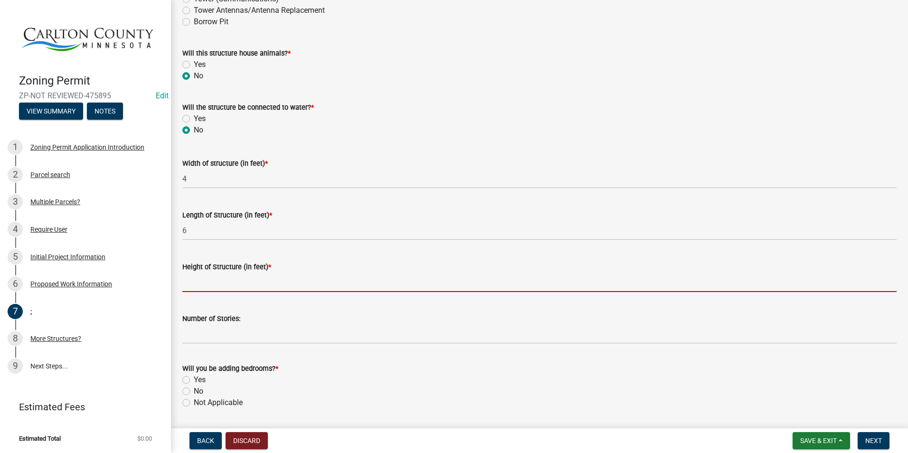
click at [236, 279] on input "Height of Structure (in feet) *" at bounding box center [539, 282] width 714 height 19
type input "8"
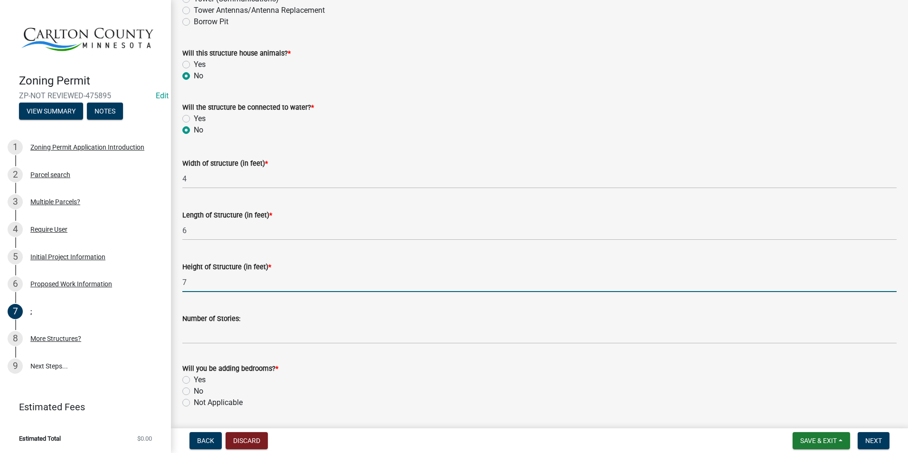
type input "7"
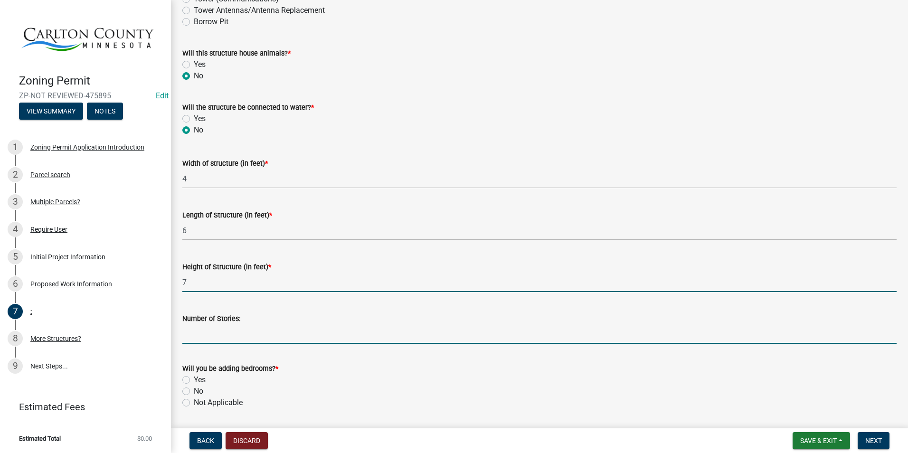
click at [224, 327] on input "Number of Stories:" at bounding box center [539, 333] width 714 height 19
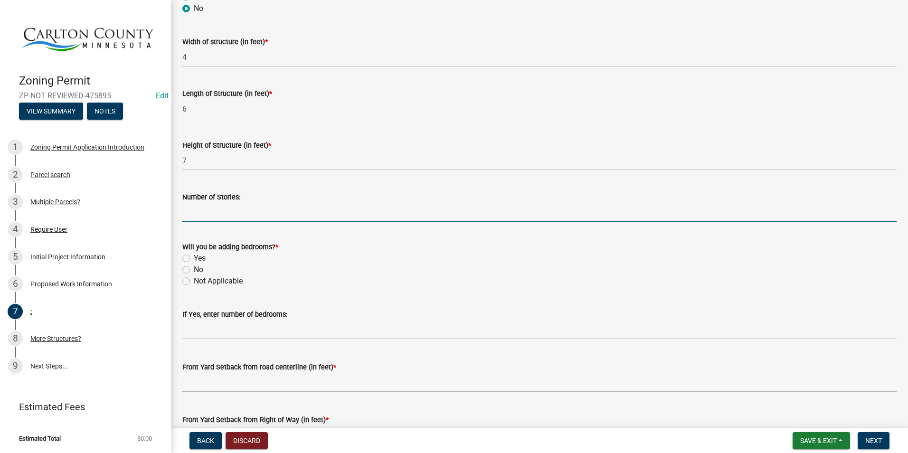
scroll to position [427, 0]
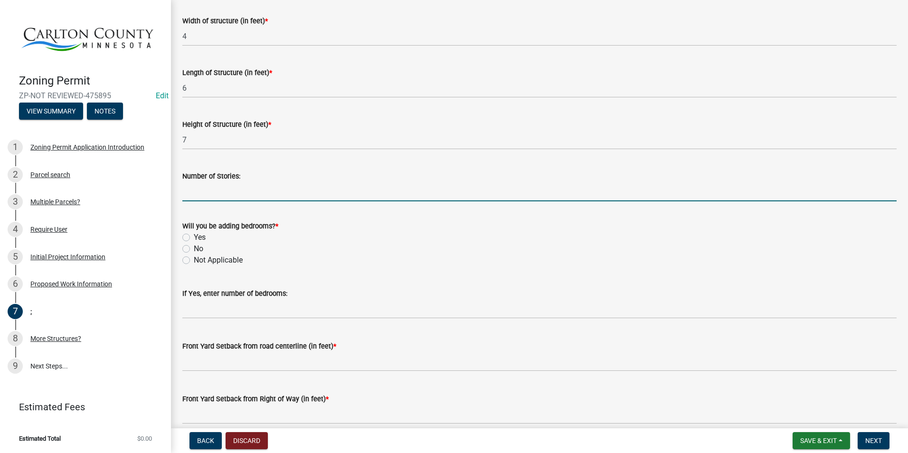
click at [188, 264] on div "Not Applicable" at bounding box center [539, 260] width 714 height 11
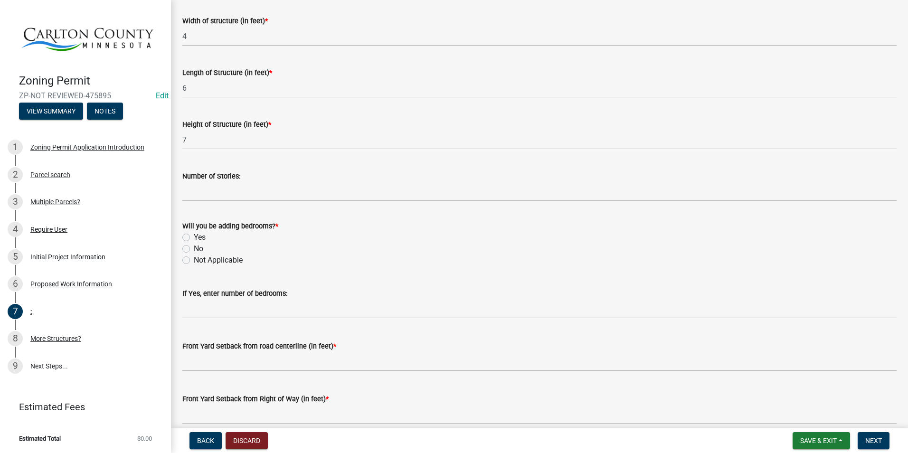
click at [190, 259] on div "Not Applicable" at bounding box center [539, 260] width 714 height 11
click at [194, 259] on label "Not Applicable" at bounding box center [218, 260] width 49 height 11
click at [194, 259] on input "Not Applicable" at bounding box center [197, 258] width 6 height 6
radio input "true"
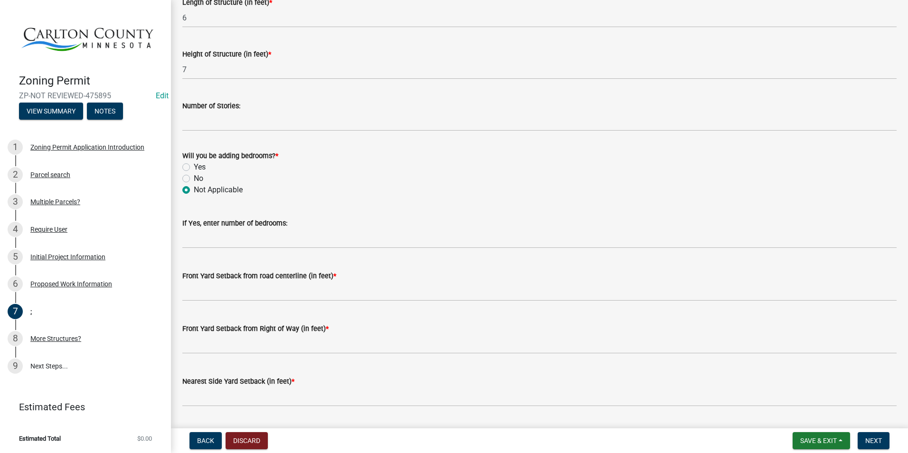
scroll to position [522, 0]
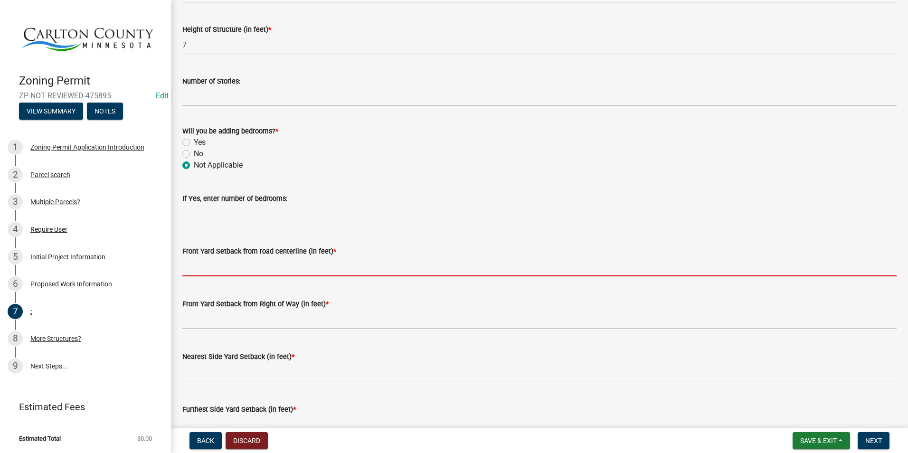
click at [217, 263] on input "text" at bounding box center [539, 266] width 714 height 19
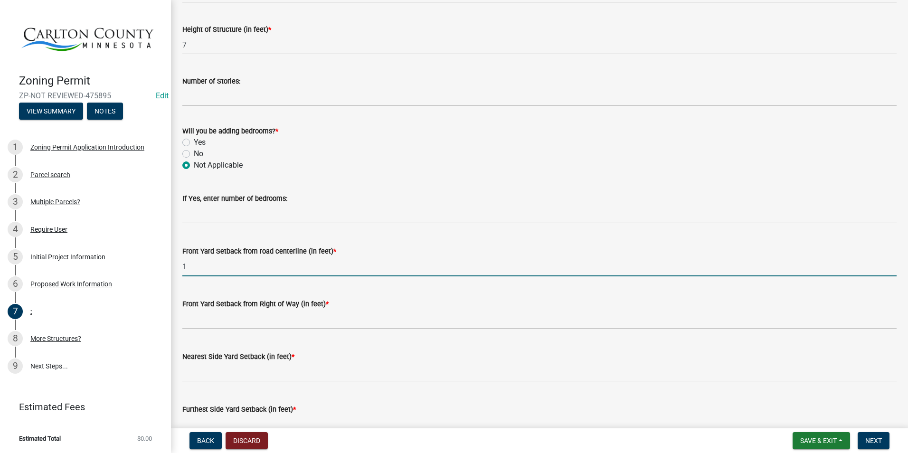
type input "1"
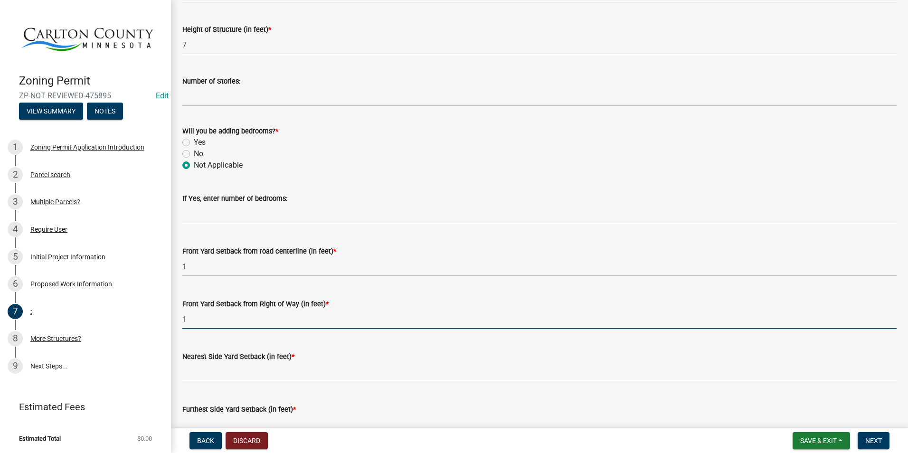
type input "1"
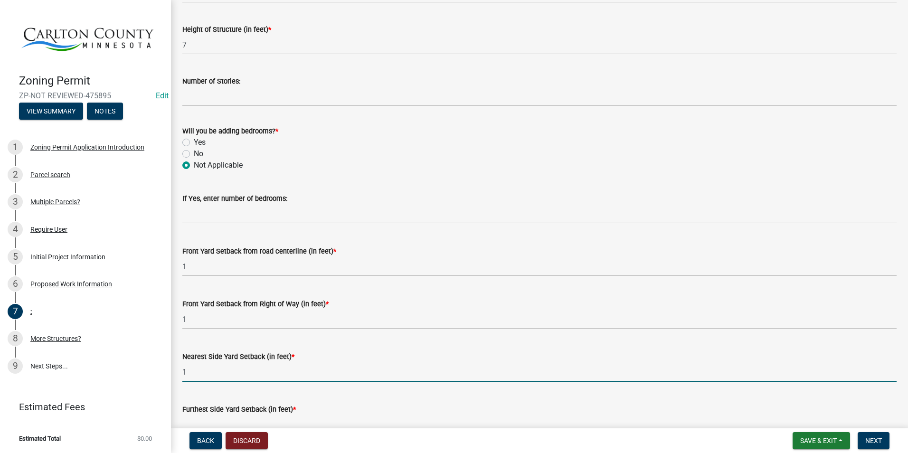
type input "1"
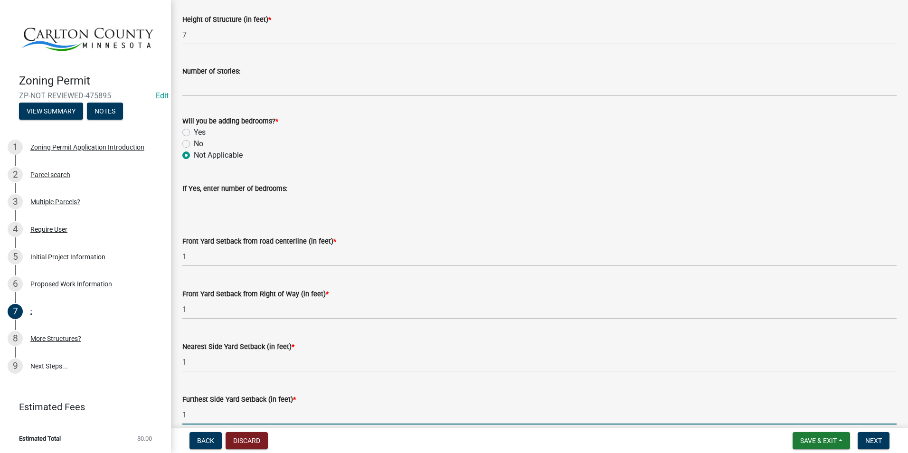
type input "1"
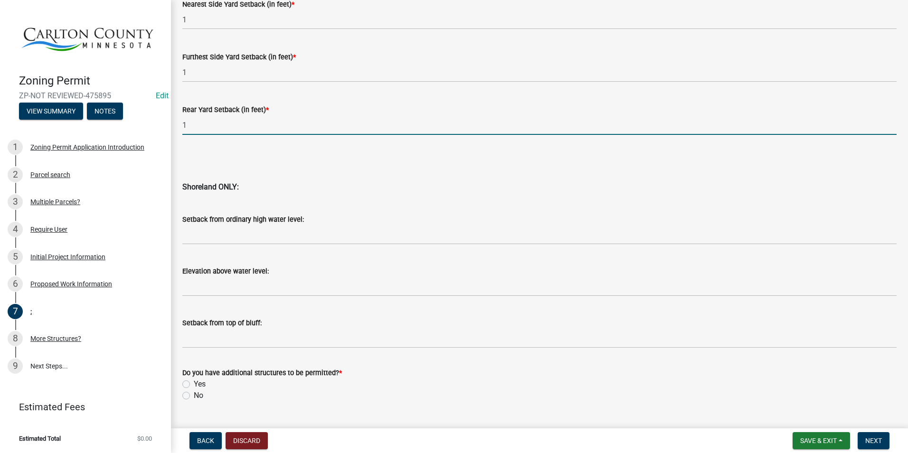
scroll to position [897, 0]
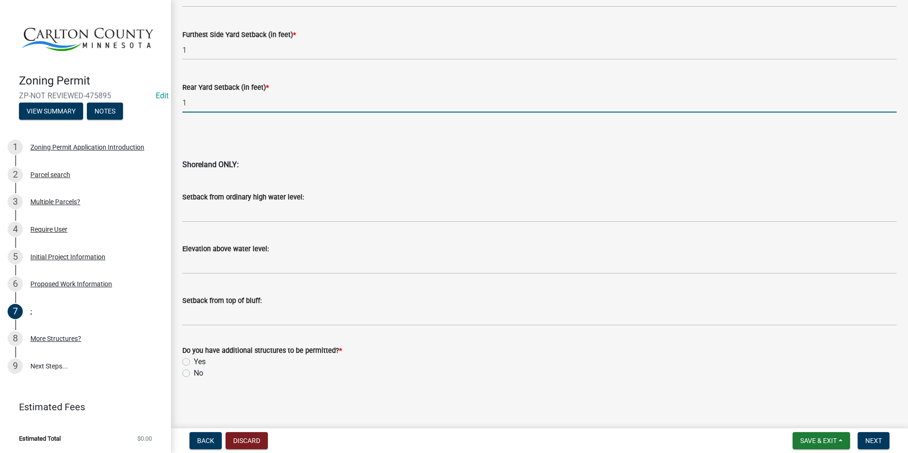
type input "1"
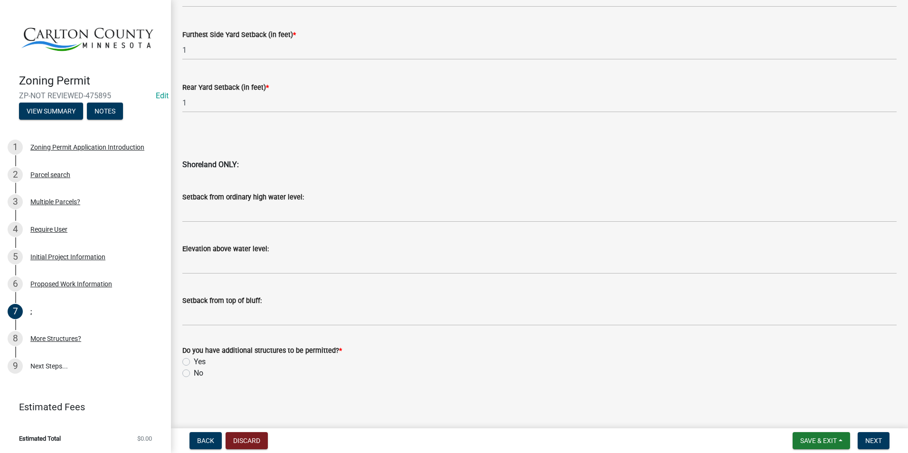
click at [194, 371] on label "No" at bounding box center [198, 373] width 9 height 11
click at [194, 371] on input "No" at bounding box center [197, 371] width 6 height 6
radio input "true"
click at [194, 361] on label "Yes" at bounding box center [200, 361] width 12 height 11
click at [194, 361] on input "Yes" at bounding box center [197, 359] width 6 height 6
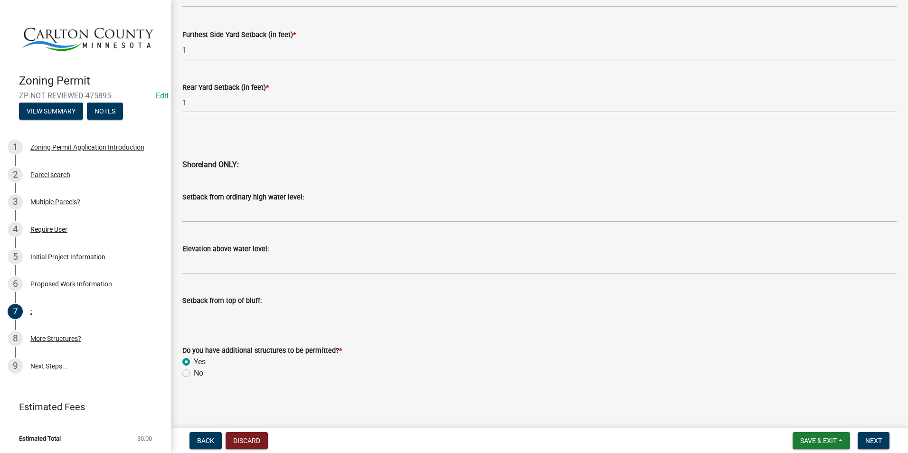
radio input "true"
click at [873, 437] on span "Next" at bounding box center [873, 441] width 17 height 8
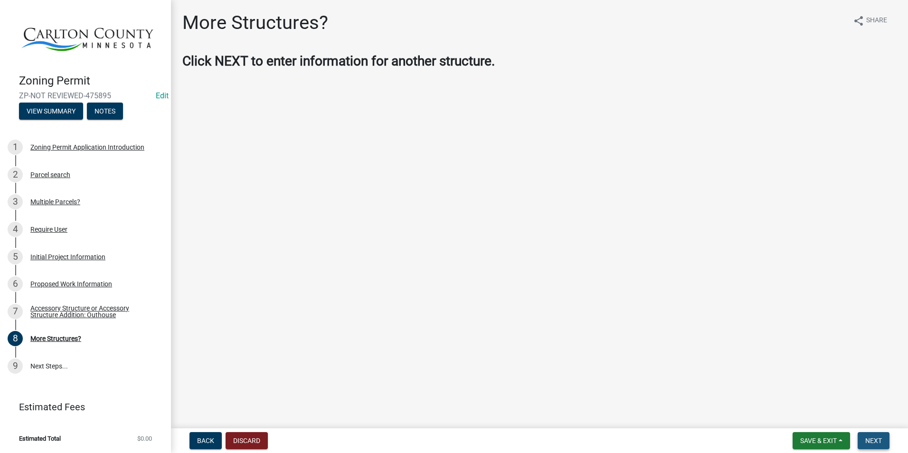
click at [872, 435] on button "Next" at bounding box center [874, 440] width 32 height 17
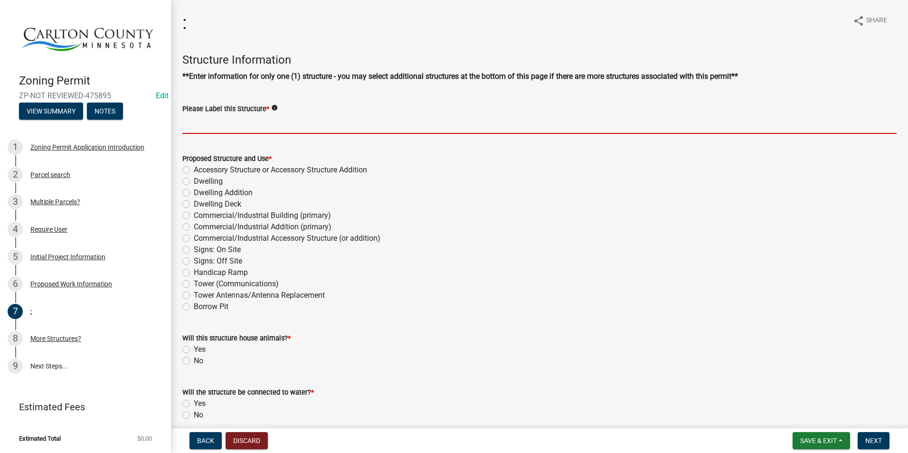
click at [207, 122] on input "Please Label this Structure *" at bounding box center [539, 123] width 714 height 19
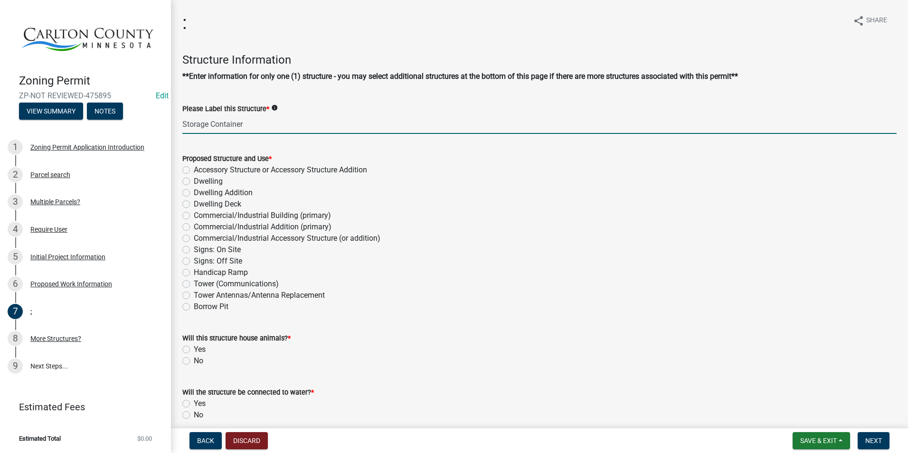
type input "Storage Container"
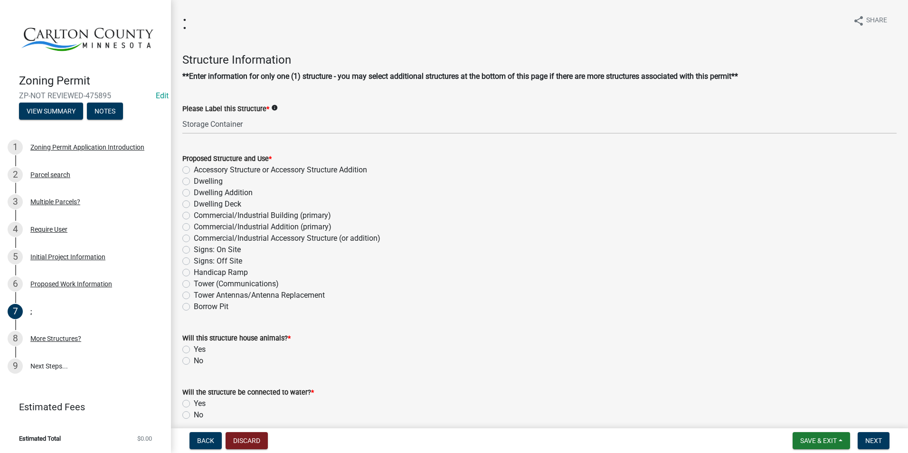
click at [194, 170] on label "Accessory Structure or Accessory Structure Addition" at bounding box center [280, 169] width 173 height 11
click at [194, 170] on input "Accessory Structure or Accessory Structure Addition" at bounding box center [197, 167] width 6 height 6
radio input "true"
click at [194, 362] on label "No" at bounding box center [198, 360] width 9 height 11
click at [194, 361] on input "No" at bounding box center [197, 358] width 6 height 6
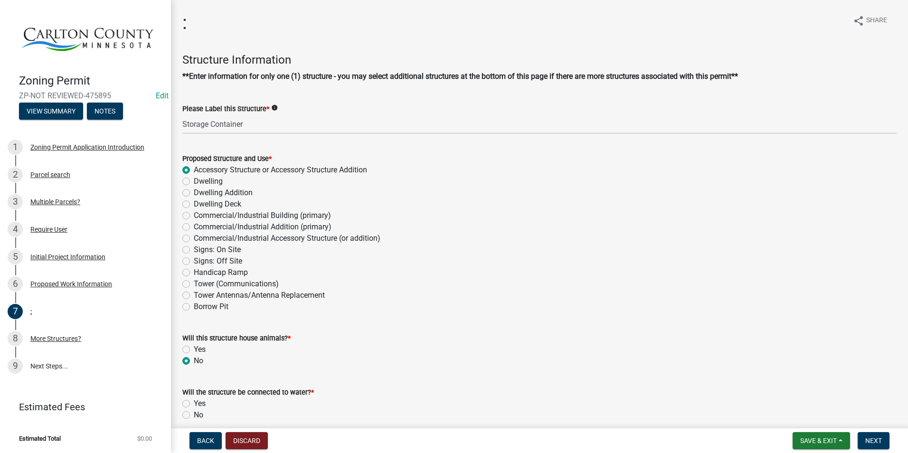
radio input "true"
click at [184, 410] on div "No" at bounding box center [539, 414] width 714 height 11
click at [194, 415] on label "No" at bounding box center [198, 414] width 9 height 11
click at [194, 415] on input "No" at bounding box center [197, 412] width 6 height 6
radio input "true"
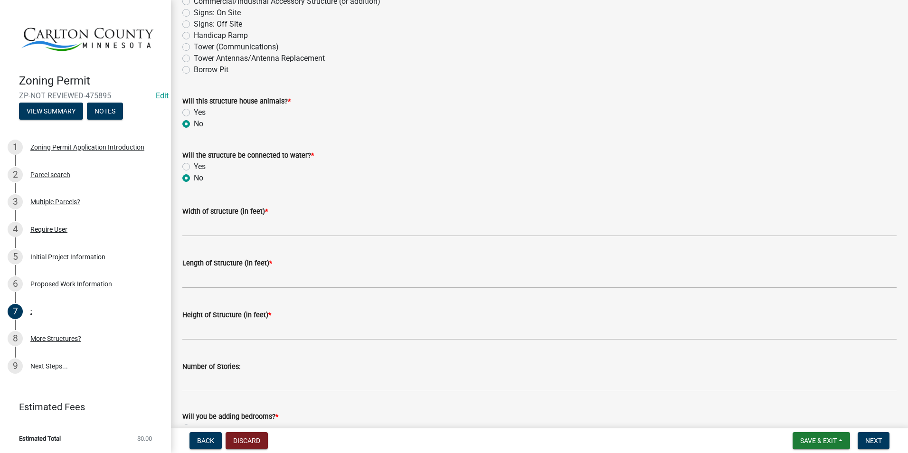
scroll to position [237, 0]
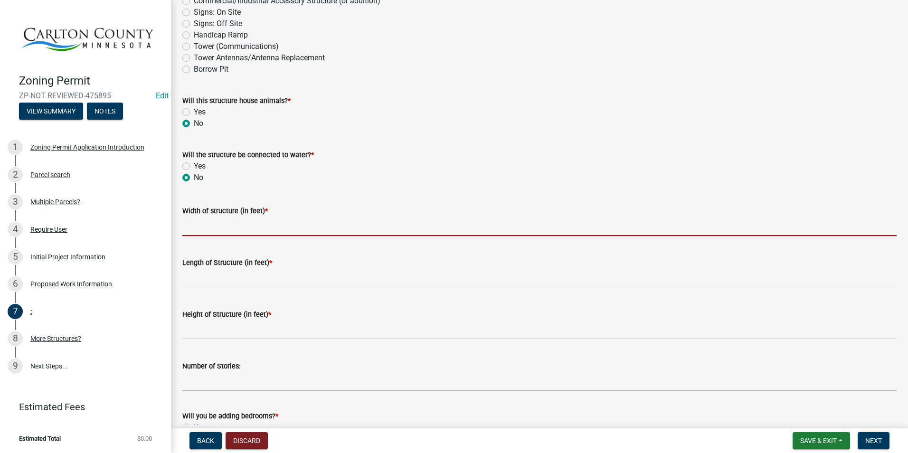
click at [229, 225] on input "Width of structure (in feet) *" at bounding box center [539, 226] width 714 height 19
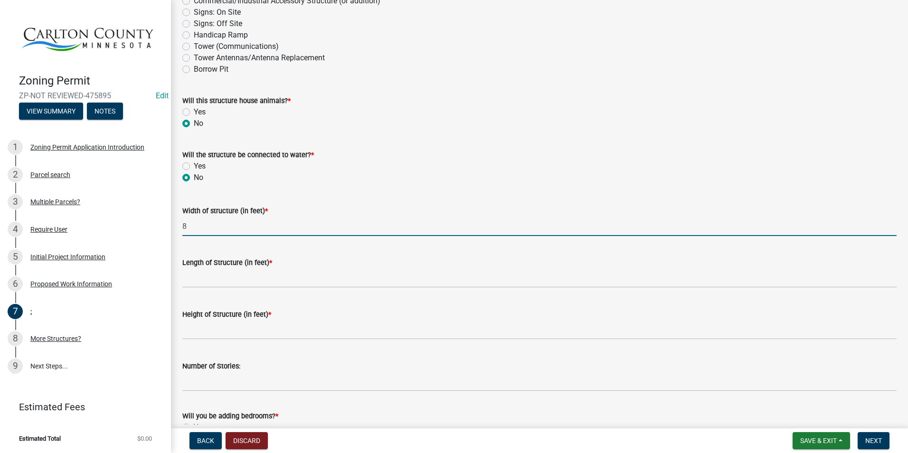
type input "8"
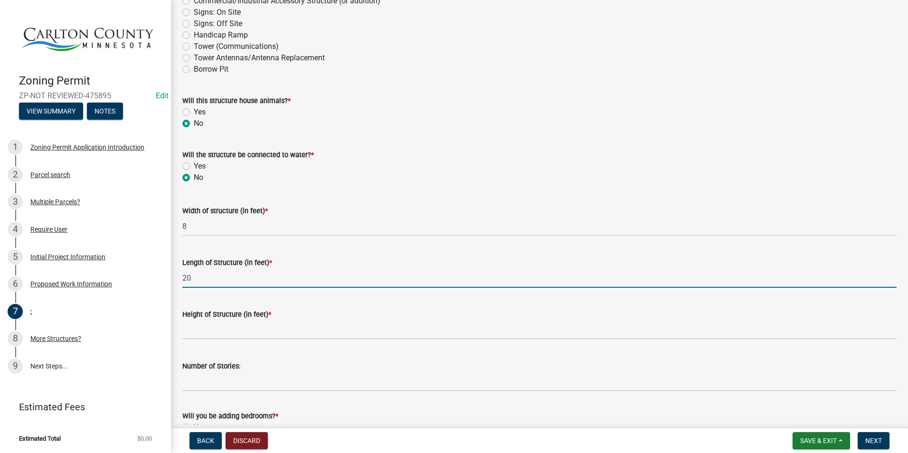
type input "20"
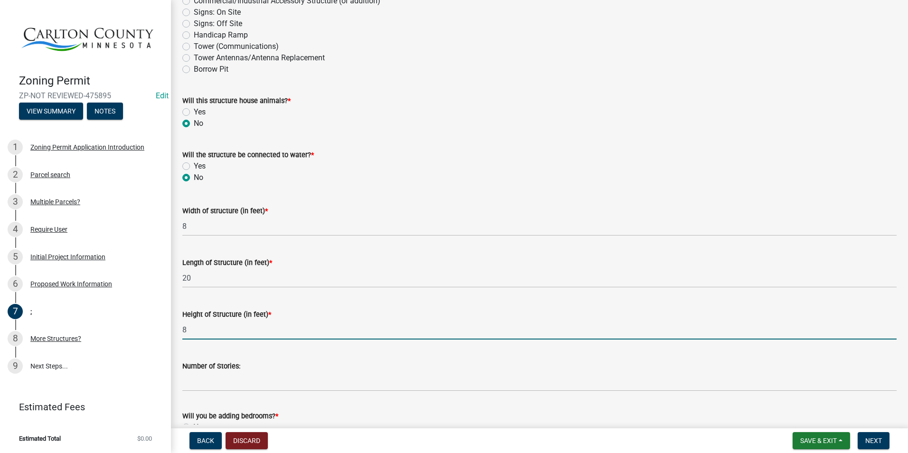
type input "8"
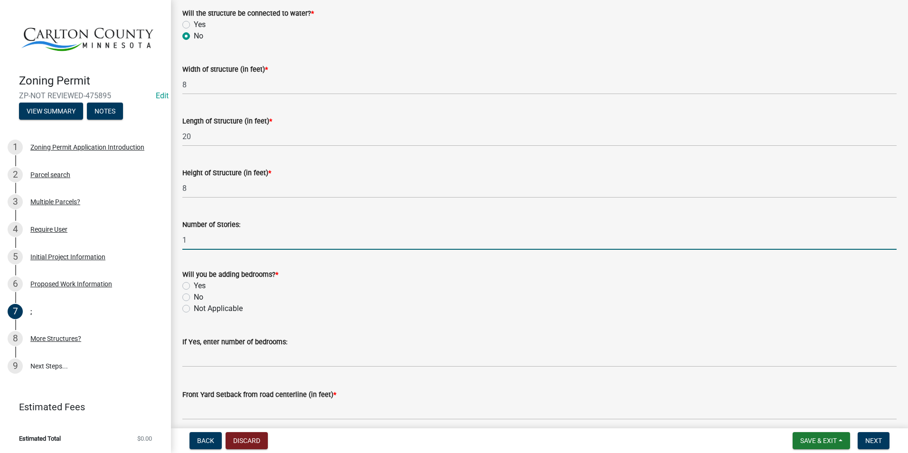
scroll to position [380, 0]
type input "1"
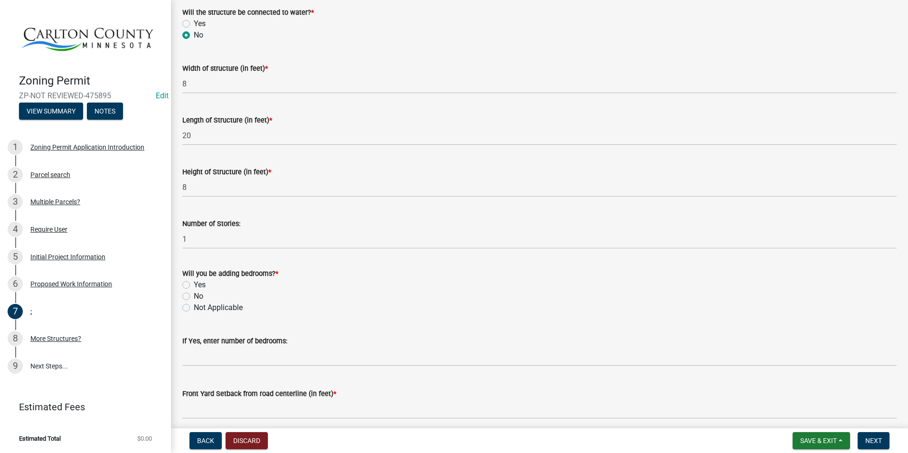
click at [180, 309] on div "Will you be adding bedrooms? * Yes No Not Applicable" at bounding box center [539, 284] width 728 height 57
click at [194, 309] on label "Not Applicable" at bounding box center [218, 307] width 49 height 11
click at [194, 308] on input "Not Applicable" at bounding box center [197, 305] width 6 height 6
radio input "true"
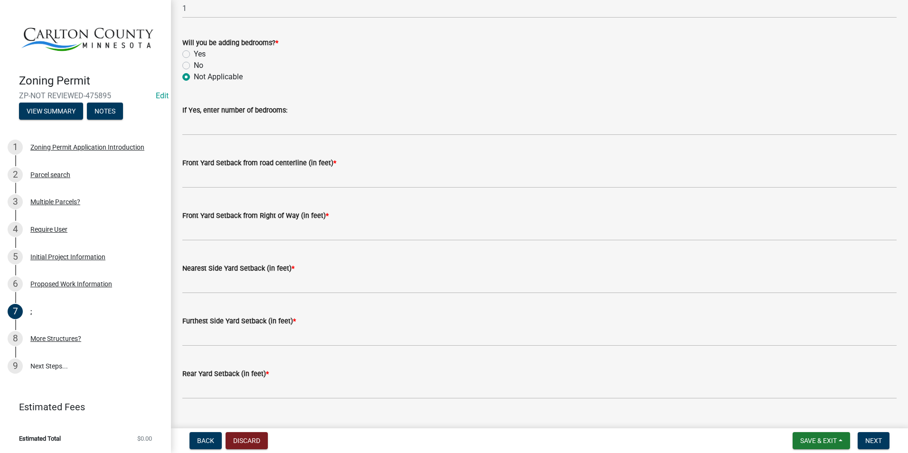
scroll to position [617, 0]
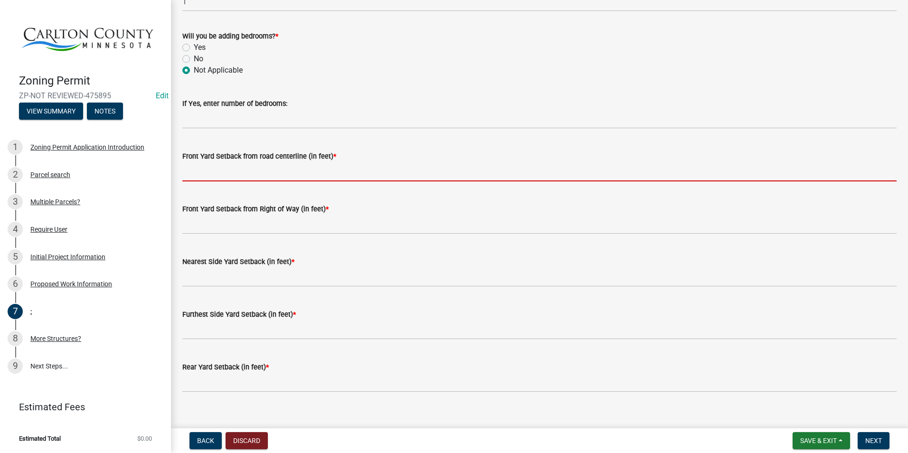
click at [279, 169] on input "text" at bounding box center [539, 171] width 714 height 19
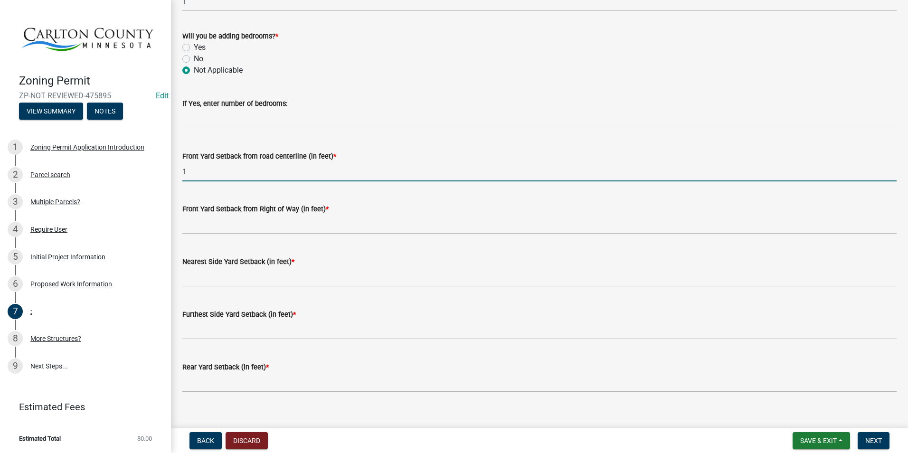
type input "1"
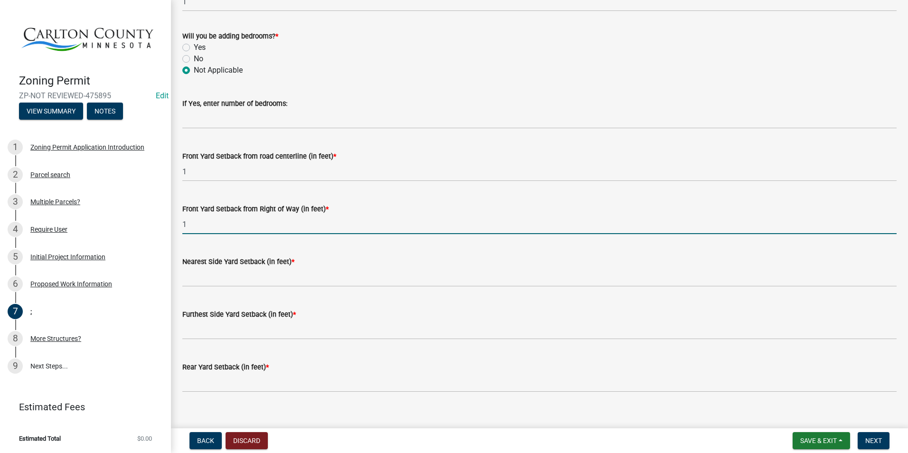
type input "1"
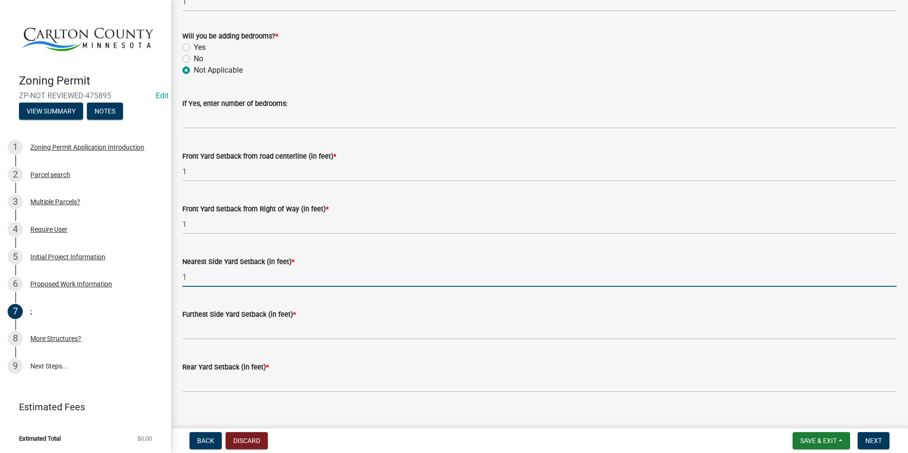
type input "1"
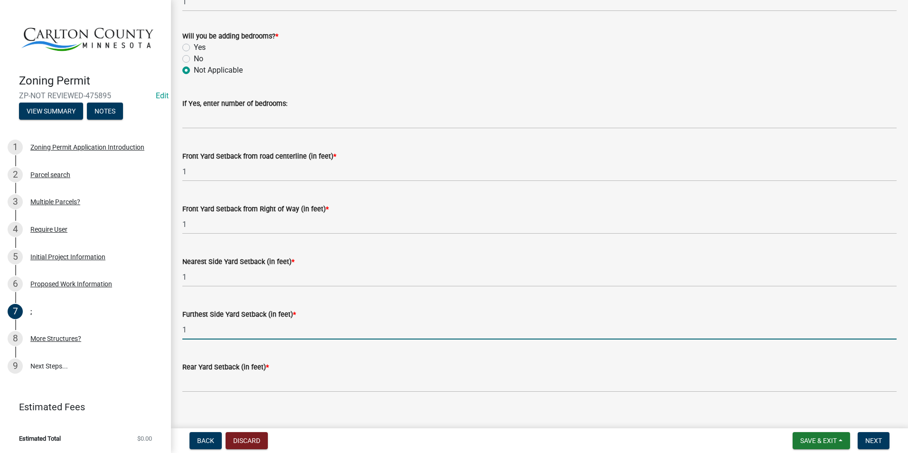
type input "1"
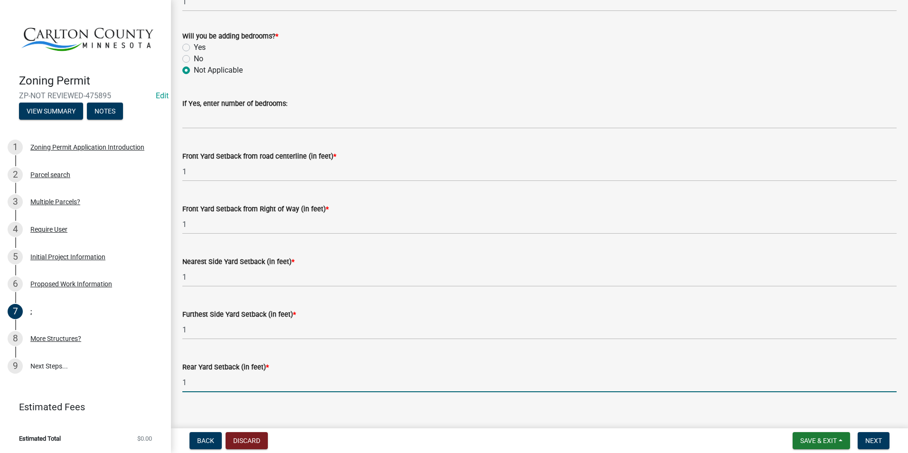
type input "1"
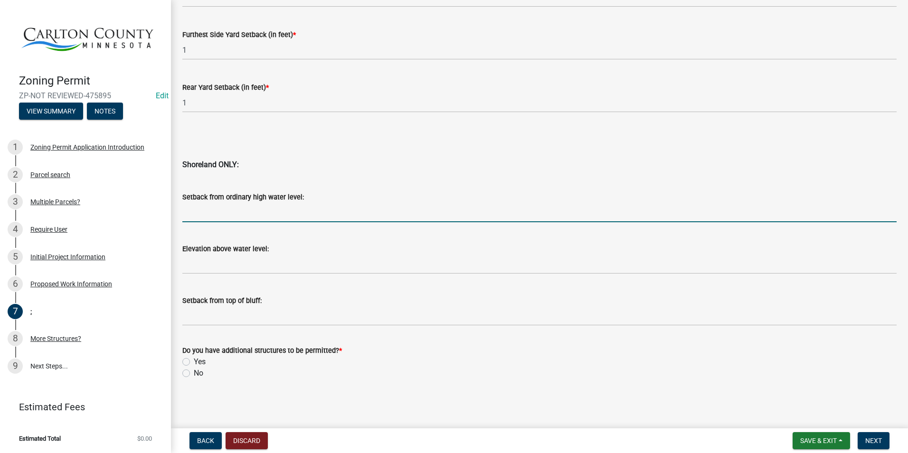
click at [182, 372] on div "Do you have additional structures to be permitted? * Yes No" at bounding box center [539, 356] width 728 height 46
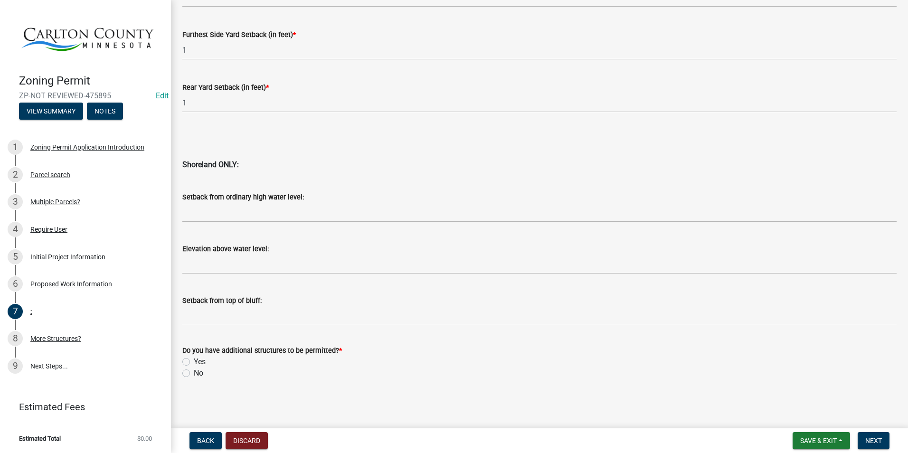
click at [194, 372] on label "No" at bounding box center [198, 373] width 9 height 11
click at [194, 372] on input "No" at bounding box center [197, 371] width 6 height 6
radio input "true"
click at [879, 437] on span "Next" at bounding box center [873, 441] width 17 height 8
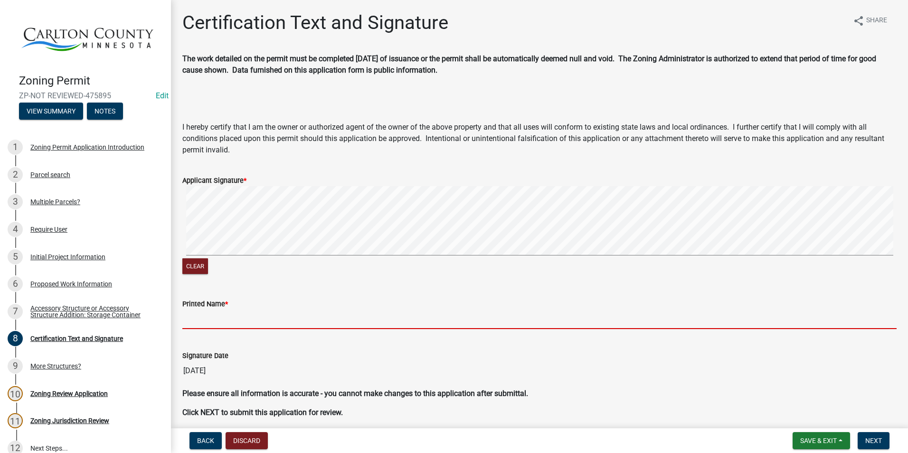
click at [265, 312] on input "Printed Name *" at bounding box center [539, 319] width 714 height 19
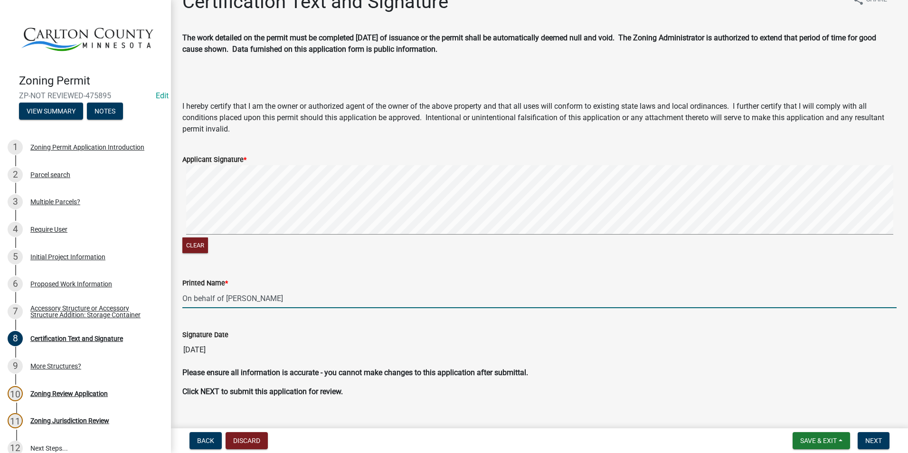
scroll to position [38, 0]
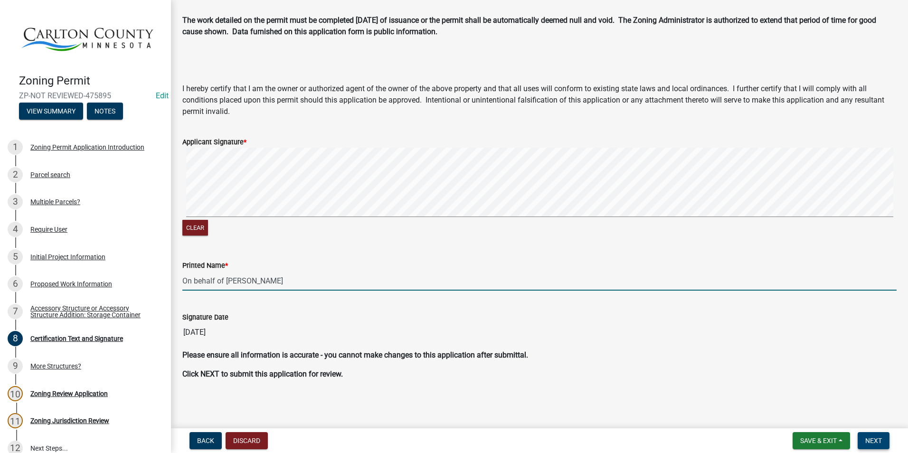
type input "On behalf of [PERSON_NAME]"
click at [884, 434] on button "Next" at bounding box center [874, 440] width 32 height 17
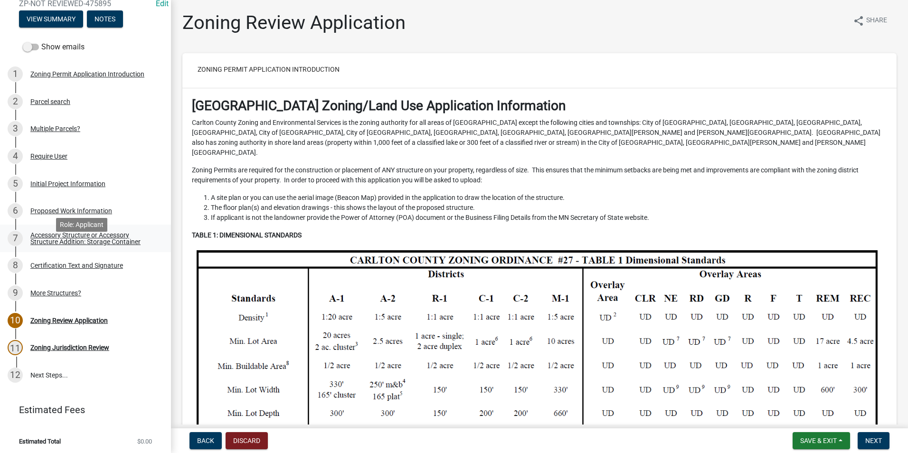
scroll to position [0, 0]
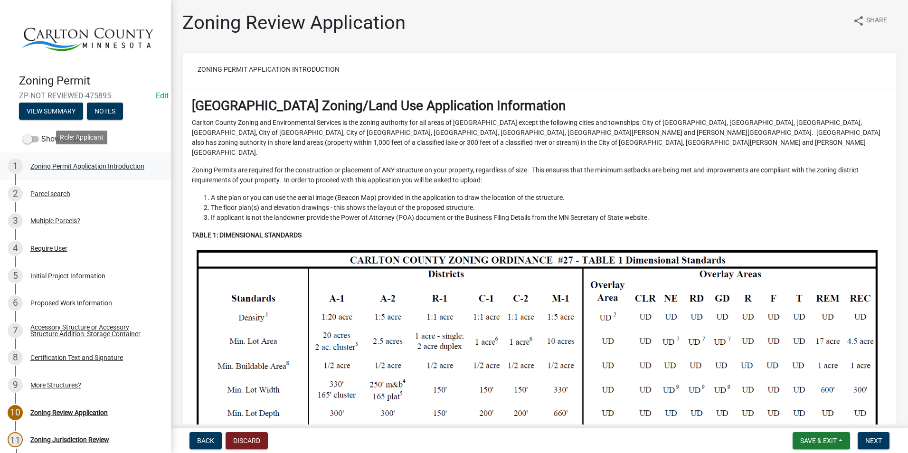
click at [124, 163] on div "Zoning Permit Application Introduction" at bounding box center [87, 166] width 114 height 7
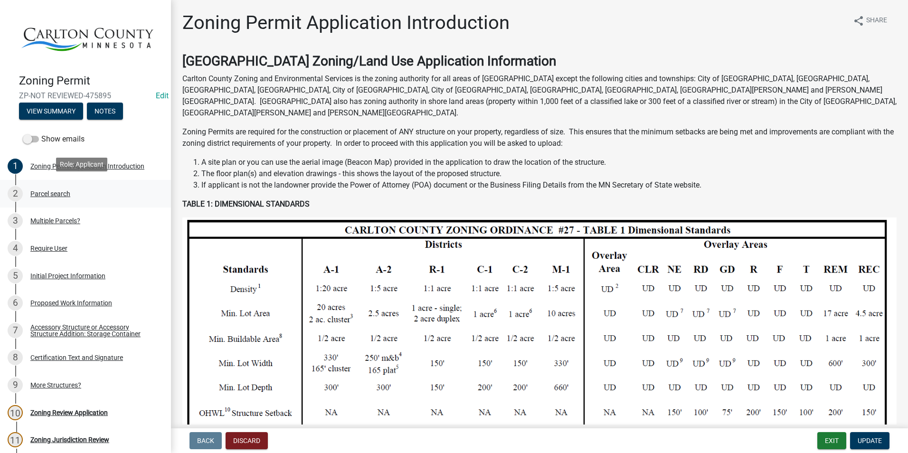
click at [62, 190] on div "Parcel search" at bounding box center [50, 193] width 40 height 7
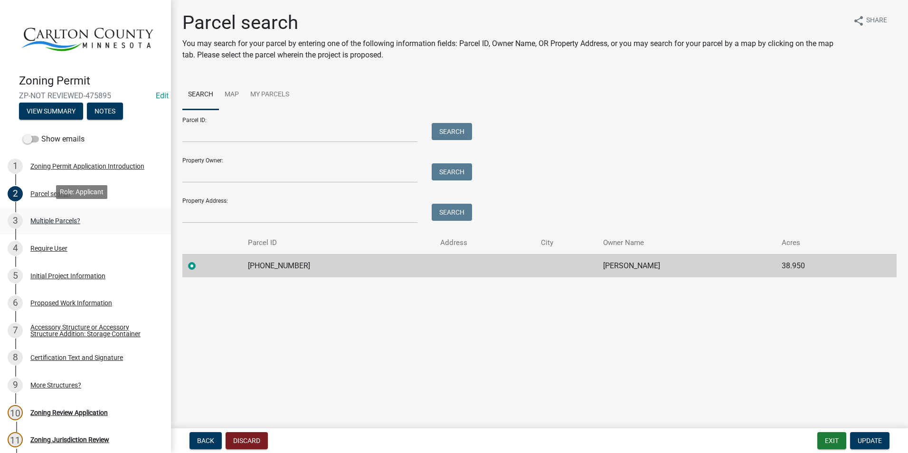
click at [56, 217] on div "Multiple Parcels?" at bounding box center [55, 220] width 50 height 7
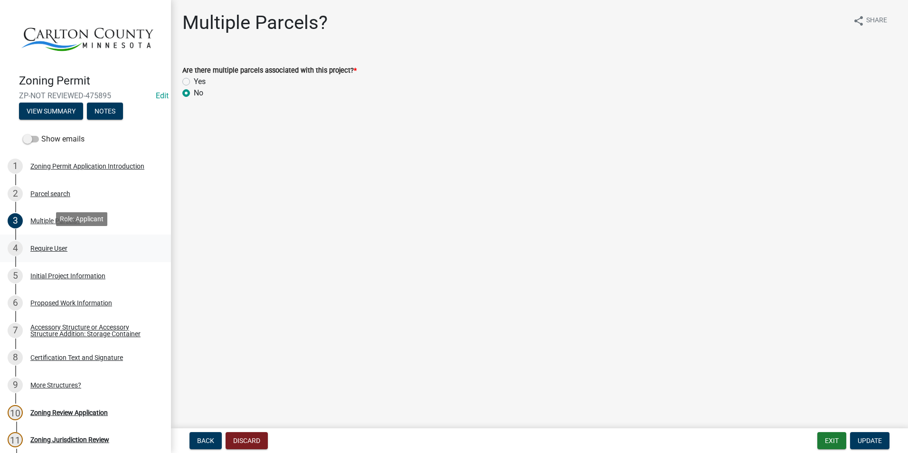
click at [53, 245] on div "Require User" at bounding box center [48, 248] width 37 height 7
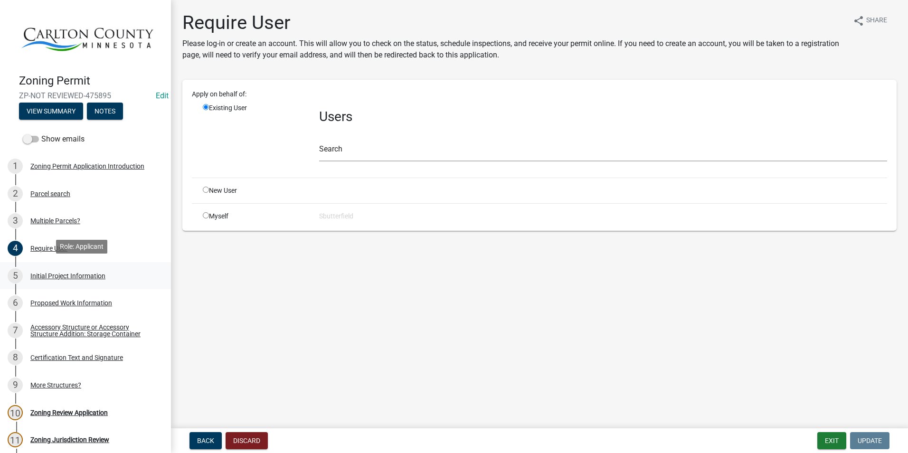
click at [61, 273] on div "Initial Project Information" at bounding box center [67, 276] width 75 height 7
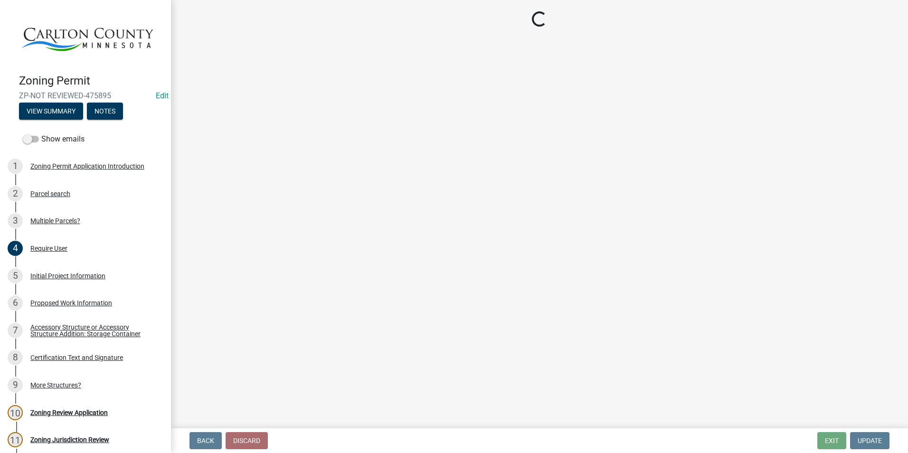
select select "987bd984-5dc8-4afc-b698-6bfa0e862c67"
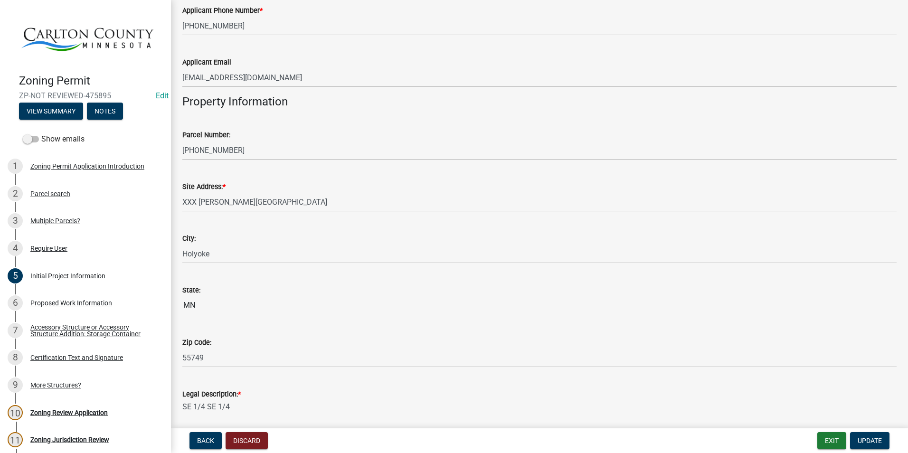
scroll to position [1092, 0]
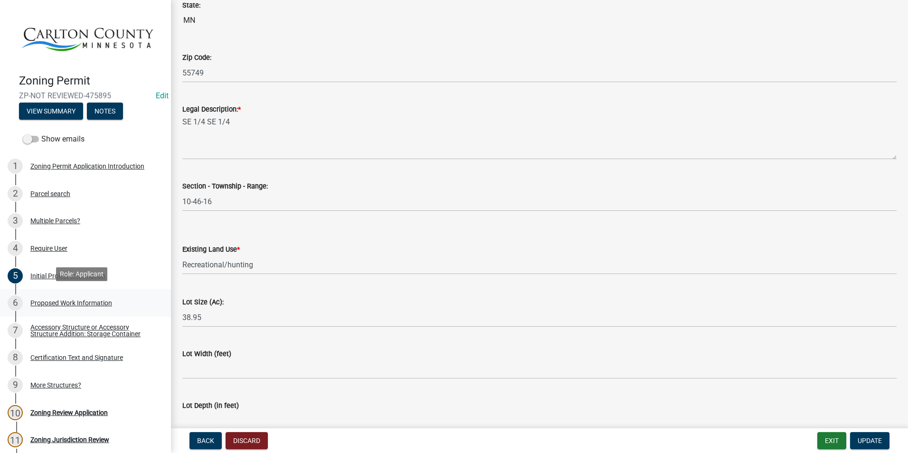
click at [76, 300] on div "Proposed Work Information" at bounding box center [71, 303] width 82 height 7
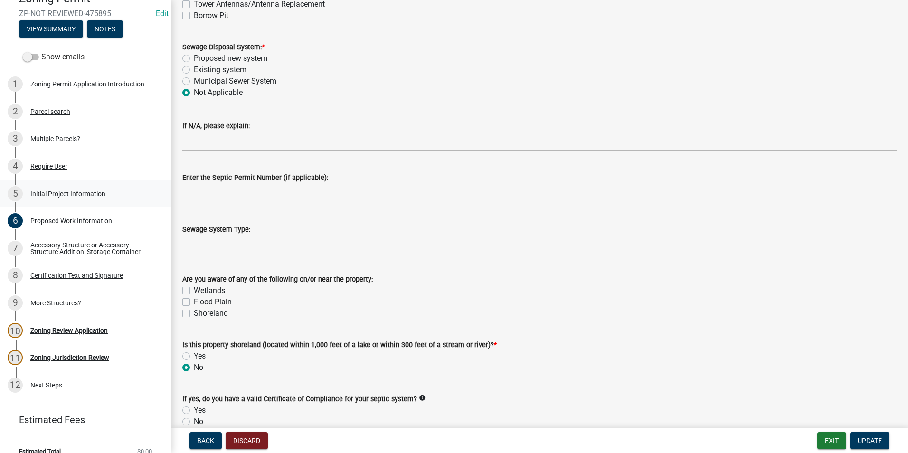
scroll to position [92, 0]
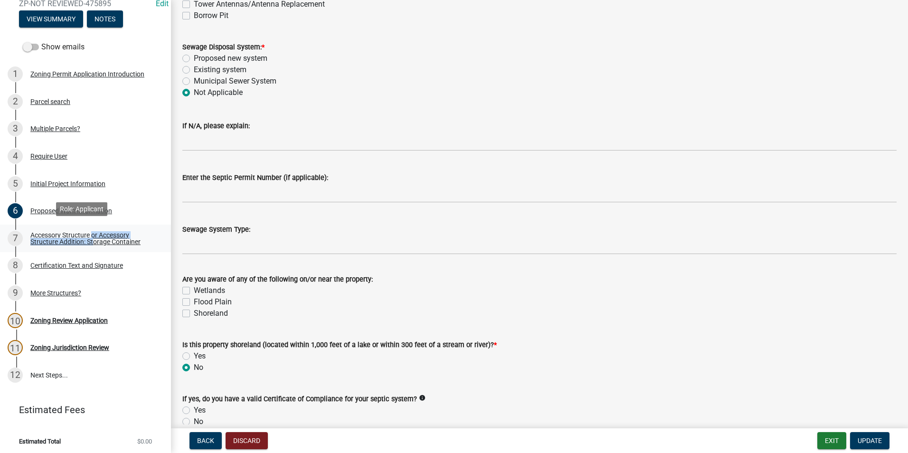
click at [91, 236] on div "Accessory Structure or Accessory Structure Addition: Storage Container" at bounding box center [92, 238] width 125 height 13
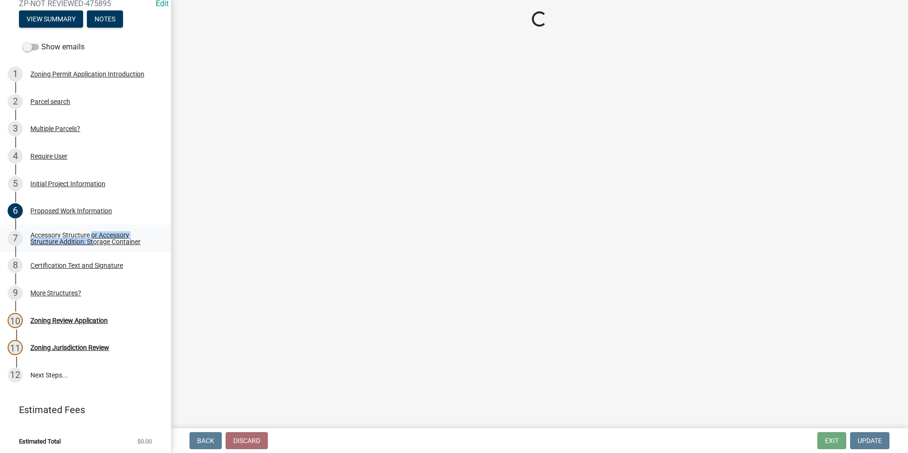
scroll to position [0, 0]
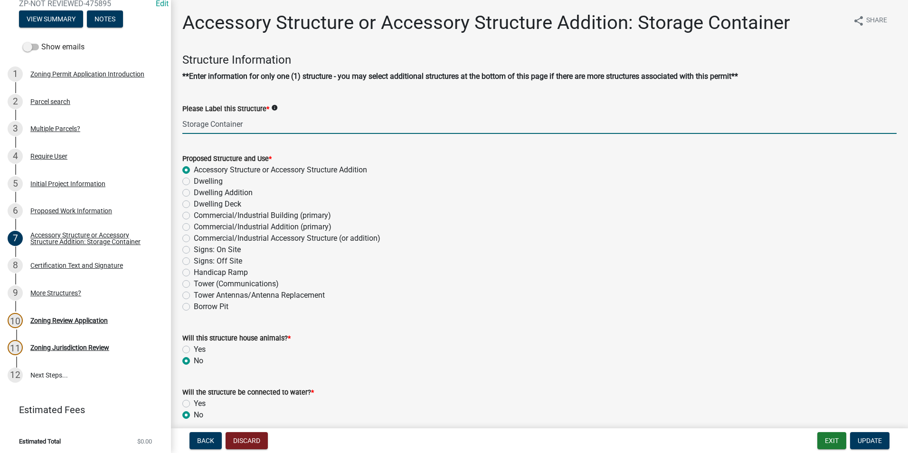
click at [280, 127] on input "Storage Container" at bounding box center [539, 123] width 714 height 19
drag, startPoint x: 280, startPoint y: 122, endPoint x: 284, endPoint y: 115, distance: 7.9
click at [280, 121] on input "Storage Container - 20 feet of road but will be moved [STREET_ADDRESS][PERSON_N…" at bounding box center [539, 123] width 714 height 19
drag, startPoint x: 301, startPoint y: 122, endPoint x: 306, endPoint y: 109, distance: 13.8
click at [301, 120] on input "Storage Container - 20 feet off road but will be moved [STREET_ADDRESS][PERSON_…" at bounding box center [539, 123] width 714 height 19
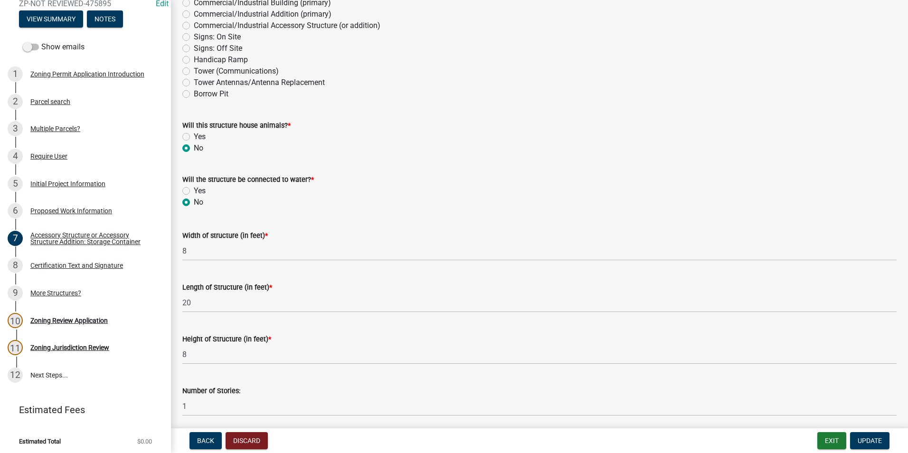
scroll to position [285, 0]
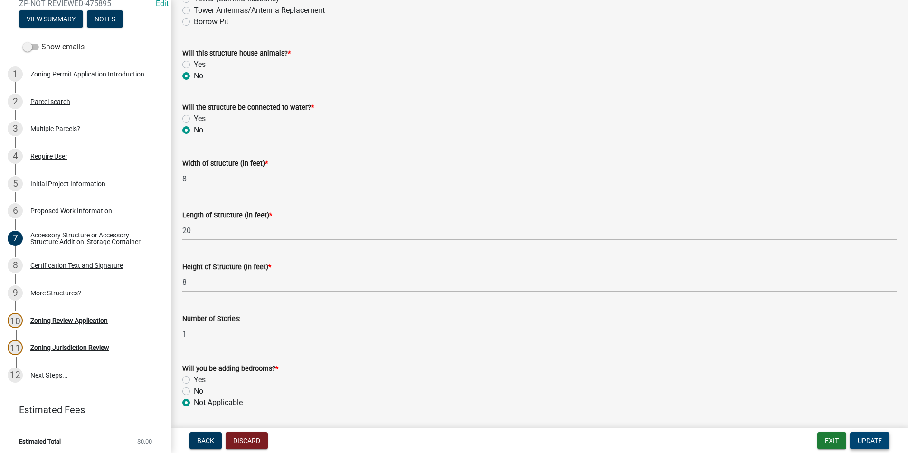
type input "Storage Container - 20 feet off road as they dropped it off but will be moved […"
click at [877, 437] on span "Update" at bounding box center [870, 441] width 24 height 8
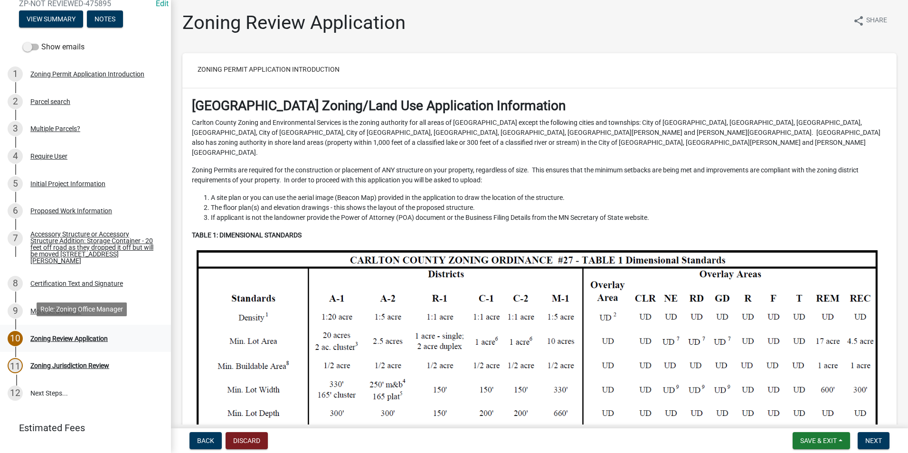
click at [92, 335] on div "Zoning Review Application" at bounding box center [68, 338] width 77 height 7
click at [91, 335] on div "Zoning Review Application" at bounding box center [68, 338] width 77 height 7
click at [36, 335] on div "Zoning Review Application" at bounding box center [68, 338] width 77 height 7
click at [31, 337] on div "Zoning Review Application" at bounding box center [68, 338] width 77 height 7
click at [17, 333] on div "10" at bounding box center [15, 338] width 15 height 15
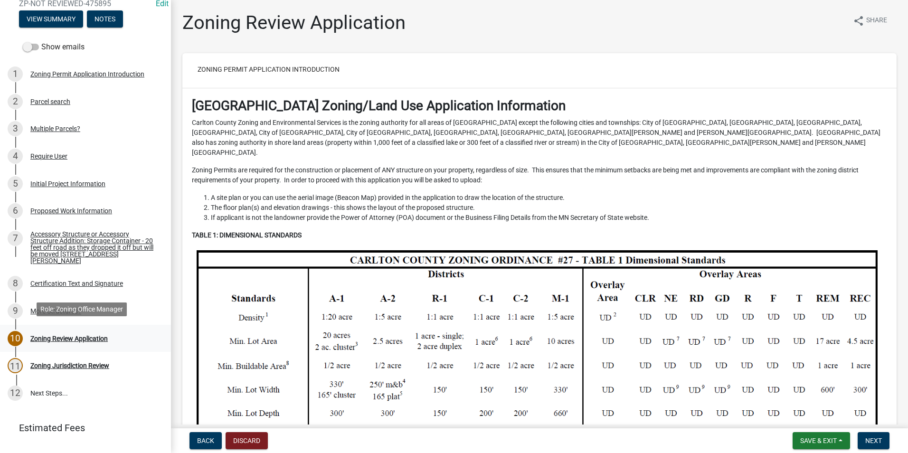
click at [45, 336] on div "Zoning Review Application" at bounding box center [68, 338] width 77 height 7
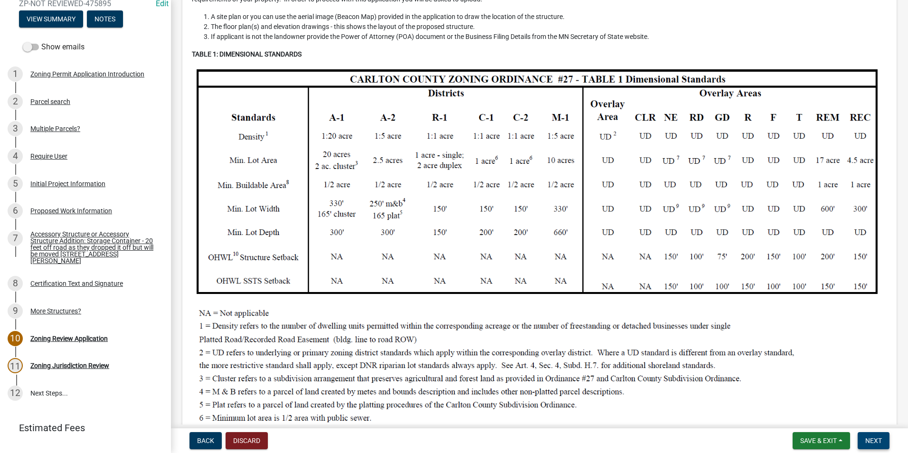
scroll to position [190, 0]
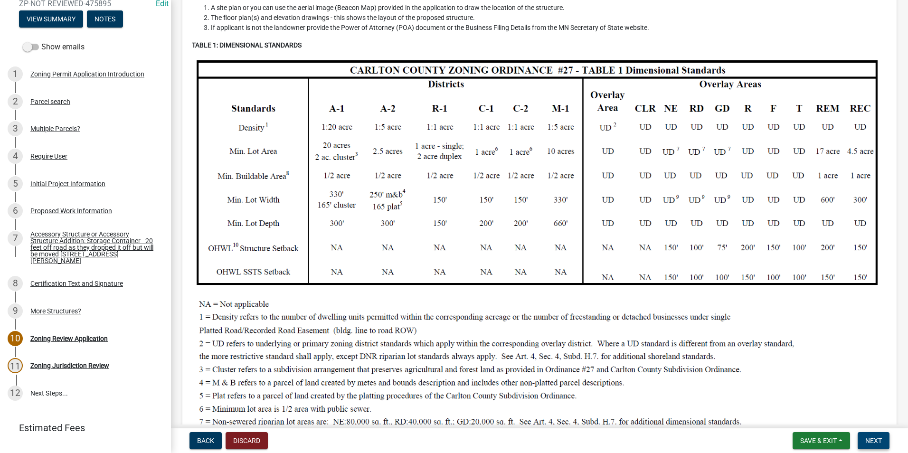
click at [869, 442] on span "Next" at bounding box center [873, 441] width 17 height 8
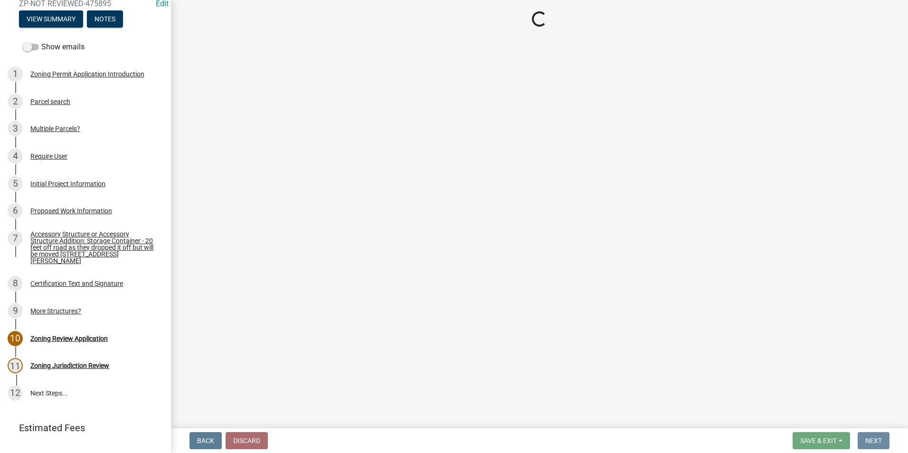
scroll to position [0, 0]
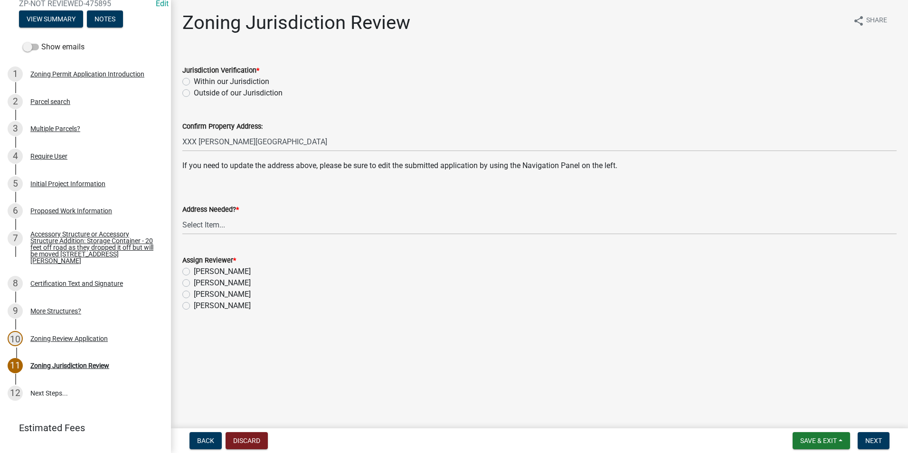
click at [194, 82] on label "Within our Jurisdiction" at bounding box center [232, 81] width 76 height 11
click at [194, 82] on input "Within our Jurisdiction" at bounding box center [197, 79] width 6 height 6
radio input "true"
click at [217, 224] on select "Select Item... Yes No" at bounding box center [539, 224] width 714 height 19
click at [236, 220] on select "Select Item... Yes No" at bounding box center [539, 224] width 714 height 19
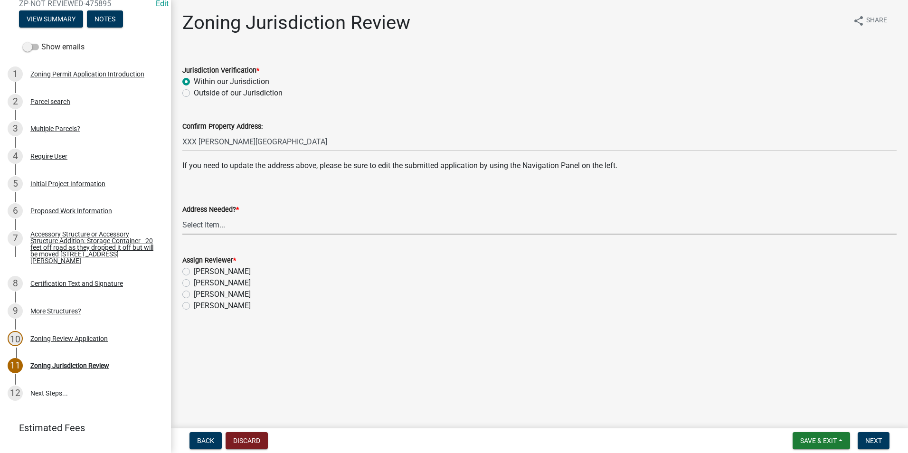
click at [219, 225] on select "Select Item... Yes No" at bounding box center [539, 224] width 714 height 19
click at [182, 215] on select "Select Item... Yes No" at bounding box center [539, 224] width 714 height 19
select select "aade736b-b8ba-42e5-ae4c-e00a265c1909"
click at [265, 219] on select "Select Item... Yes No" at bounding box center [539, 224] width 714 height 19
click at [182, 215] on select "Select Item... Yes No" at bounding box center [539, 224] width 714 height 19
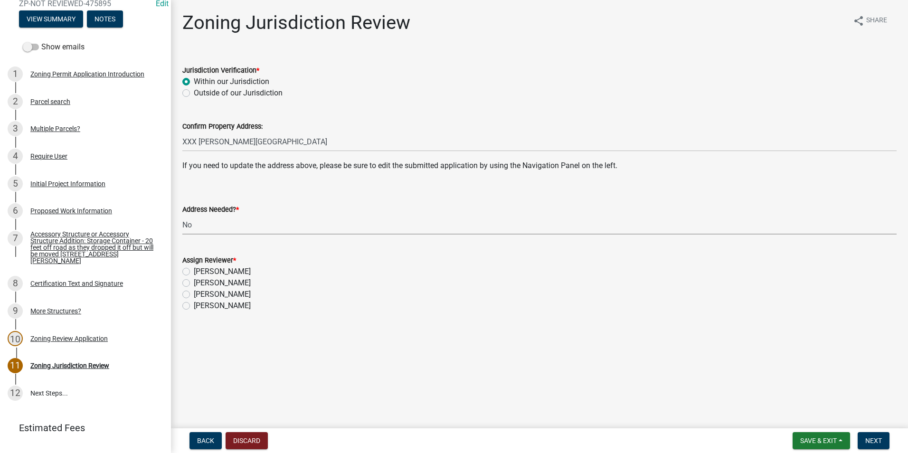
click at [194, 282] on label "[PERSON_NAME]" at bounding box center [222, 282] width 57 height 11
click at [194, 282] on input "[PERSON_NAME]" at bounding box center [197, 280] width 6 height 6
radio input "true"
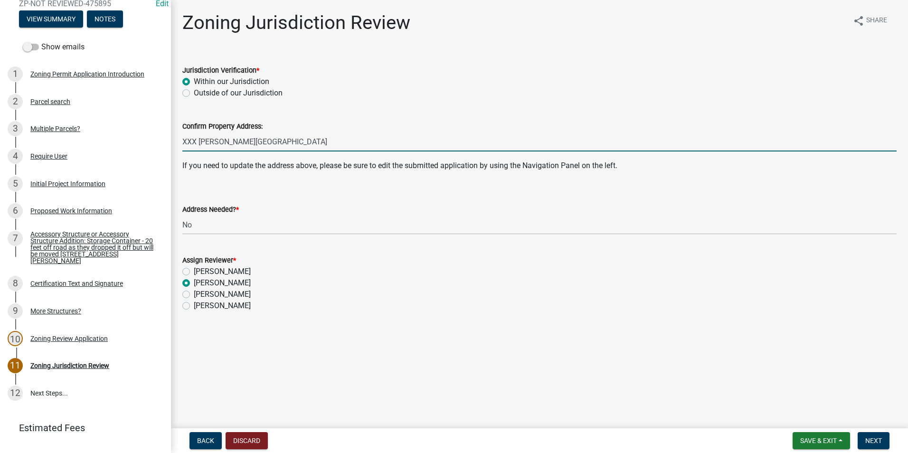
click at [296, 139] on input "XXX [PERSON_NAME][GEOGRAPHIC_DATA]" at bounding box center [539, 141] width 714 height 19
type input "XXX [PERSON_NAME] Road -- Applied for E-911"
click at [876, 435] on button "Next" at bounding box center [874, 440] width 32 height 17
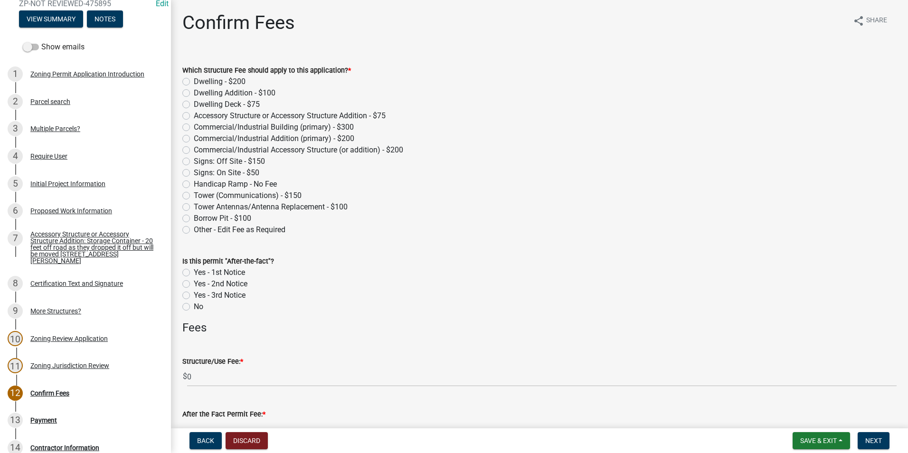
click at [194, 80] on label "Dwelling - $200" at bounding box center [220, 81] width 52 height 11
click at [194, 80] on input "Dwelling - $200" at bounding box center [197, 79] width 6 height 6
radio input "true"
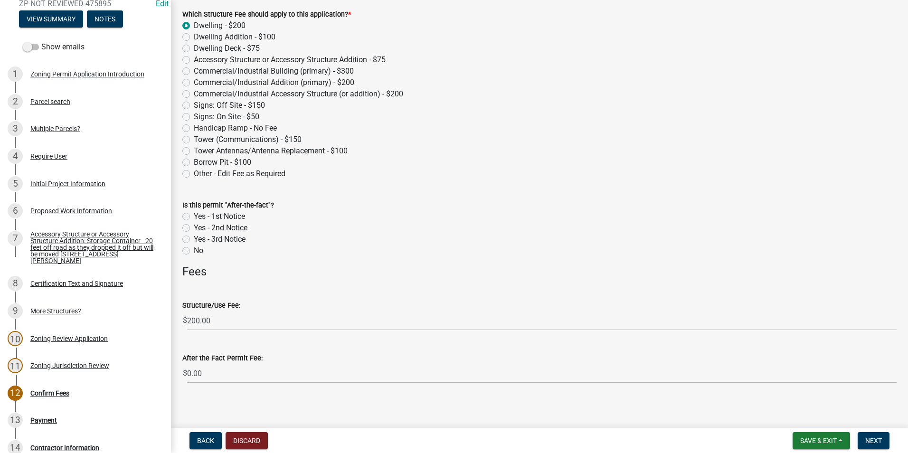
scroll to position [60, 0]
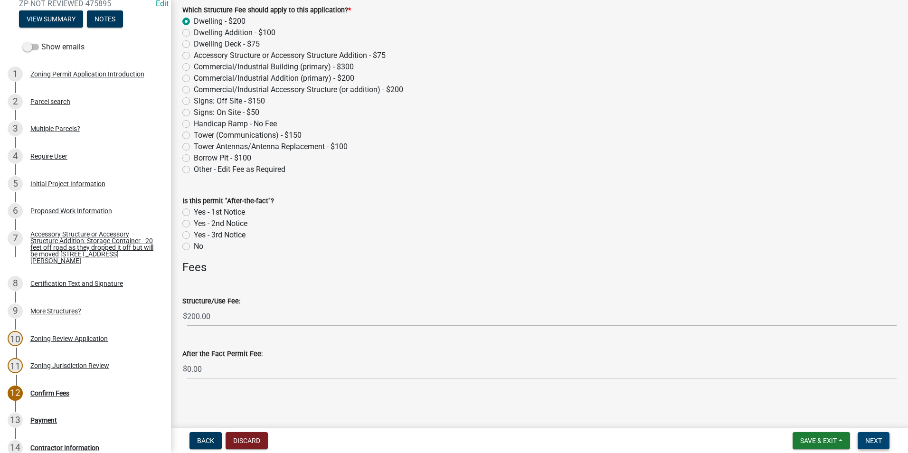
click at [874, 439] on span "Next" at bounding box center [873, 441] width 17 height 8
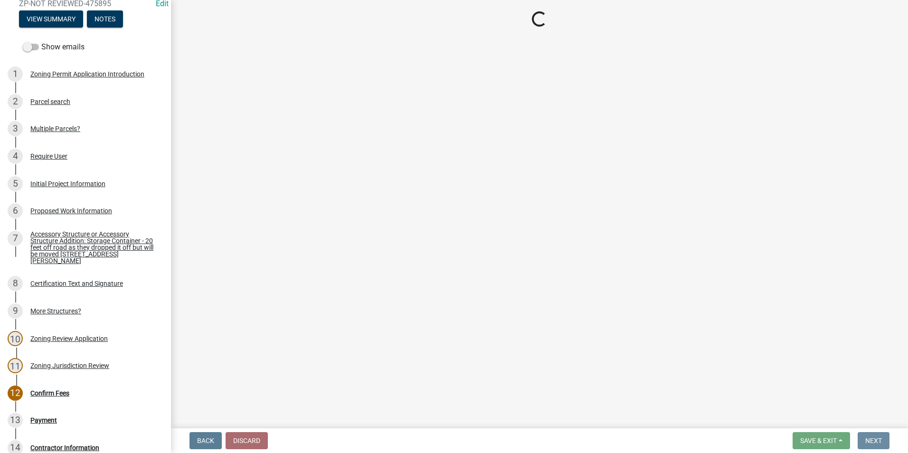
scroll to position [0, 0]
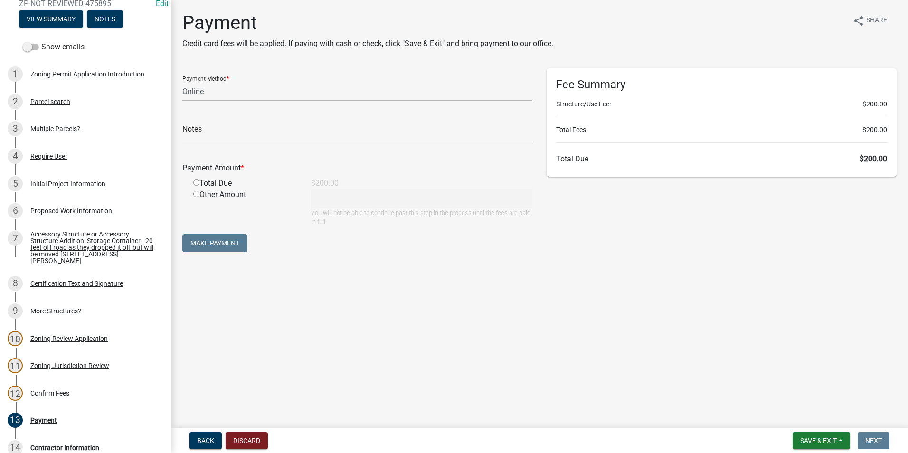
click at [291, 88] on select "Credit Card POS Check Cash Online" at bounding box center [357, 91] width 350 height 19
click at [182, 82] on select "Credit Card POS Check Cash Online" at bounding box center [357, 91] width 350 height 19
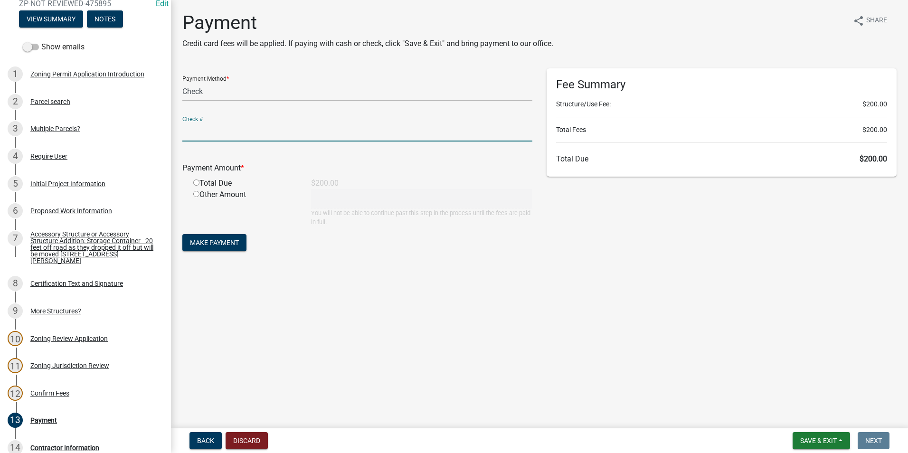
click at [238, 131] on input "text" at bounding box center [357, 131] width 350 height 19
click at [239, 87] on select "Credit Card POS Check Cash Online" at bounding box center [357, 91] width 350 height 19
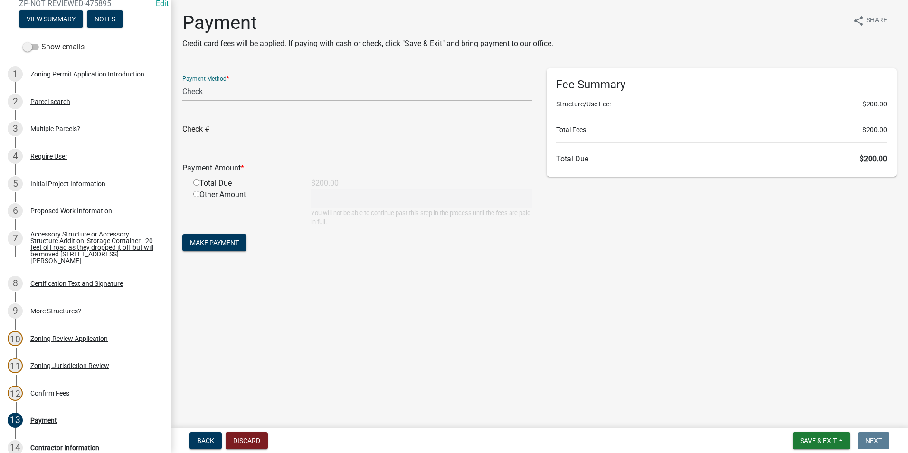
select select "0: 2"
click at [182, 82] on select "Credit Card POS Check Cash Online" at bounding box center [357, 91] width 350 height 19
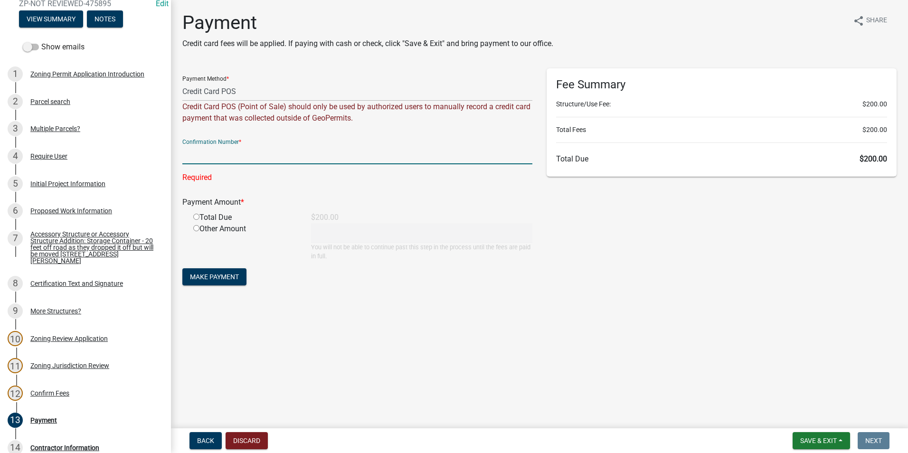
click at [242, 152] on input "text" at bounding box center [357, 154] width 350 height 19
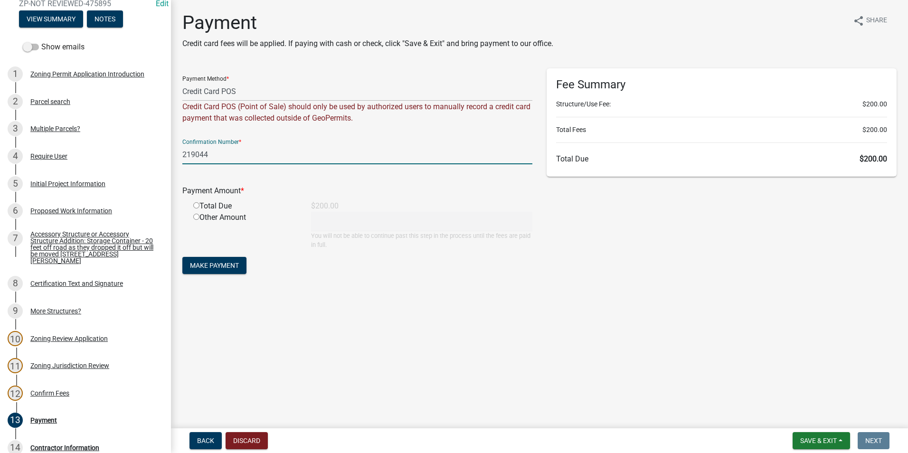
type input "219044"
click at [195, 203] on input "radio" at bounding box center [196, 205] width 6 height 6
radio input "true"
type input "200"
click at [220, 262] on span "Make Payment" at bounding box center [214, 266] width 49 height 8
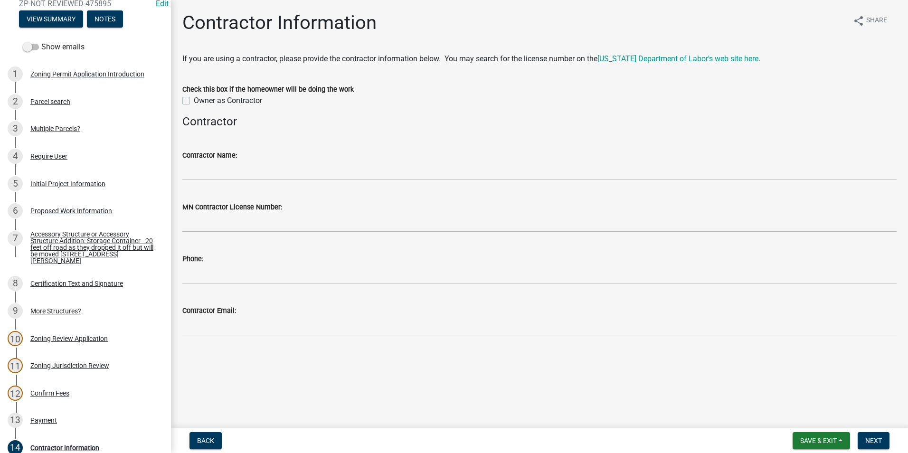
click at [194, 102] on label "Owner as Contractor" at bounding box center [228, 100] width 68 height 11
click at [194, 101] on input "Owner as Contractor" at bounding box center [197, 98] width 6 height 6
checkbox input "true"
click at [881, 437] on span "Next" at bounding box center [873, 441] width 17 height 8
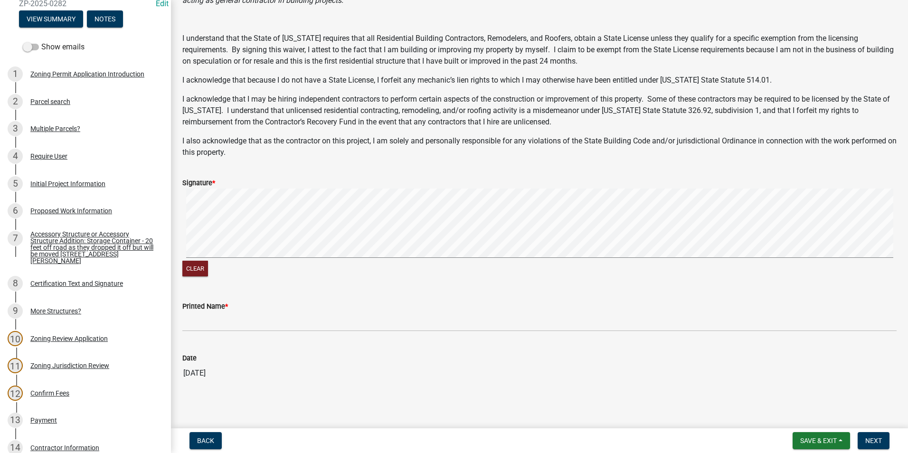
scroll to position [130, 0]
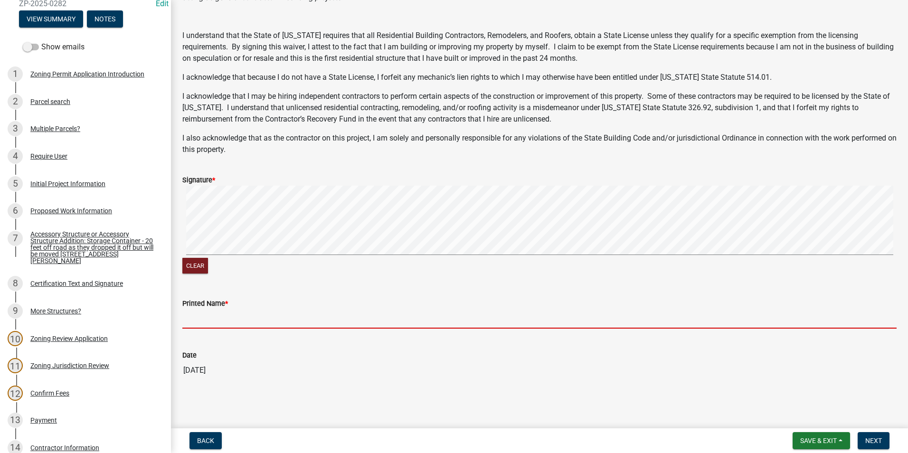
click at [288, 312] on input "Printed Name *" at bounding box center [539, 318] width 714 height 19
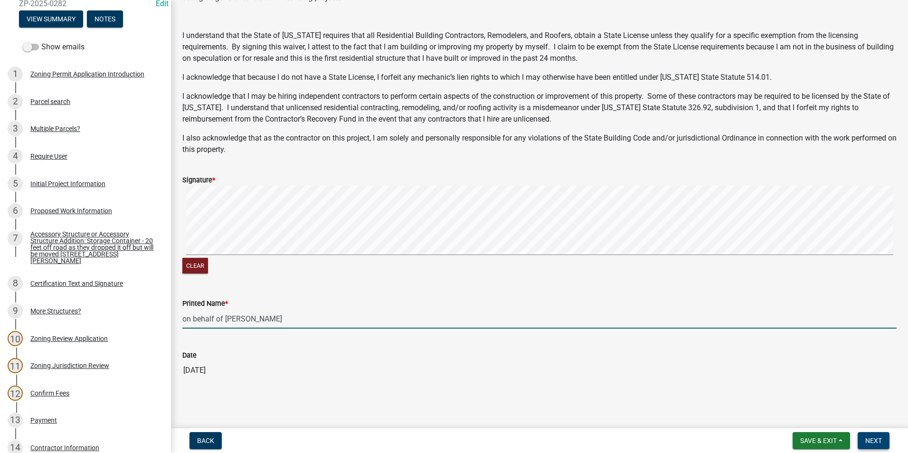
type input "on behalf of [PERSON_NAME]"
click at [878, 437] on span "Next" at bounding box center [873, 441] width 17 height 8
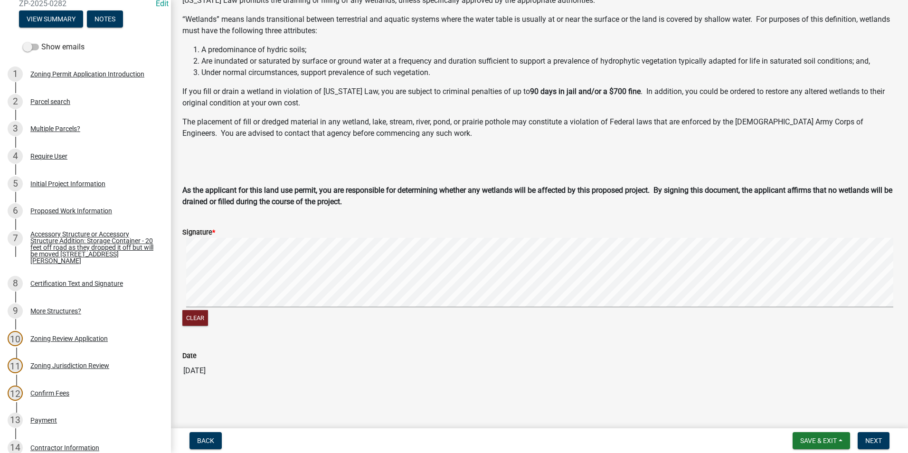
scroll to position [78, 0]
click at [882, 437] on button "Next" at bounding box center [874, 440] width 32 height 17
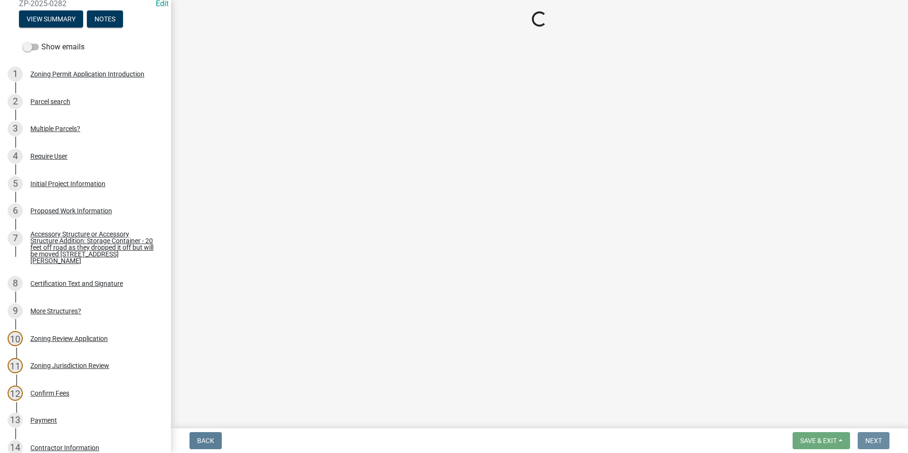
scroll to position [0, 0]
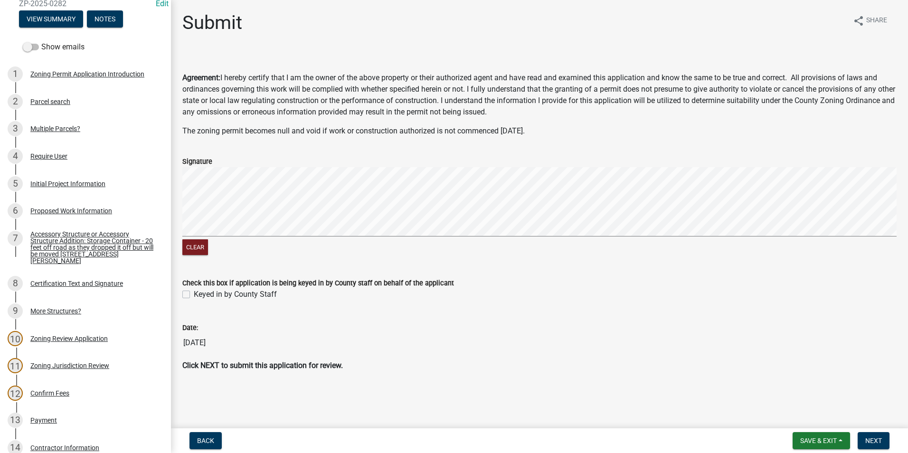
click at [194, 292] on label "Keyed in by County Staff" at bounding box center [235, 294] width 83 height 11
click at [194, 292] on input "Keyed in by County Staff" at bounding box center [197, 292] width 6 height 6
checkbox input "true"
drag, startPoint x: 872, startPoint y: 433, endPoint x: 867, endPoint y: 432, distance: 5.8
click at [872, 433] on button "Next" at bounding box center [874, 440] width 32 height 17
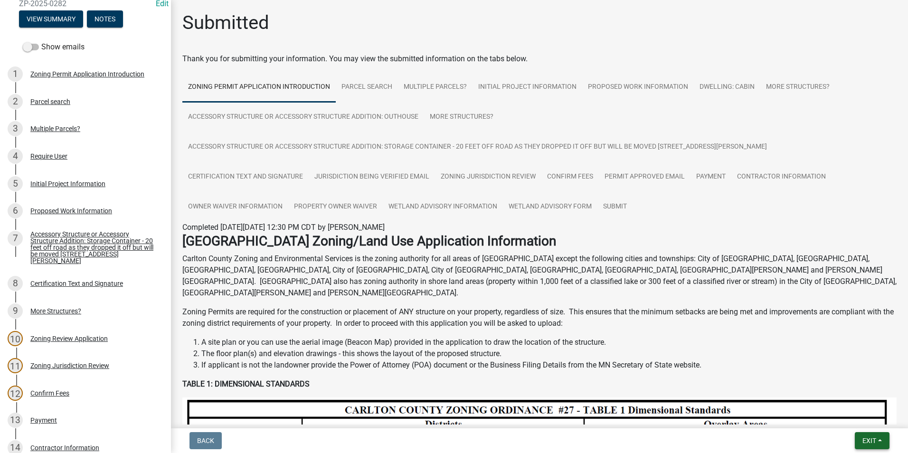
click at [870, 438] on span "Exit" at bounding box center [869, 441] width 14 height 8
click at [854, 414] on button "Save & Exit" at bounding box center [851, 416] width 76 height 23
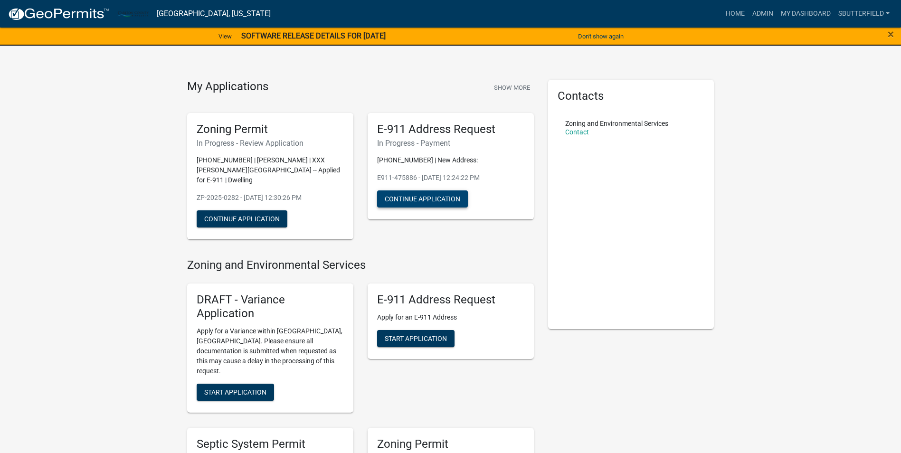
click at [428, 193] on button "Continue Application" at bounding box center [422, 198] width 91 height 17
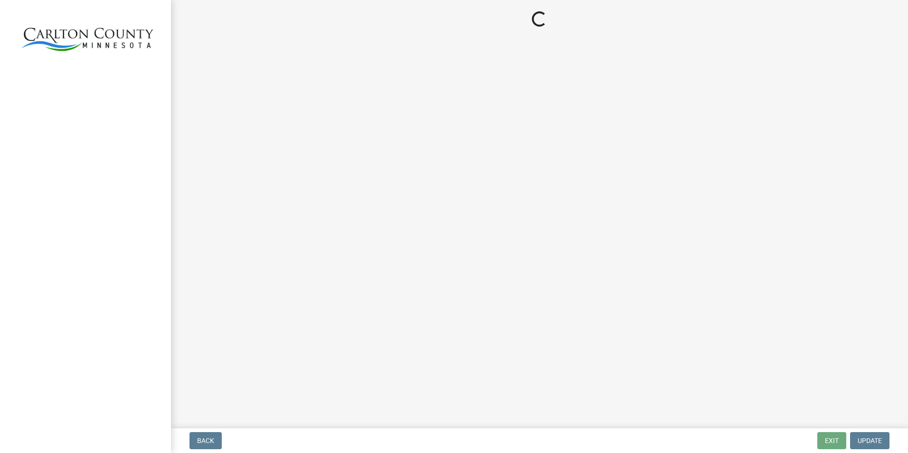
select select "3: 3"
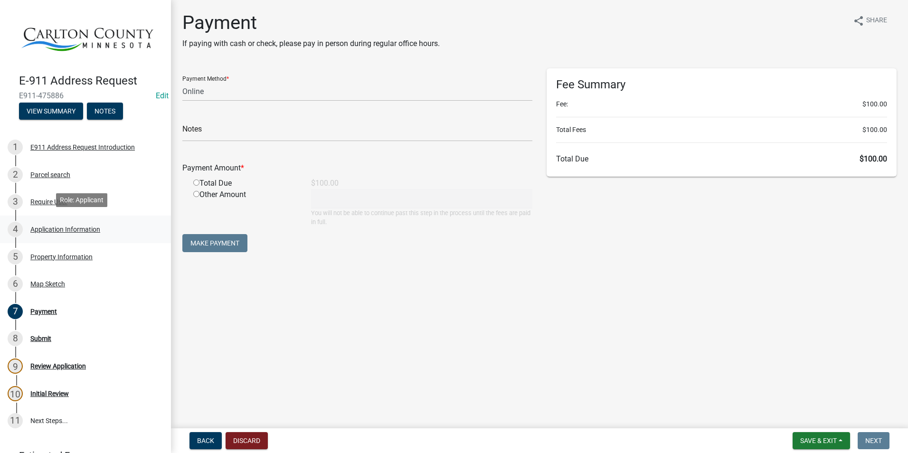
click at [57, 222] on div "4 Application Information" at bounding box center [82, 229] width 148 height 15
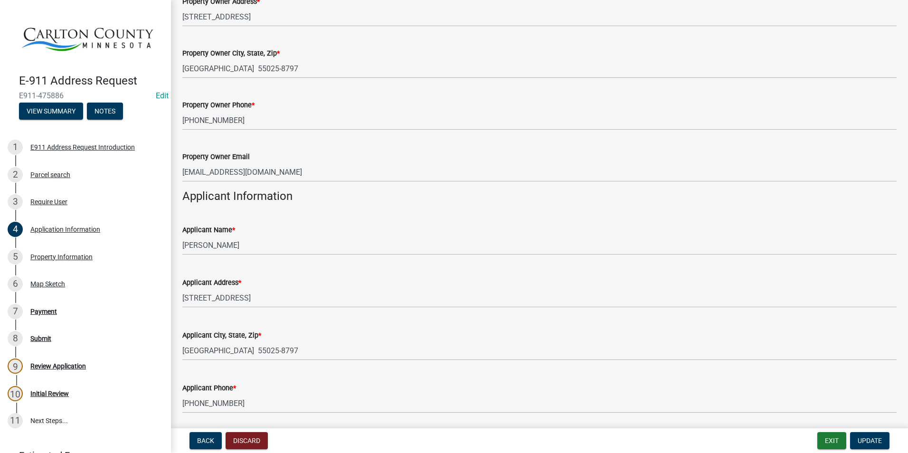
scroll to position [285, 0]
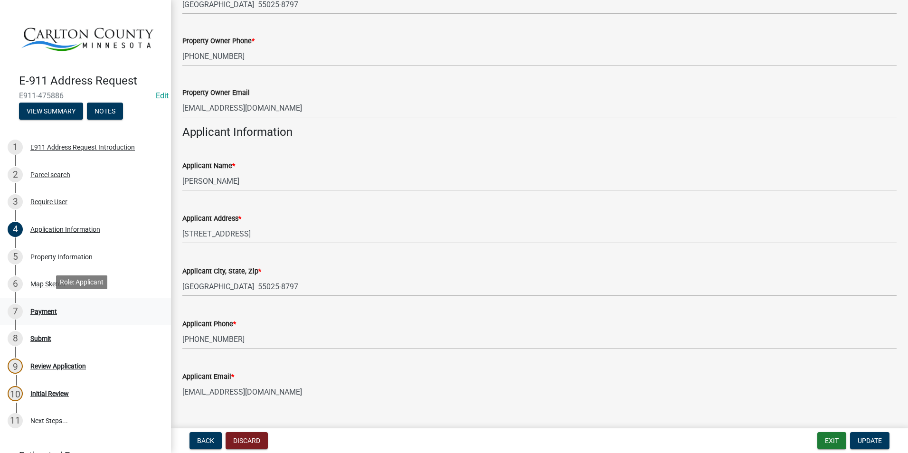
click at [47, 308] on div "Payment" at bounding box center [43, 311] width 27 height 7
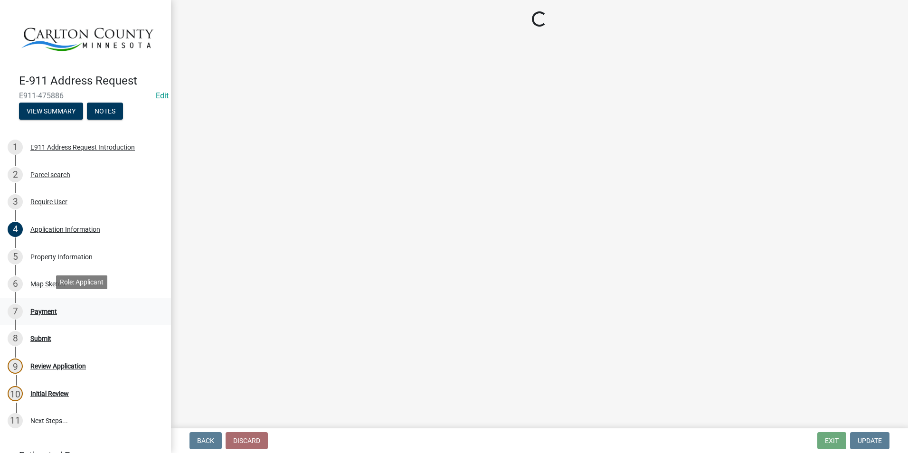
scroll to position [0, 0]
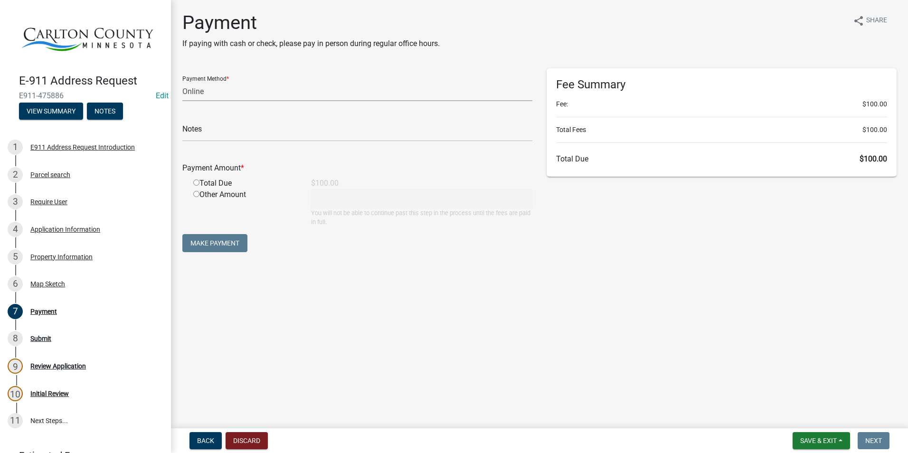
click at [236, 92] on select "Credit Card POS Check Cash Online" at bounding box center [357, 91] width 350 height 19
select select "0: 2"
click at [182, 82] on select "Credit Card POS Check Cash Online" at bounding box center [357, 91] width 350 height 19
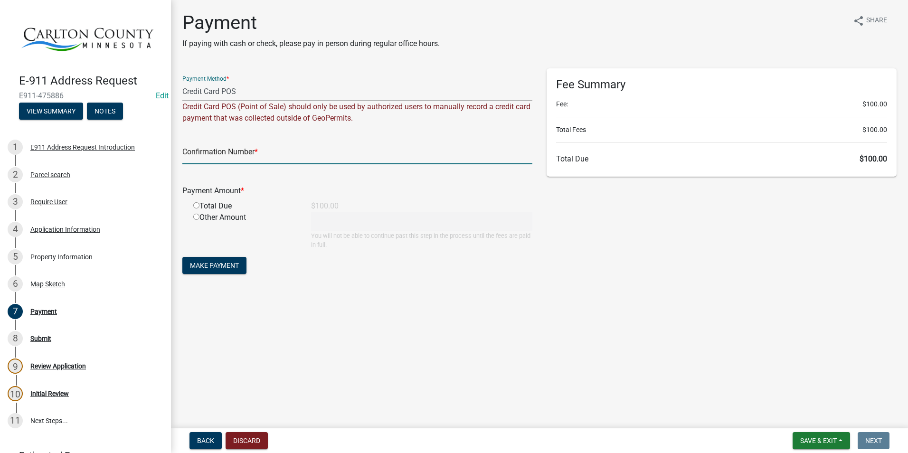
click at [217, 153] on input "text" at bounding box center [357, 154] width 350 height 19
type input "219044"
click at [198, 207] on input "radio" at bounding box center [196, 205] width 6 height 6
radio input "true"
type input "100"
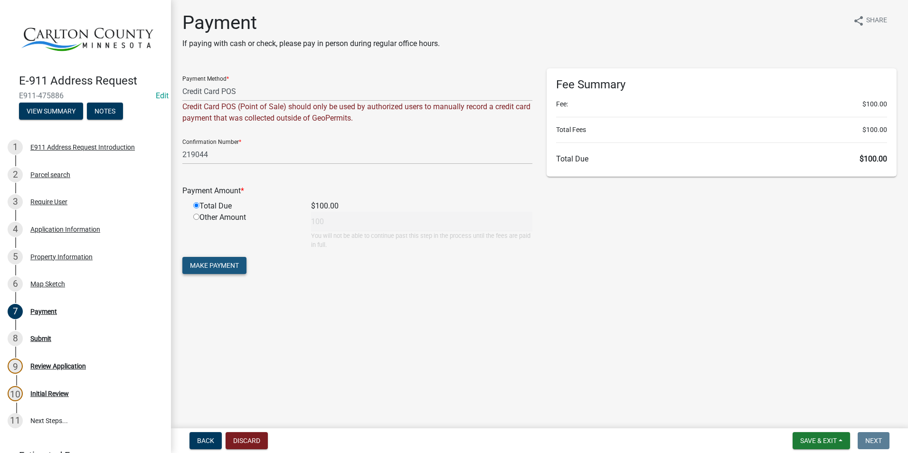
click at [218, 264] on span "Make Payment" at bounding box center [214, 266] width 49 height 8
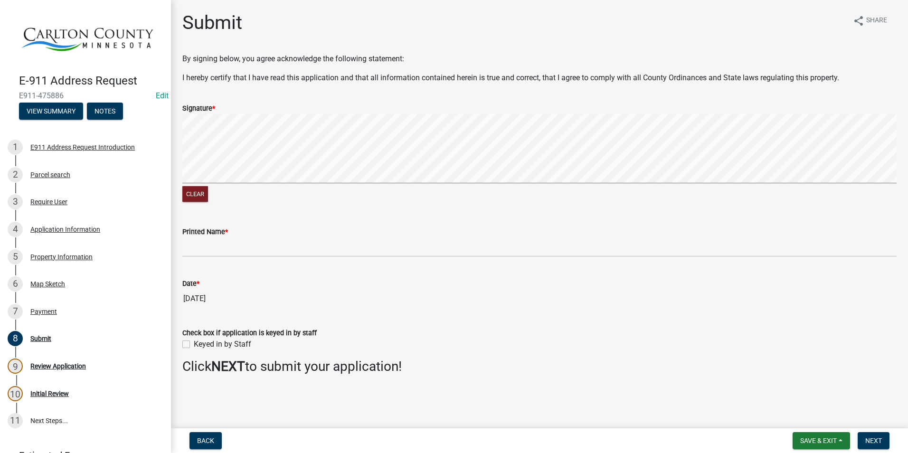
click at [292, 230] on div "Printed Name *" at bounding box center [539, 231] width 714 height 11
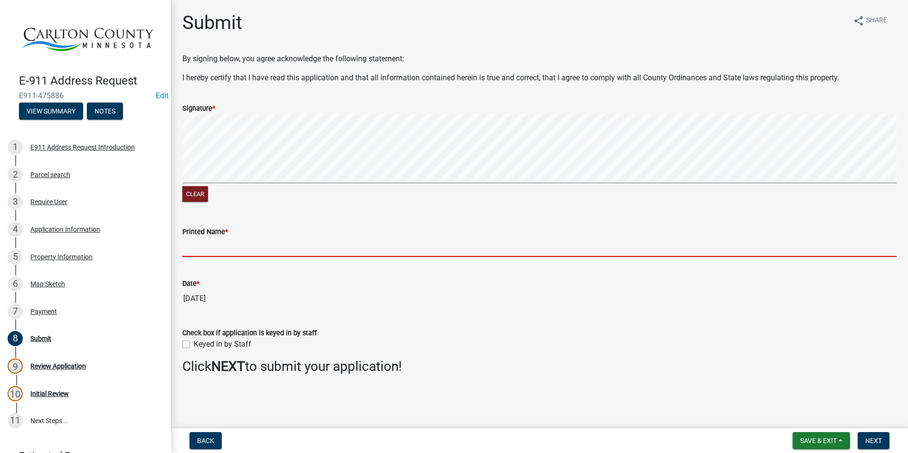
click at [261, 246] on input "Printed Name *" at bounding box center [539, 246] width 714 height 19
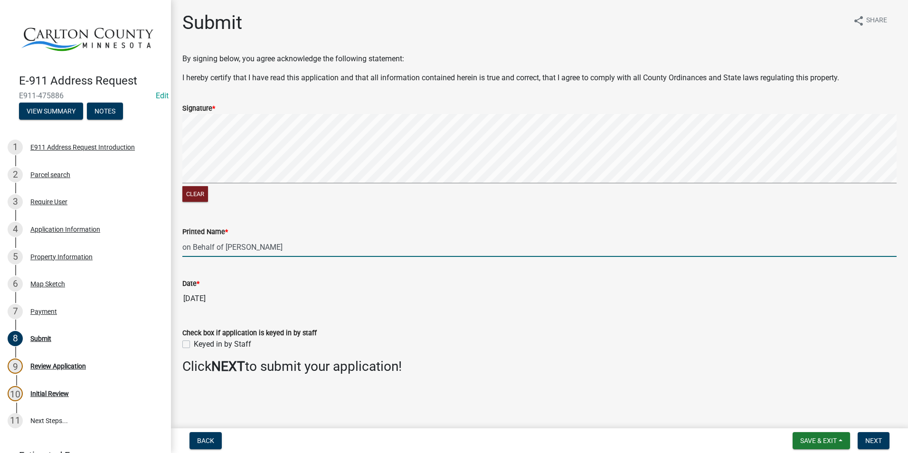
type input "on Behalf of [PERSON_NAME]"
click at [194, 343] on label "Keyed in by Staff" at bounding box center [222, 344] width 57 height 11
click at [194, 343] on input "Keyed in by Staff" at bounding box center [197, 342] width 6 height 6
checkbox input "true"
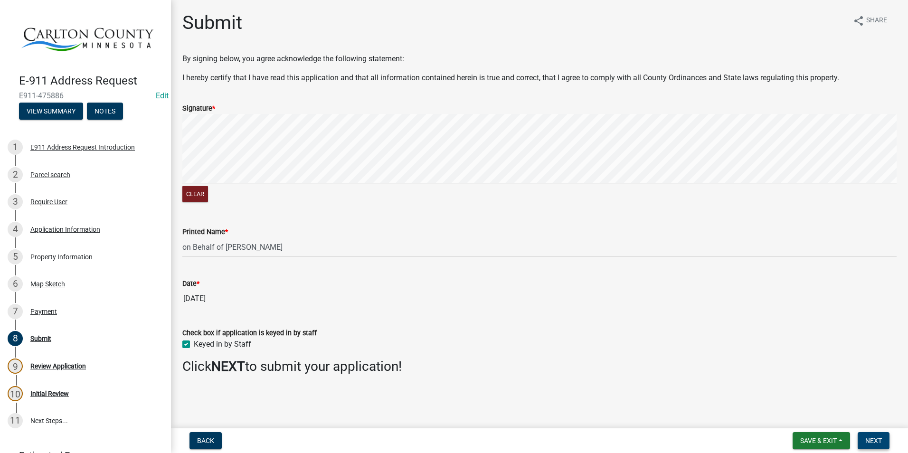
click at [873, 440] on span "Next" at bounding box center [873, 441] width 17 height 8
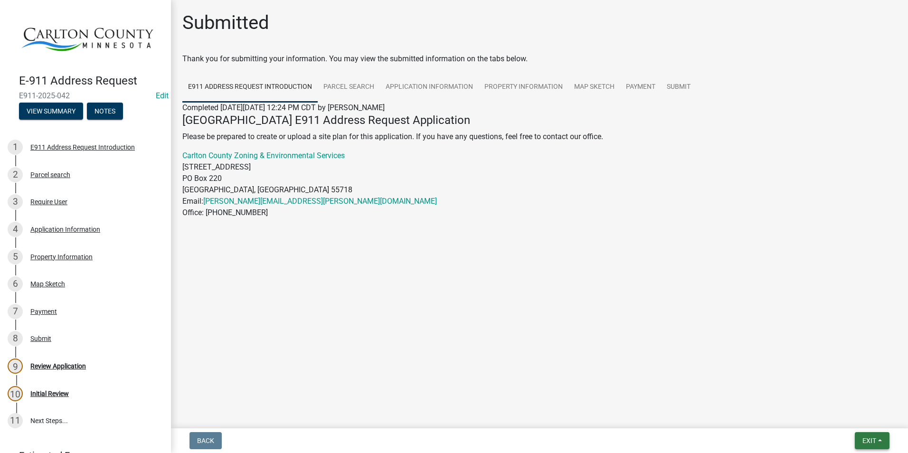
click at [869, 437] on span "Exit" at bounding box center [869, 441] width 14 height 8
click at [843, 410] on button "Save & Exit" at bounding box center [851, 416] width 76 height 23
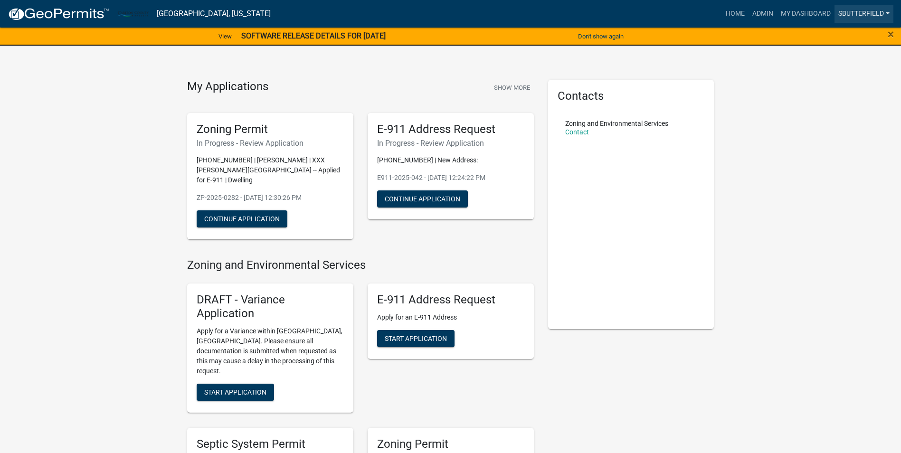
click at [884, 12] on link "Sbutterfield" at bounding box center [863, 14] width 59 height 18
click at [836, 95] on link "Logout" at bounding box center [855, 92] width 76 height 23
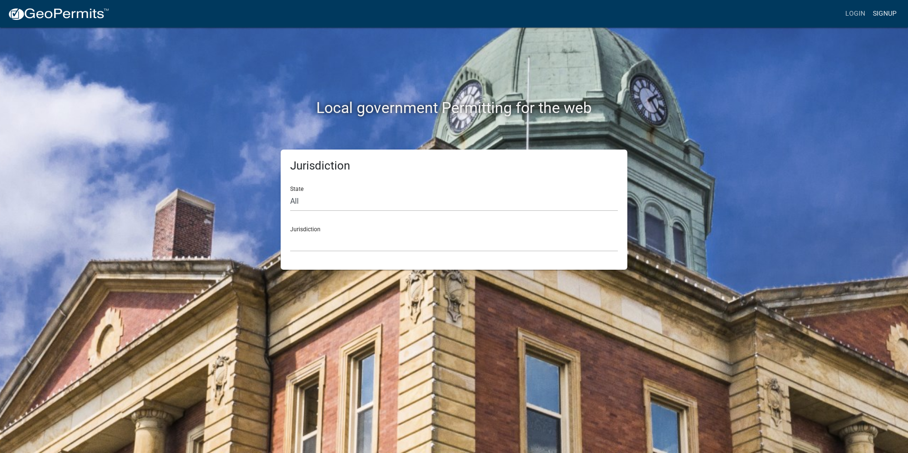
click at [885, 12] on link "Signup" at bounding box center [884, 14] width 31 height 18
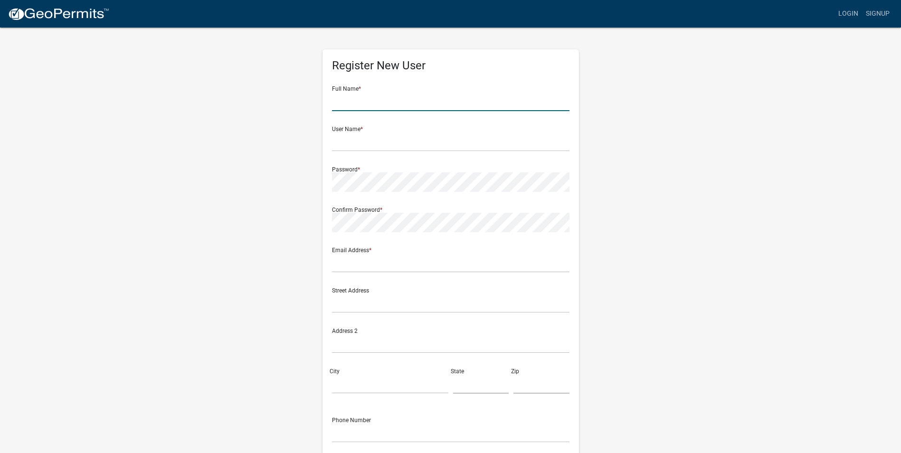
click at [391, 103] on input "text" at bounding box center [450, 101] width 237 height 19
type input "[PERSON_NAME]"
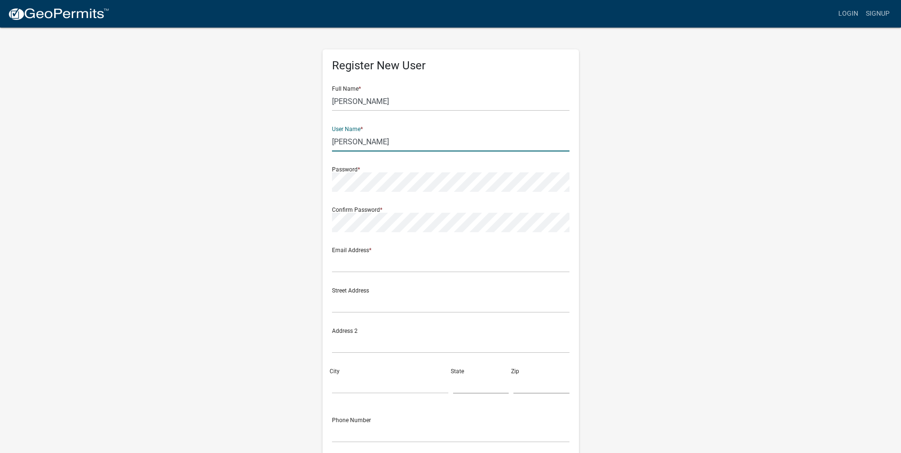
type input "[PERSON_NAME]"
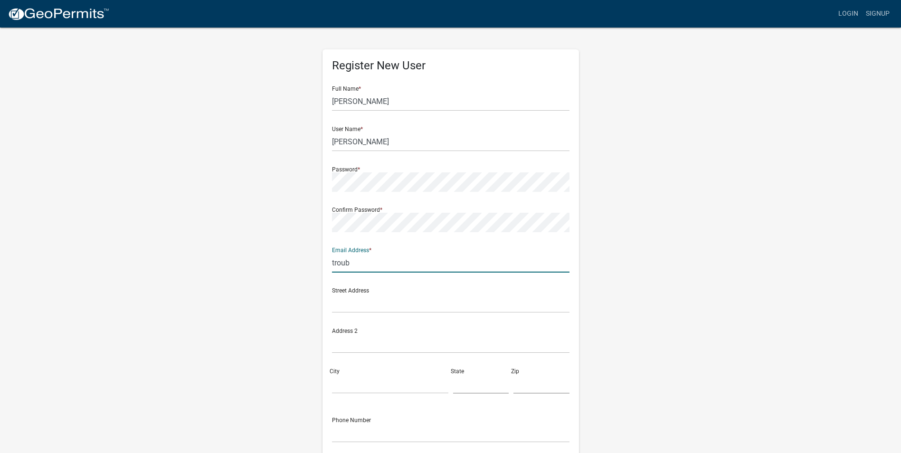
type input "[EMAIL_ADDRESS][DOMAIN_NAME]"
type input "[STREET_ADDRESS]"
type input "[GEOGRAPHIC_DATA] 55025-8797"
type input "MN"
type input "55025-8797"
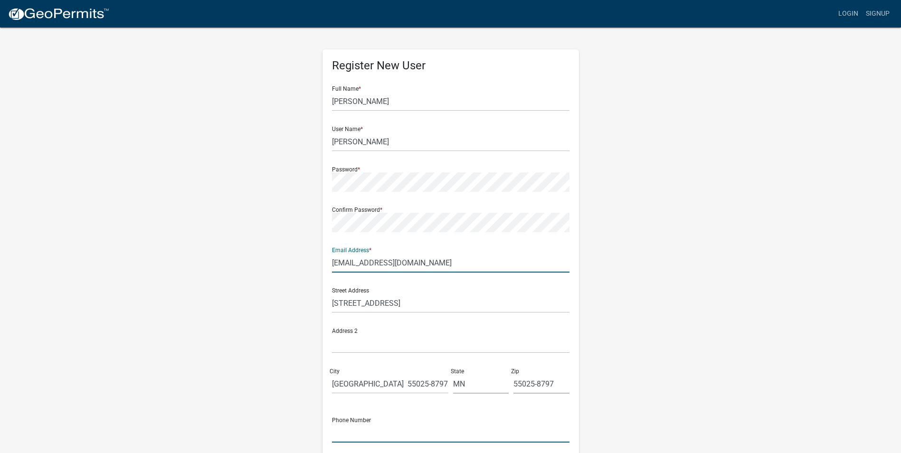
type input "6512534681"
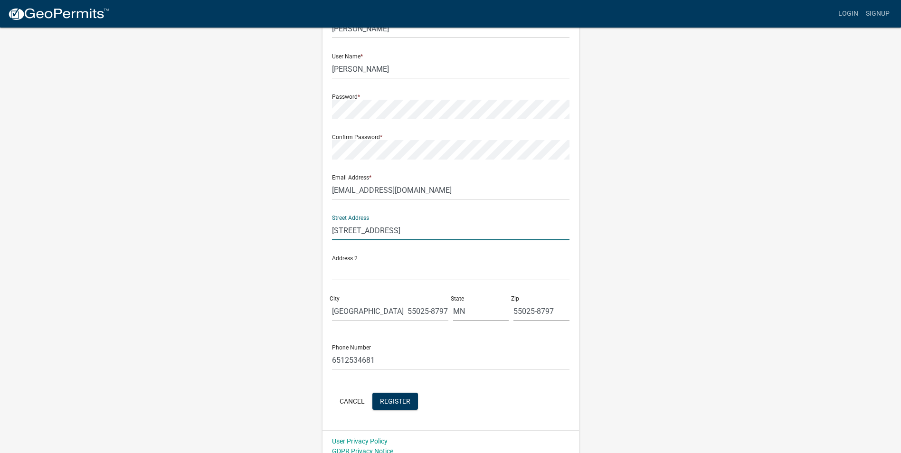
scroll to position [82, 0]
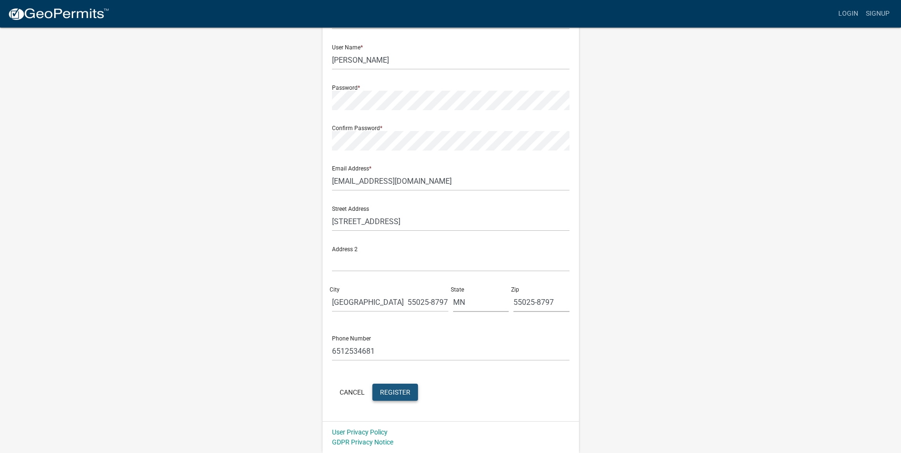
click at [404, 389] on span "Register" at bounding box center [395, 392] width 30 height 8
click at [406, 390] on span "Register" at bounding box center [395, 392] width 30 height 8
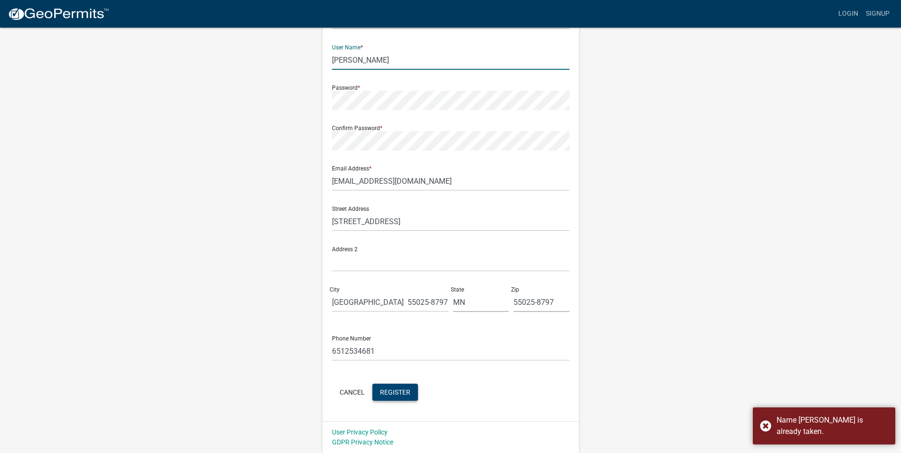
drag, startPoint x: 366, startPoint y: 62, endPoint x: 321, endPoint y: 63, distance: 45.1
click at [321, 63] on div "Register New User Full Name * [PERSON_NAME] User Name * [PERSON_NAME] Password …" at bounding box center [450, 199] width 271 height 508
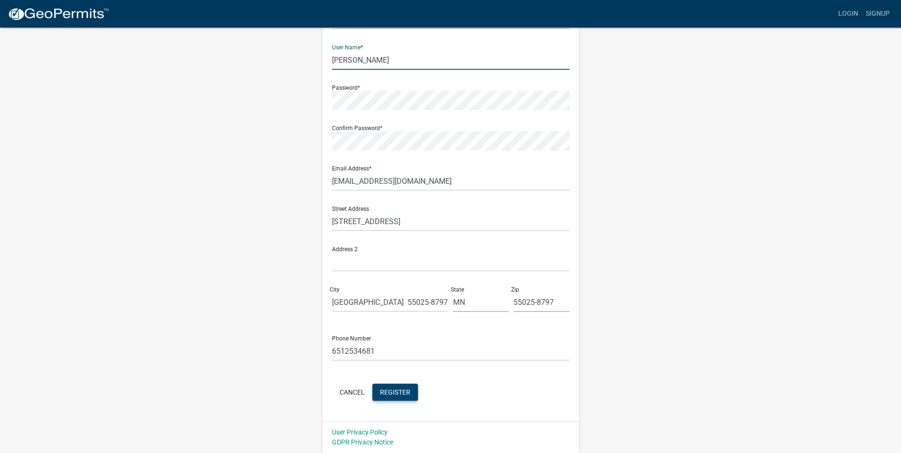
type input "b"
click at [400, 386] on button "Register" at bounding box center [395, 392] width 46 height 17
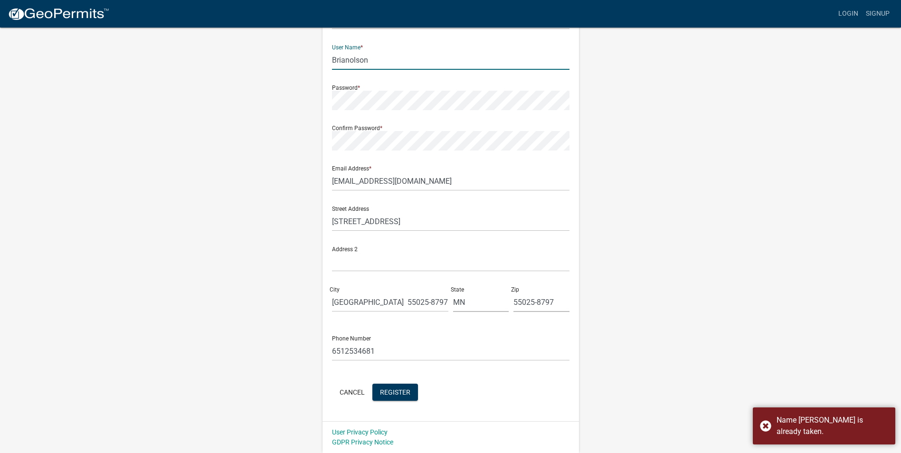
drag, startPoint x: 378, startPoint y: 61, endPoint x: 328, endPoint y: 64, distance: 50.4
click at [328, 64] on div "Register New User Full Name * [PERSON_NAME] User Name * Brianolson Password * C…" at bounding box center [450, 194] width 256 height 453
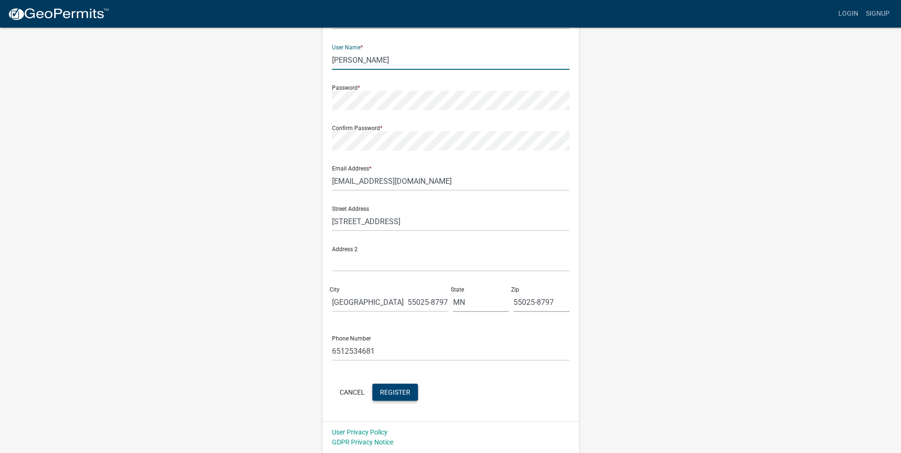
type input "[PERSON_NAME]"
click at [387, 390] on span "Register" at bounding box center [395, 392] width 30 height 8
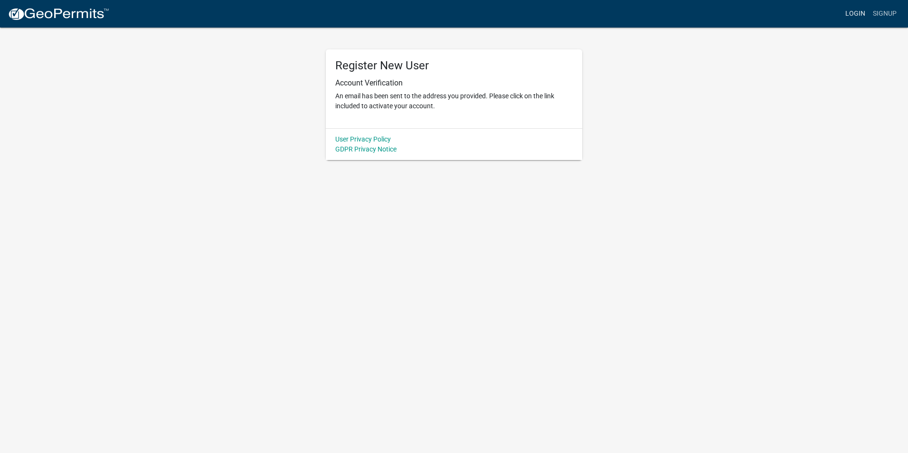
click at [856, 13] on link "Login" at bounding box center [855, 14] width 28 height 18
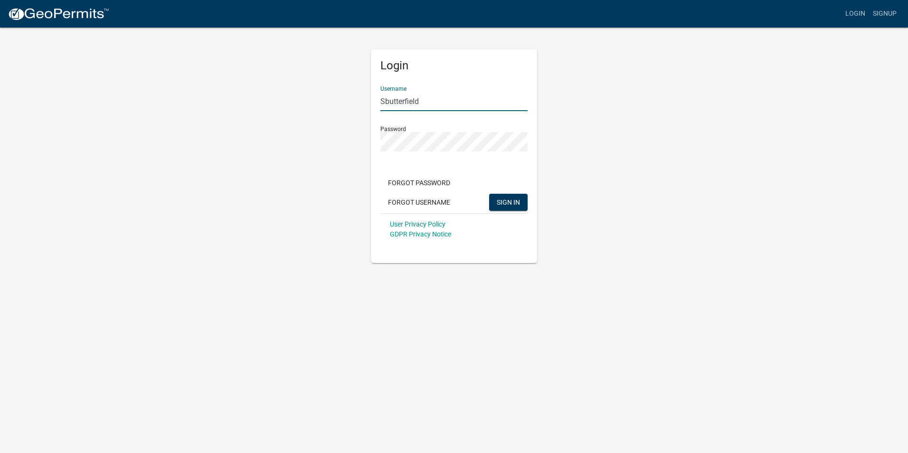
drag, startPoint x: 429, startPoint y: 102, endPoint x: 360, endPoint y: 100, distance: 68.9
click at [360, 100] on div "Login Username Sbutterfield Password Forgot Password Forgot Username SIGN IN Us…" at bounding box center [453, 145] width 541 height 236
type input "blolson"
click at [489, 194] on button "SIGN IN" at bounding box center [508, 202] width 38 height 17
click at [352, 145] on div "Login Username blolson Password Forgot Password Forgot Username SIGN IN User Pr…" at bounding box center [453, 145] width 541 height 236
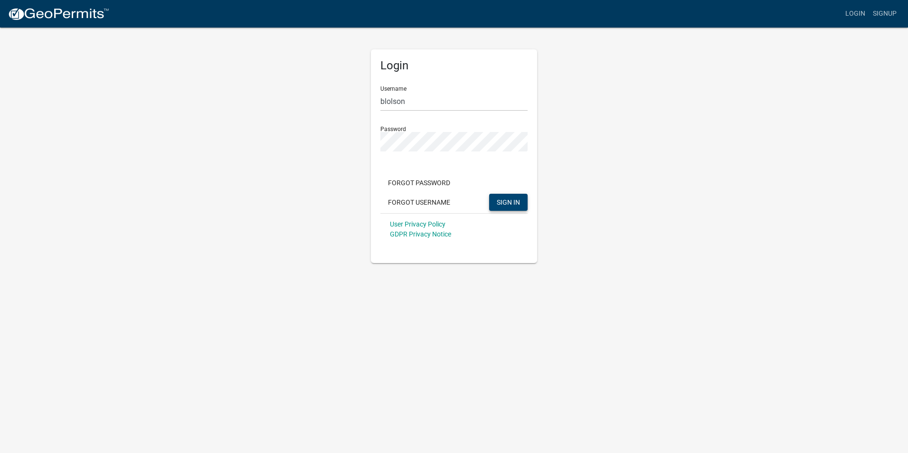
click at [512, 201] on span "SIGN IN" at bounding box center [508, 202] width 23 height 8
click at [379, 140] on div "Login Username blolson Password Forgot Password Forgot Username SIGN IN User Pr…" at bounding box center [454, 156] width 166 height 214
click at [444, 180] on button "Forgot Password" at bounding box center [418, 182] width 77 height 17
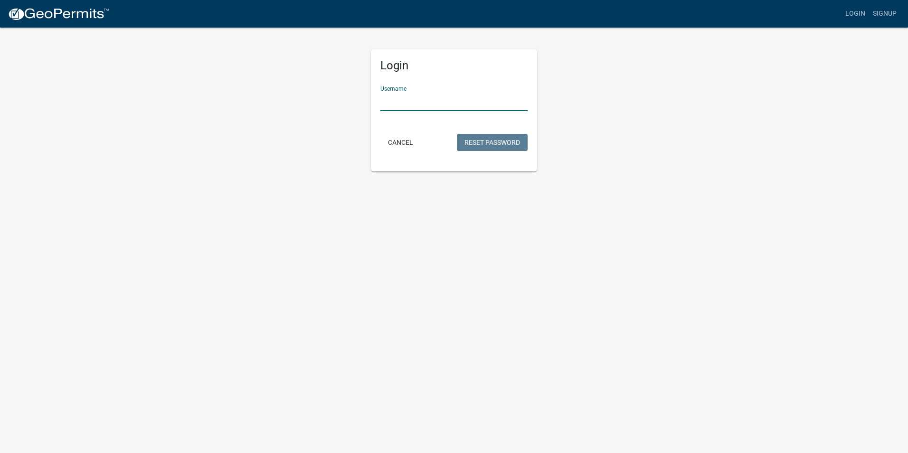
click at [419, 101] on input "Username" at bounding box center [453, 101] width 147 height 19
type input "blolson"
click at [493, 137] on button "Reset Password" at bounding box center [492, 142] width 71 height 17
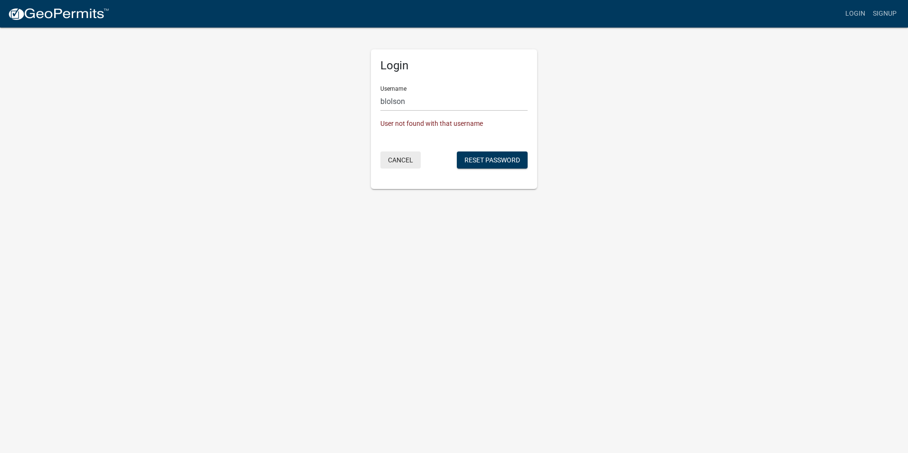
click at [397, 156] on button "Cancel" at bounding box center [400, 159] width 40 height 17
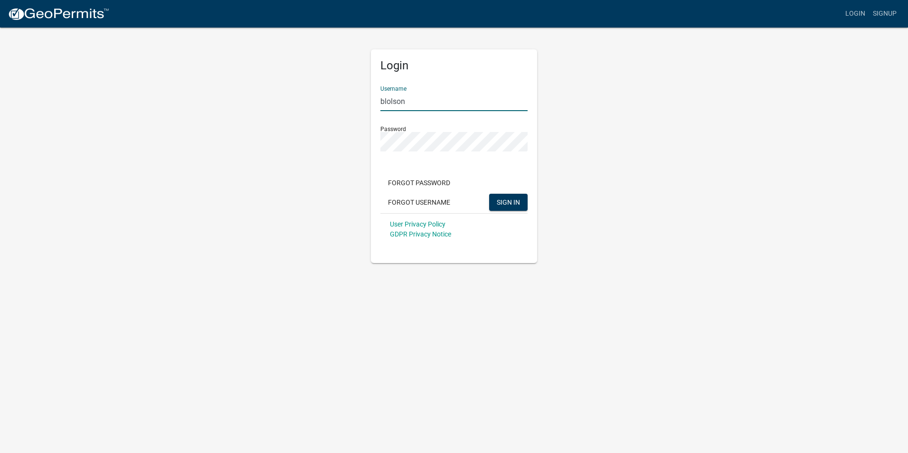
drag, startPoint x: 418, startPoint y: 101, endPoint x: 374, endPoint y: 100, distance: 44.7
click at [374, 100] on div "Login Username blolson Password Forgot Password Forgot Username SIGN IN User Pr…" at bounding box center [454, 156] width 166 height 214
type input "[PERSON_NAME]"
click at [508, 200] on span "SIGN IN" at bounding box center [508, 202] width 23 height 8
